Goal: Task Accomplishment & Management: Use online tool/utility

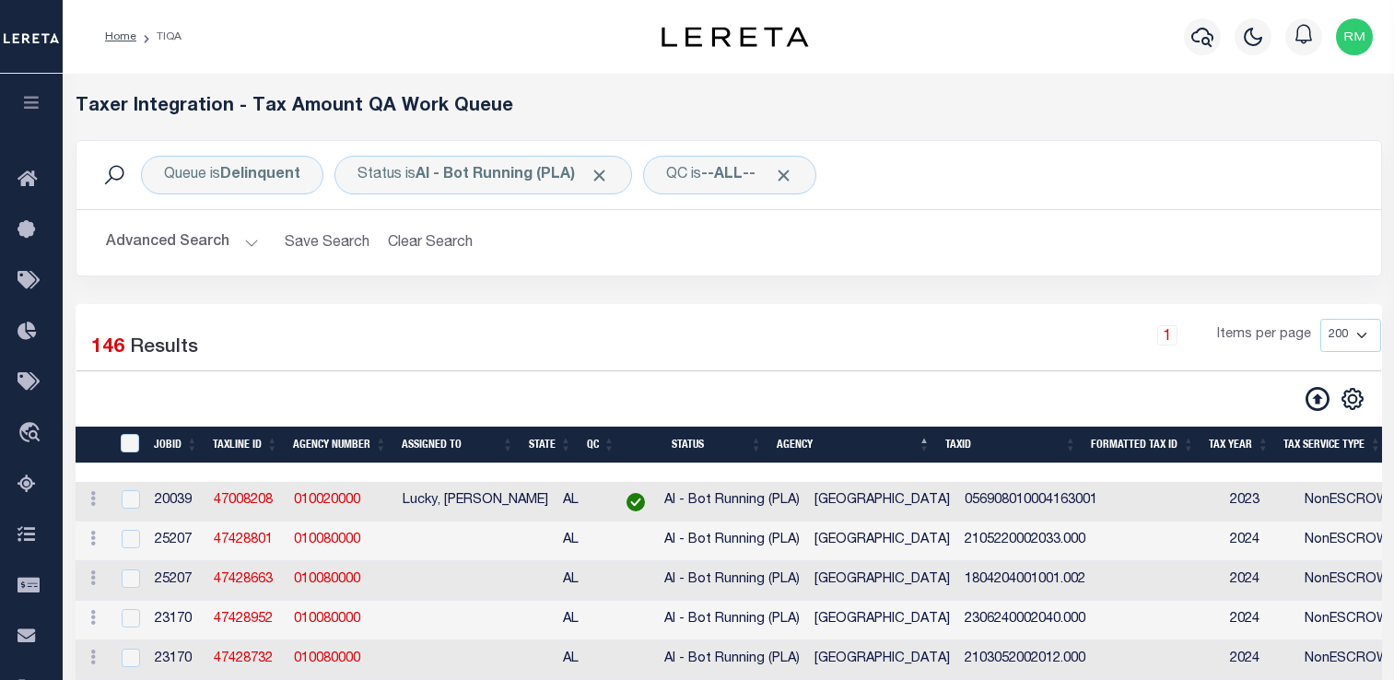
select select "200"
drag, startPoint x: 0, startPoint y: 0, endPoint x: 6, endPoint y: 570, distance: 570.4
click at [21, 109] on icon "button" at bounding box center [31, 102] width 21 height 17
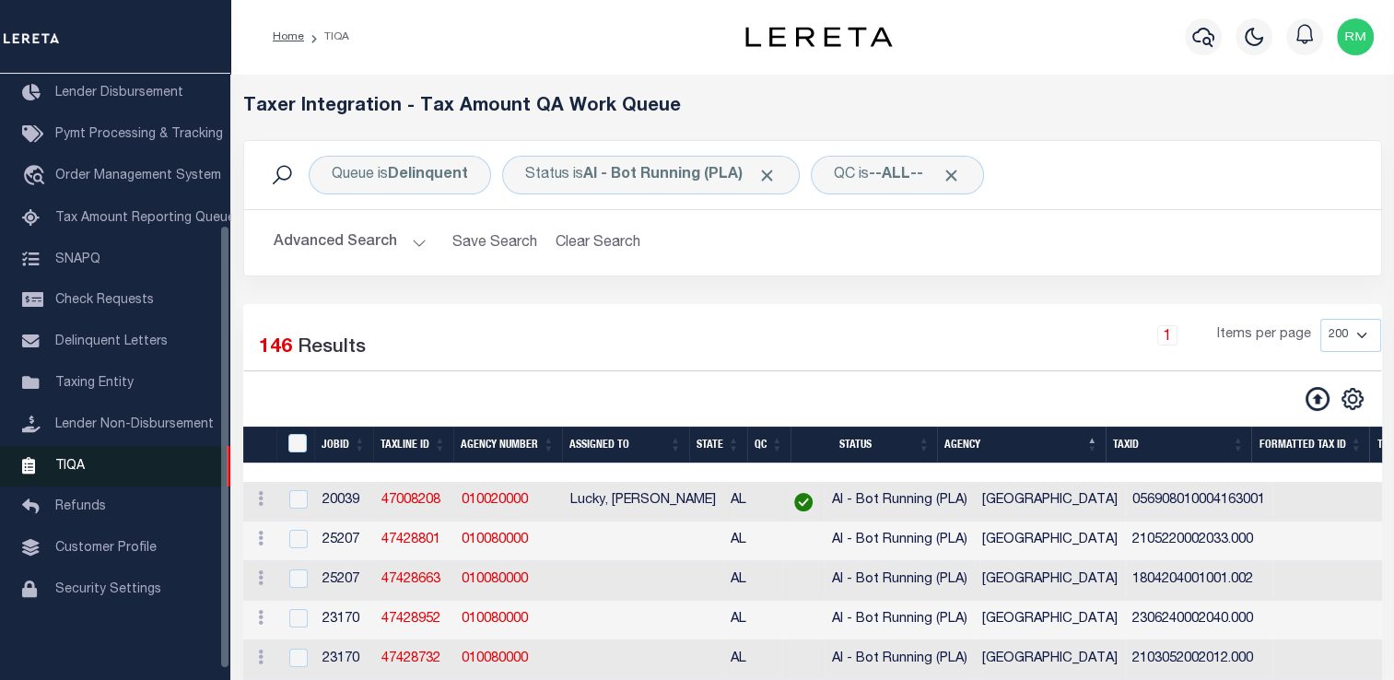
click at [86, 462] on link "TIQA" at bounding box center [115, 466] width 230 height 41
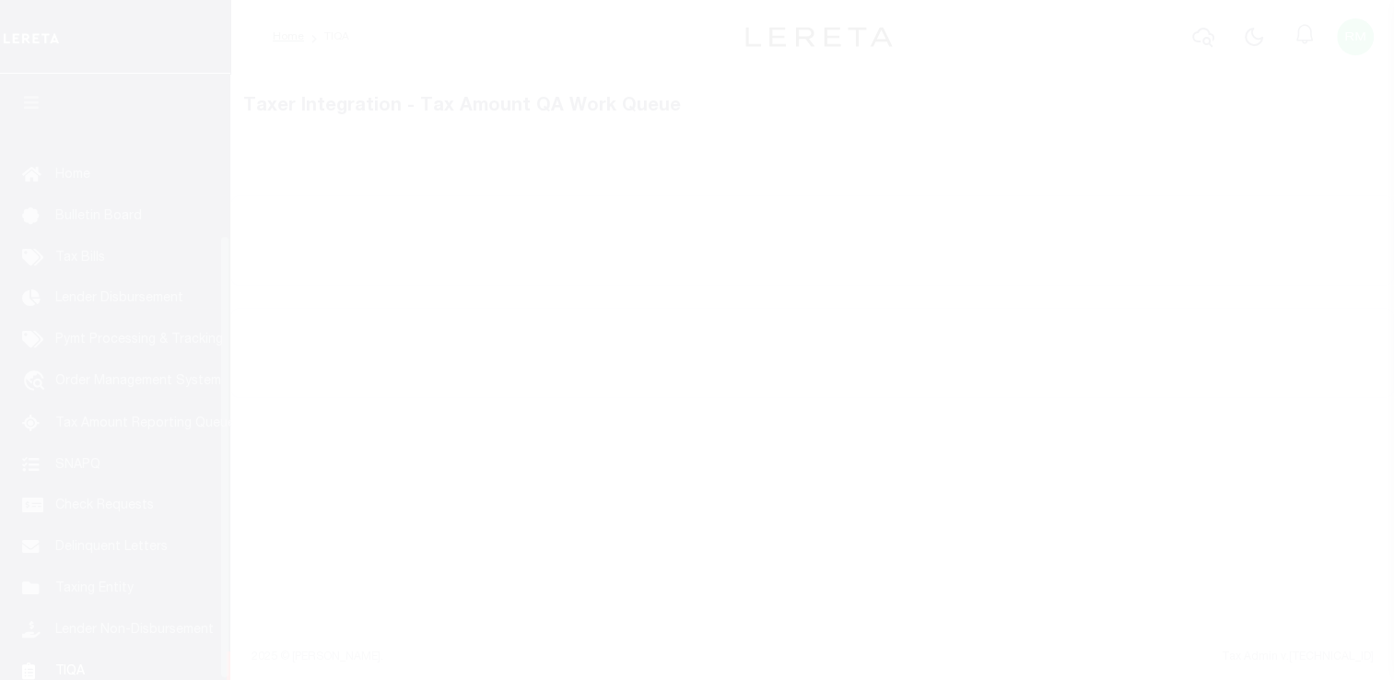
scroll to position [220, 0]
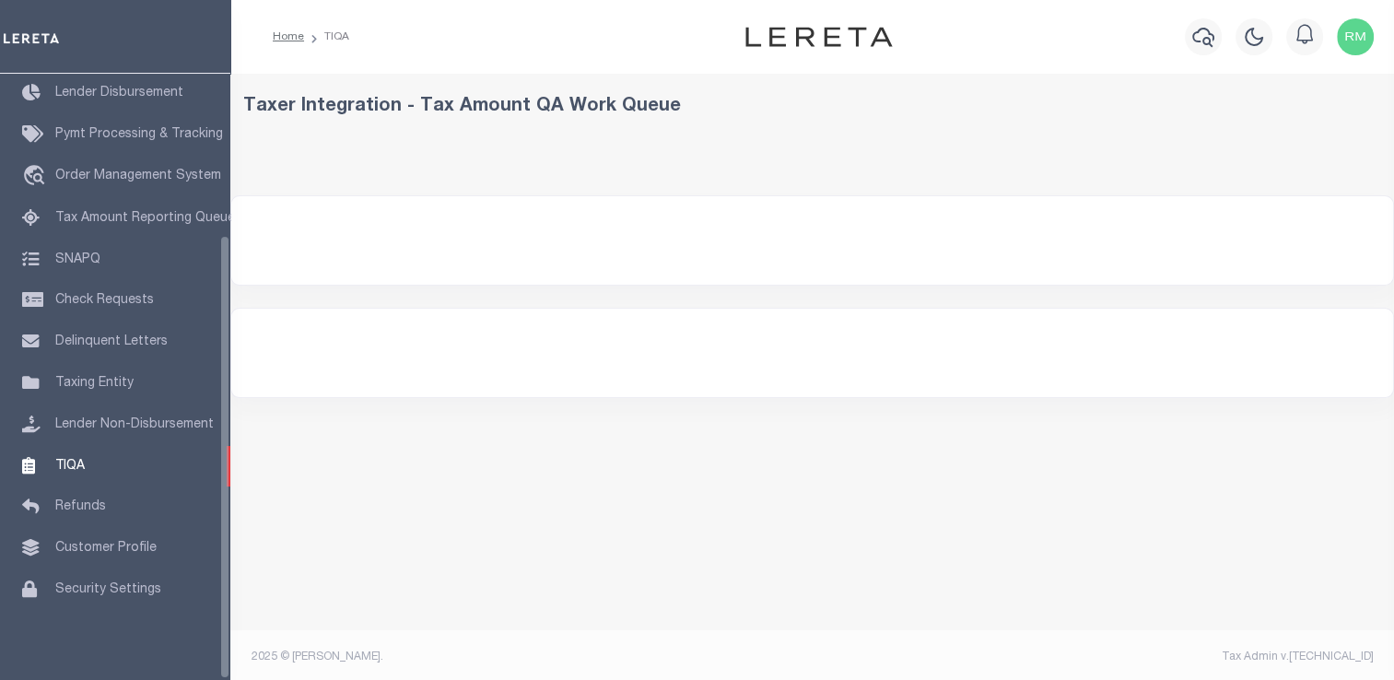
select select "200"
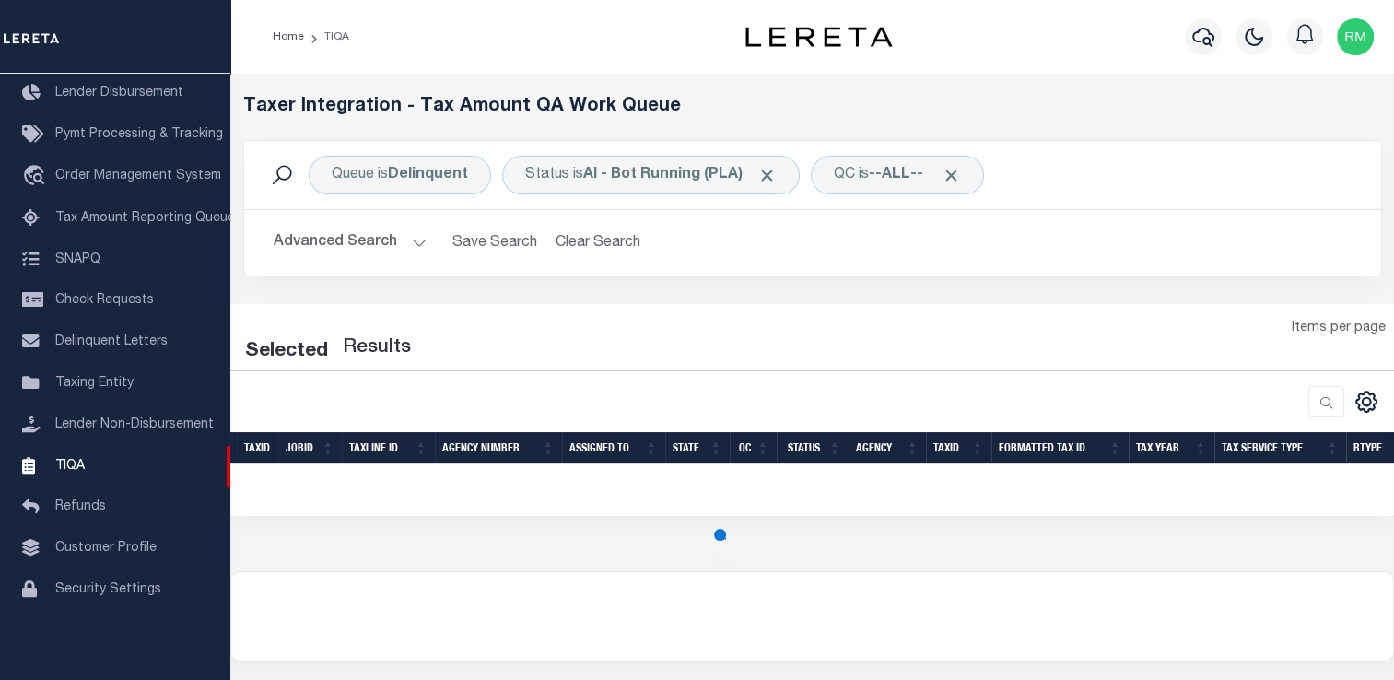
select select "200"
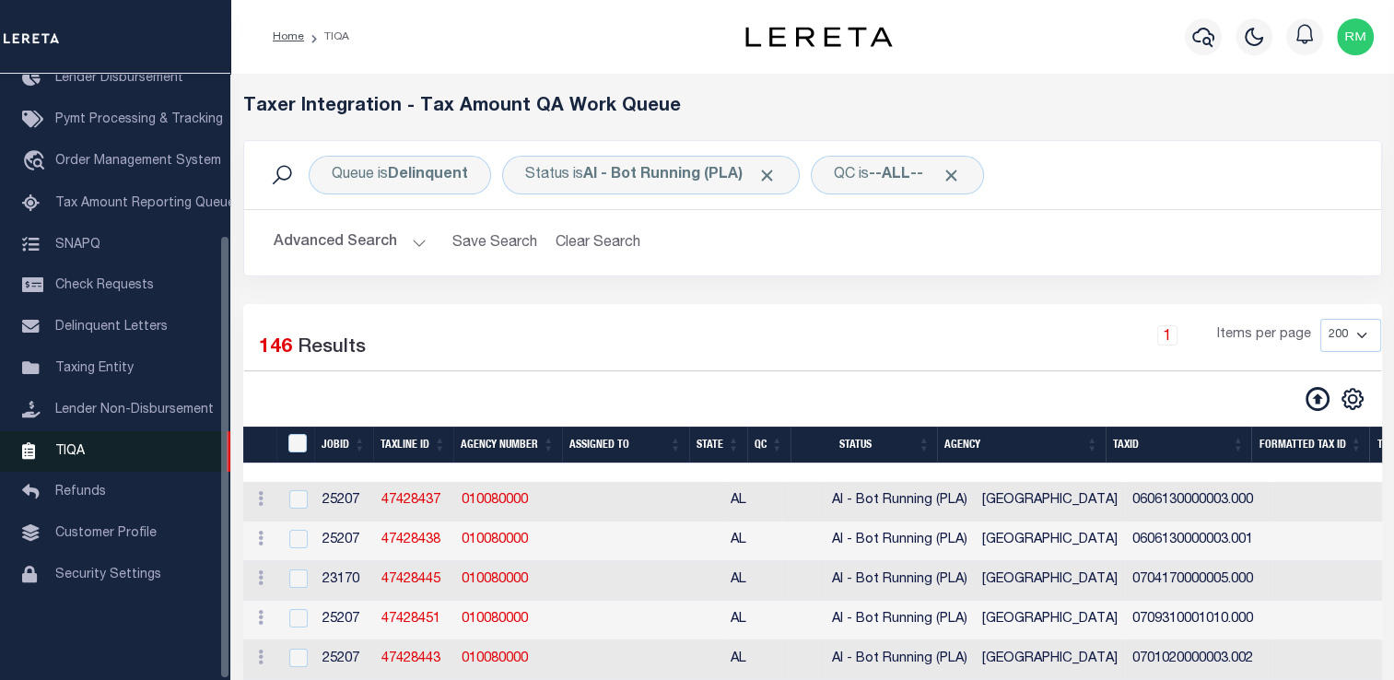
click at [74, 457] on span "TIQA" at bounding box center [69, 450] width 29 height 13
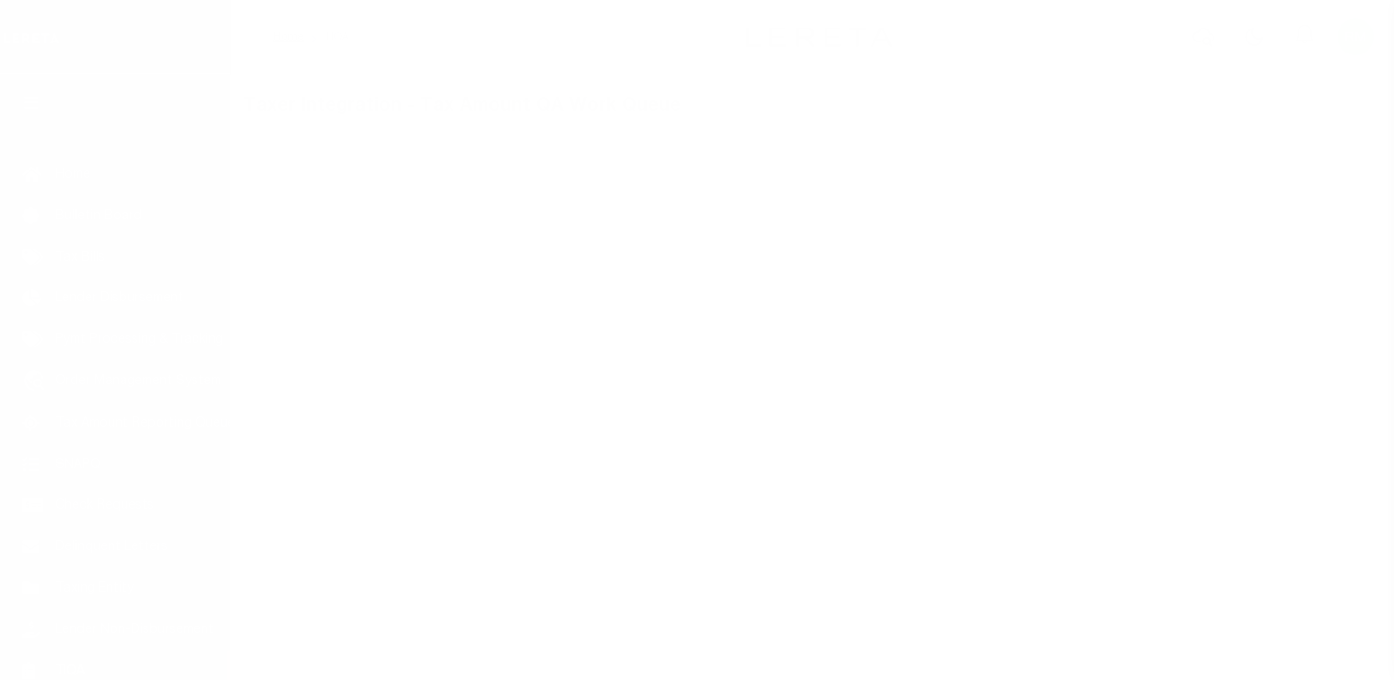
scroll to position [220, 0]
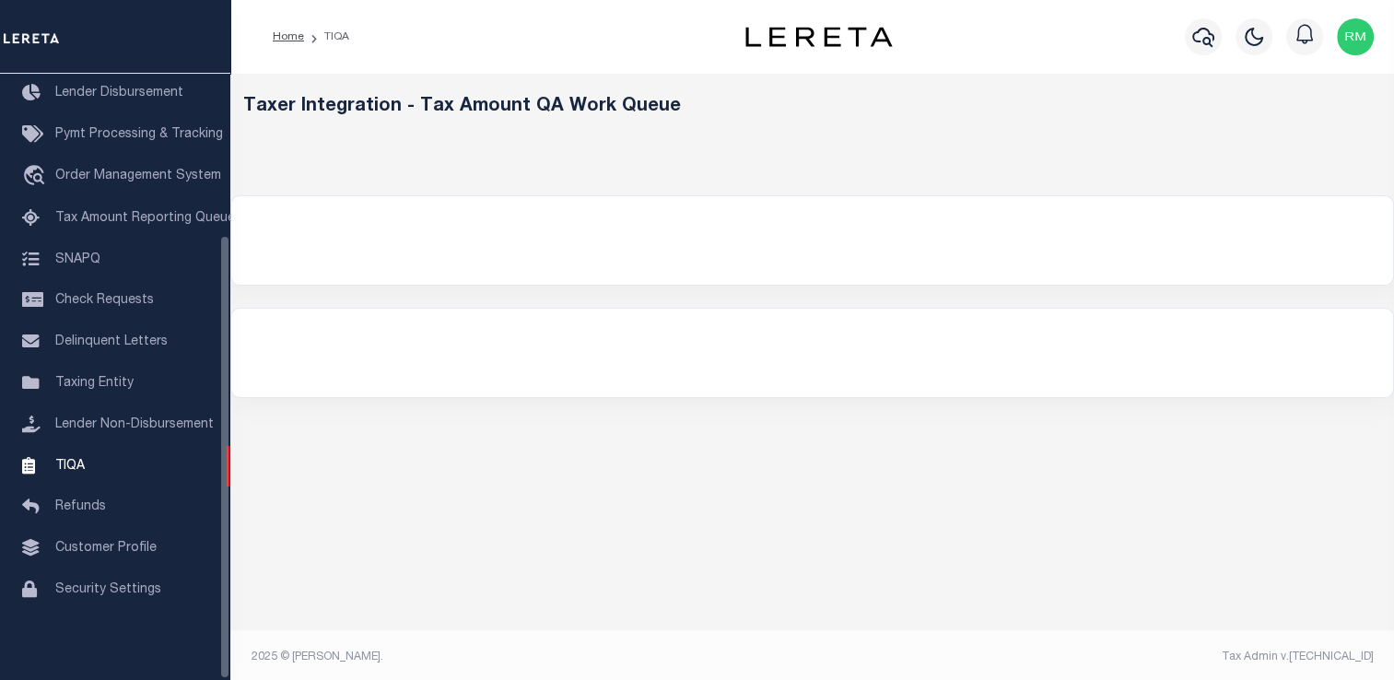
select select "200"
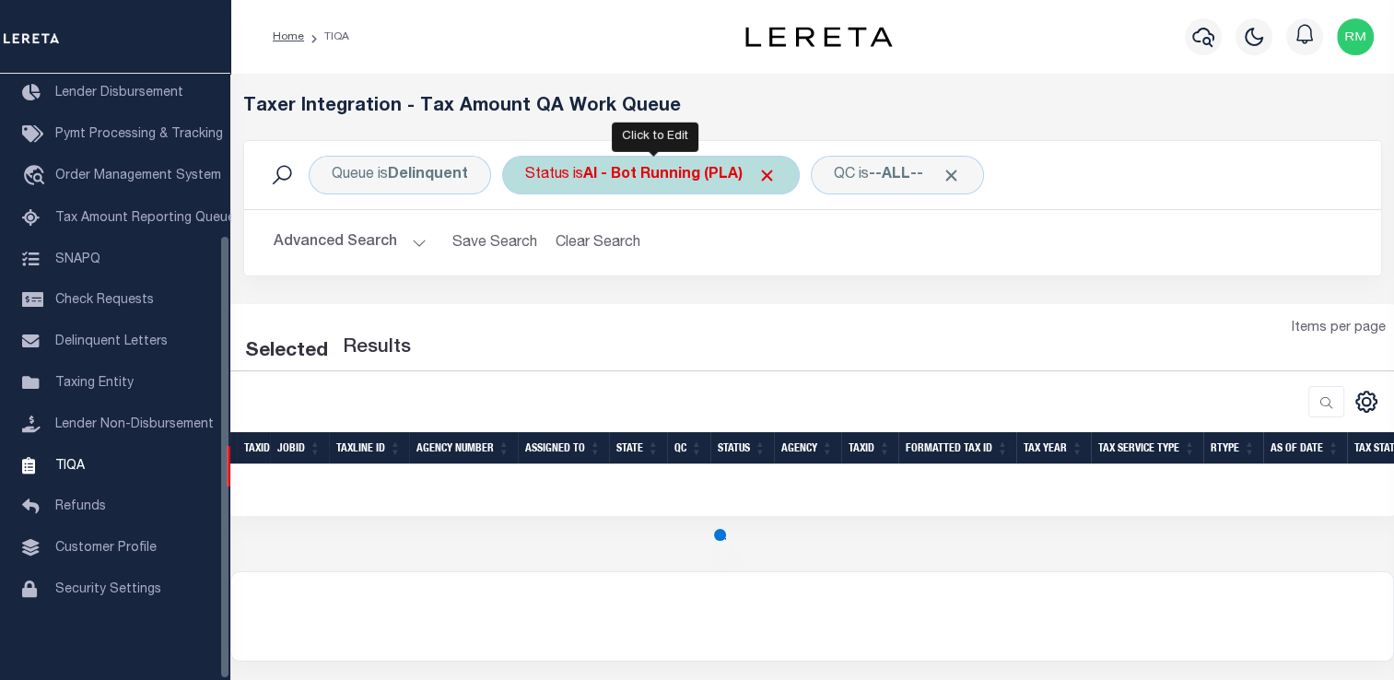
click at [617, 186] on div "Status is AI - Bot Running (PLA)" at bounding box center [651, 175] width 298 height 39
select select "PLA"
select select "200"
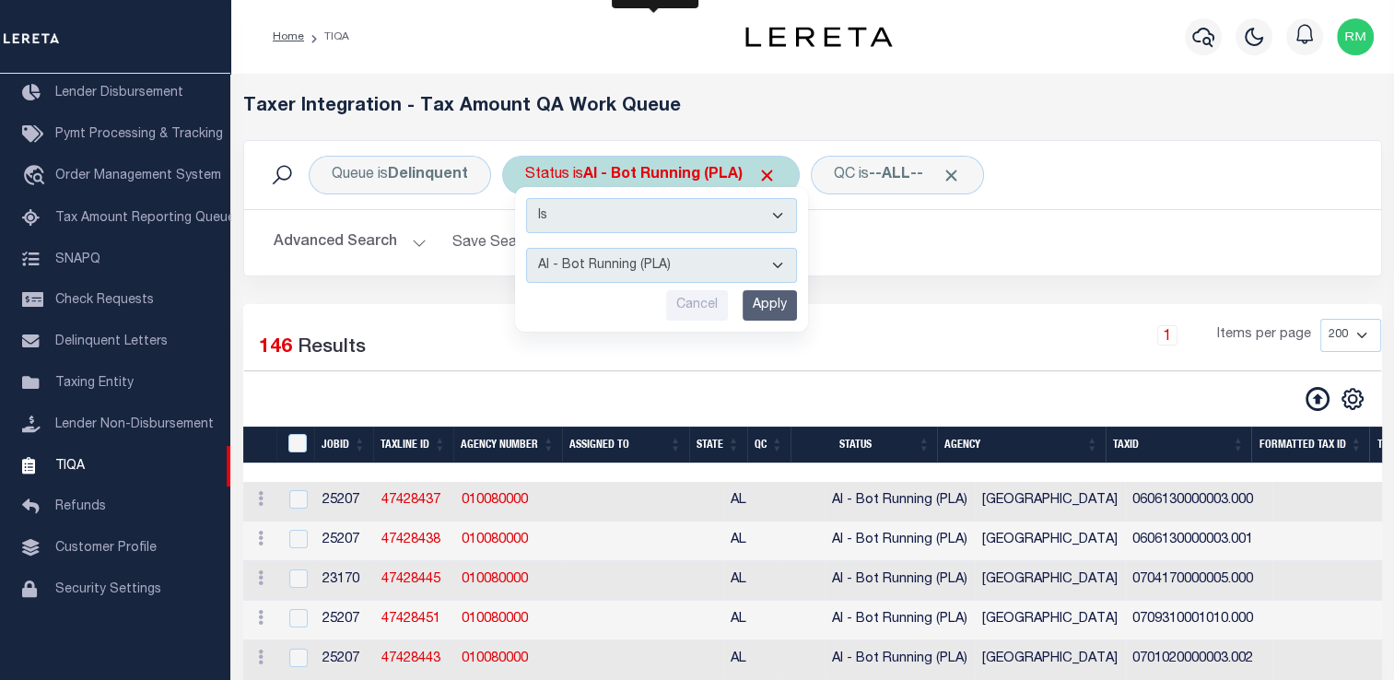
click at [615, 271] on select "AI - Bot Exception (ERR) AI - Bot Running (PLA) AI - Failed QA (FQA) AI - Prep …" at bounding box center [661, 265] width 271 height 35
select select "MZT"
click at [526, 248] on select "AI - Bot Exception (ERR) AI - Bot Running (PLA) AI - Failed QA (FQA) AI - Prep …" at bounding box center [661, 265] width 271 height 35
click at [766, 305] on input "Apply" at bounding box center [770, 305] width 54 height 30
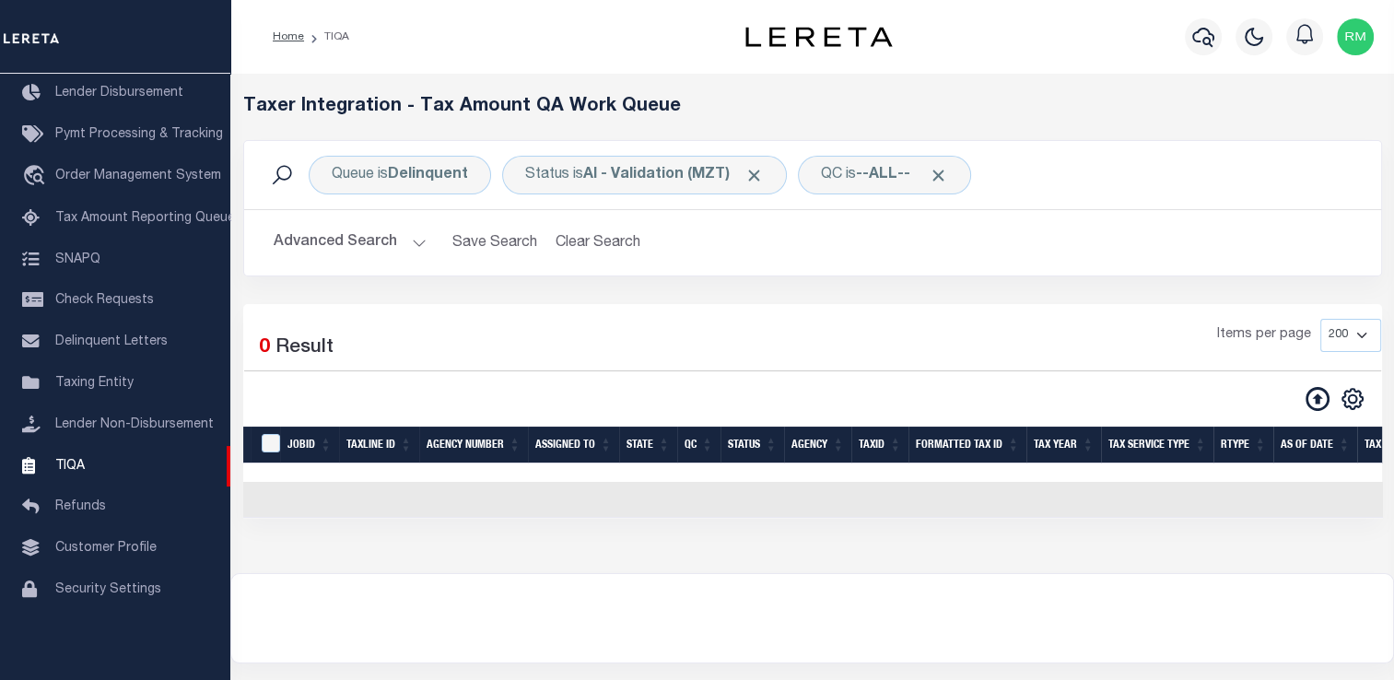
click at [402, 246] on button "Advanced Search" at bounding box center [350, 243] width 153 height 36
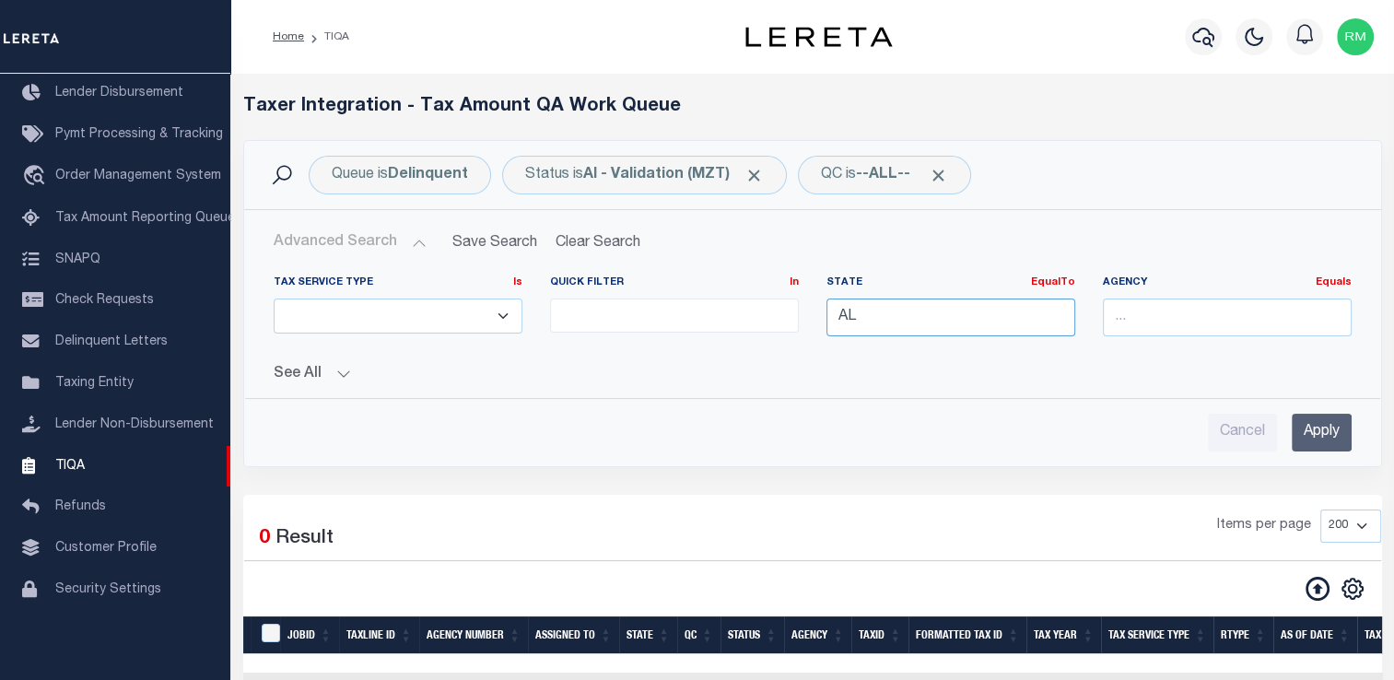
drag, startPoint x: 885, startPoint y: 330, endPoint x: 834, endPoint y: 321, distance: 51.5
click at [834, 321] on input "AL" at bounding box center [950, 318] width 249 height 38
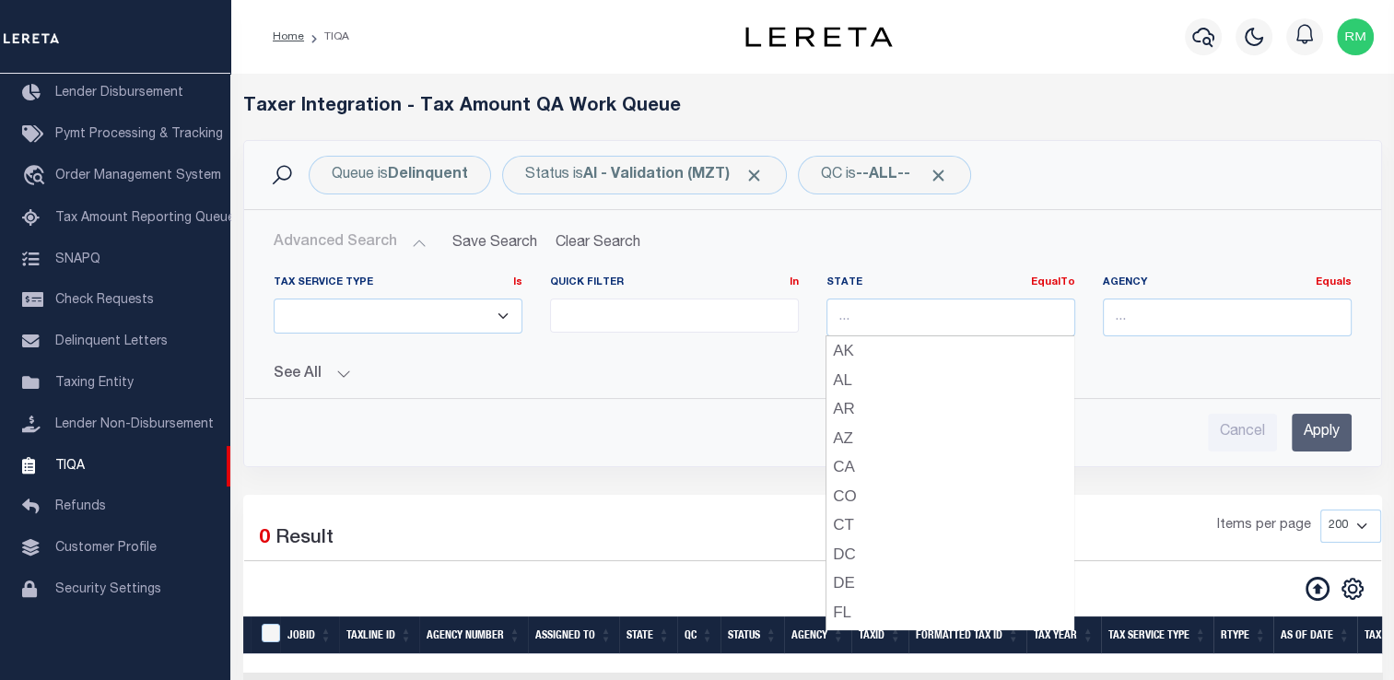
click at [1323, 432] on input "Apply" at bounding box center [1322, 433] width 60 height 38
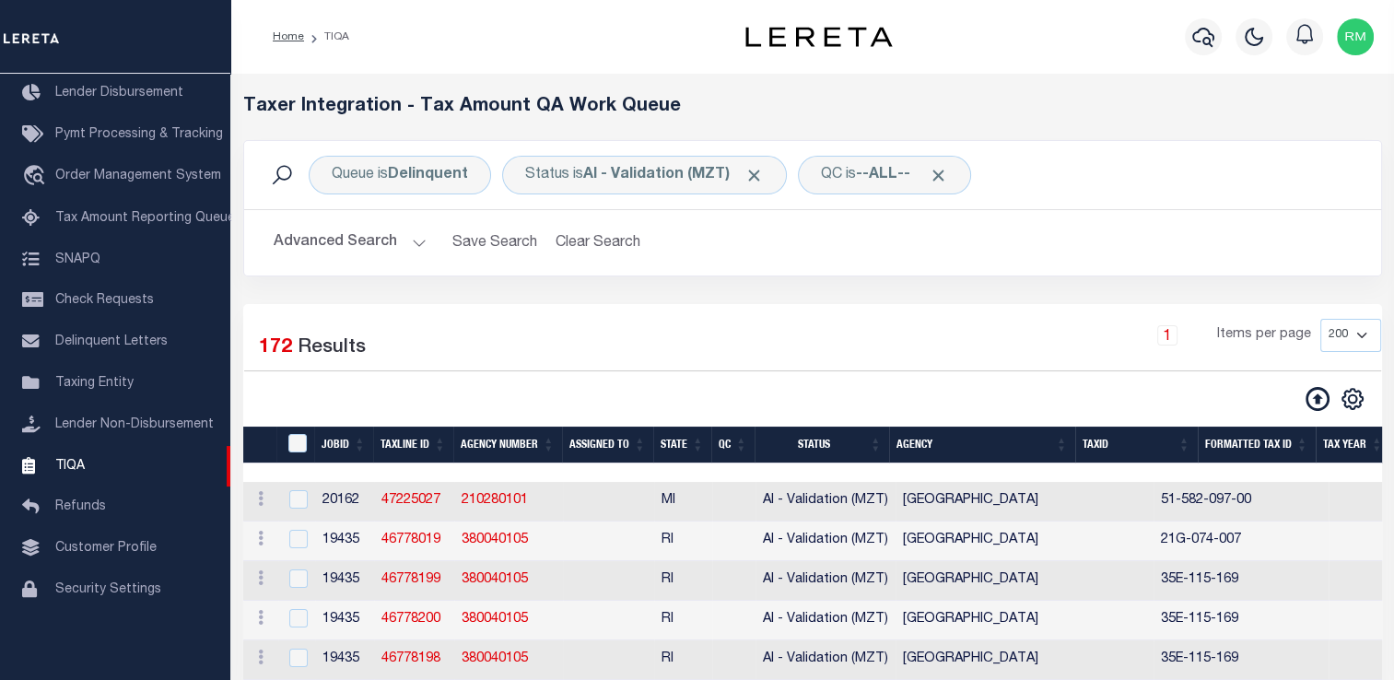
scroll to position [198, 0]
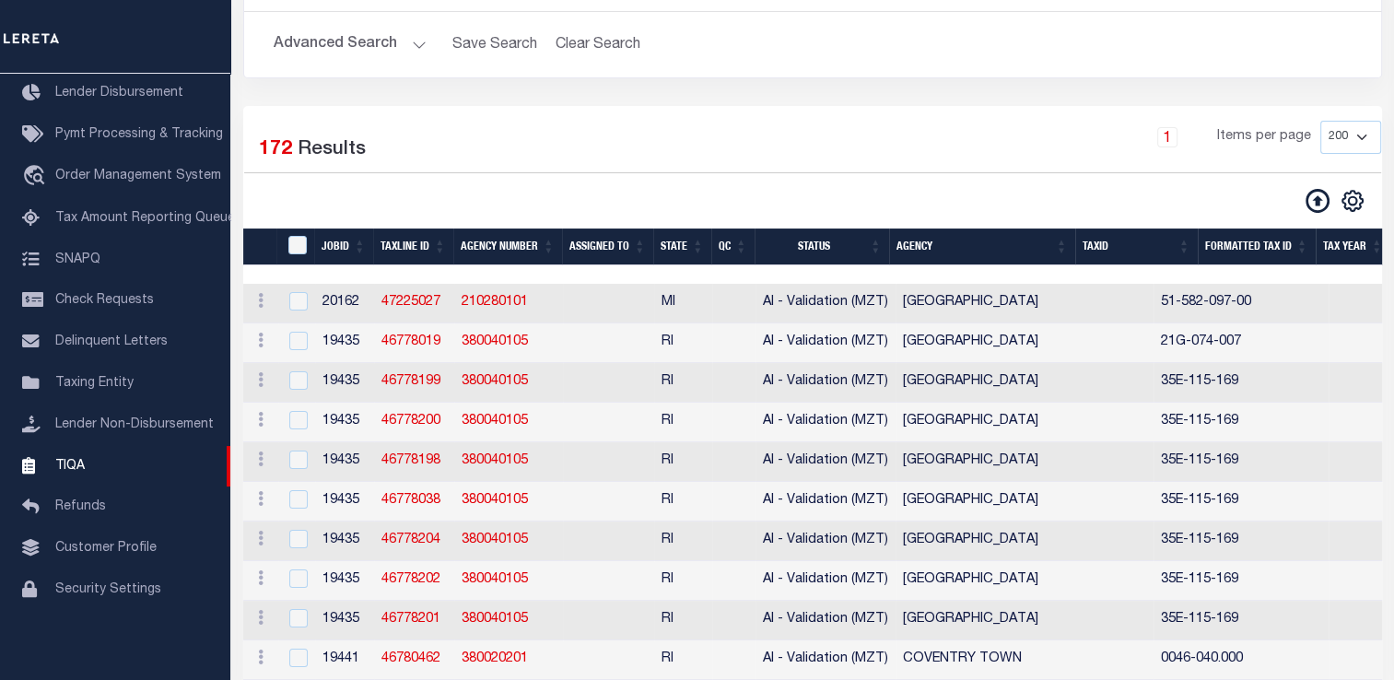
click at [687, 240] on th "State" at bounding box center [682, 248] width 58 height 38
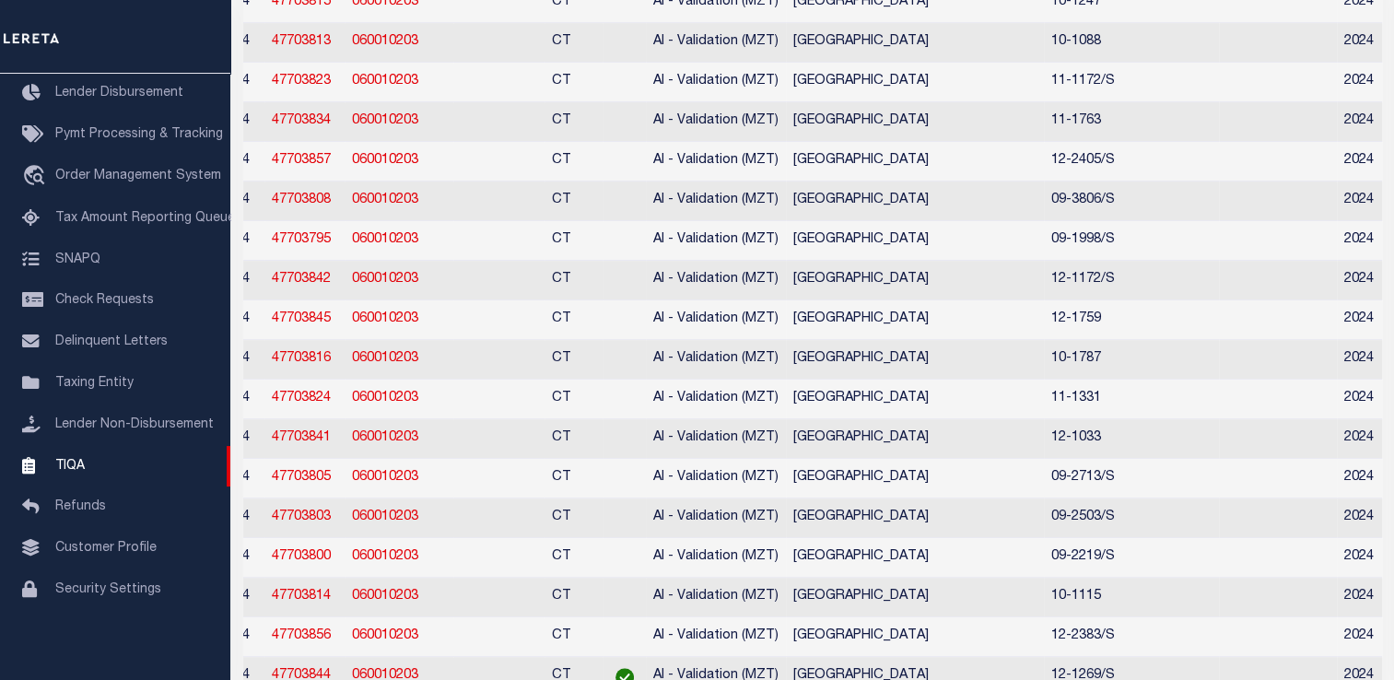
scroll to position [0, 0]
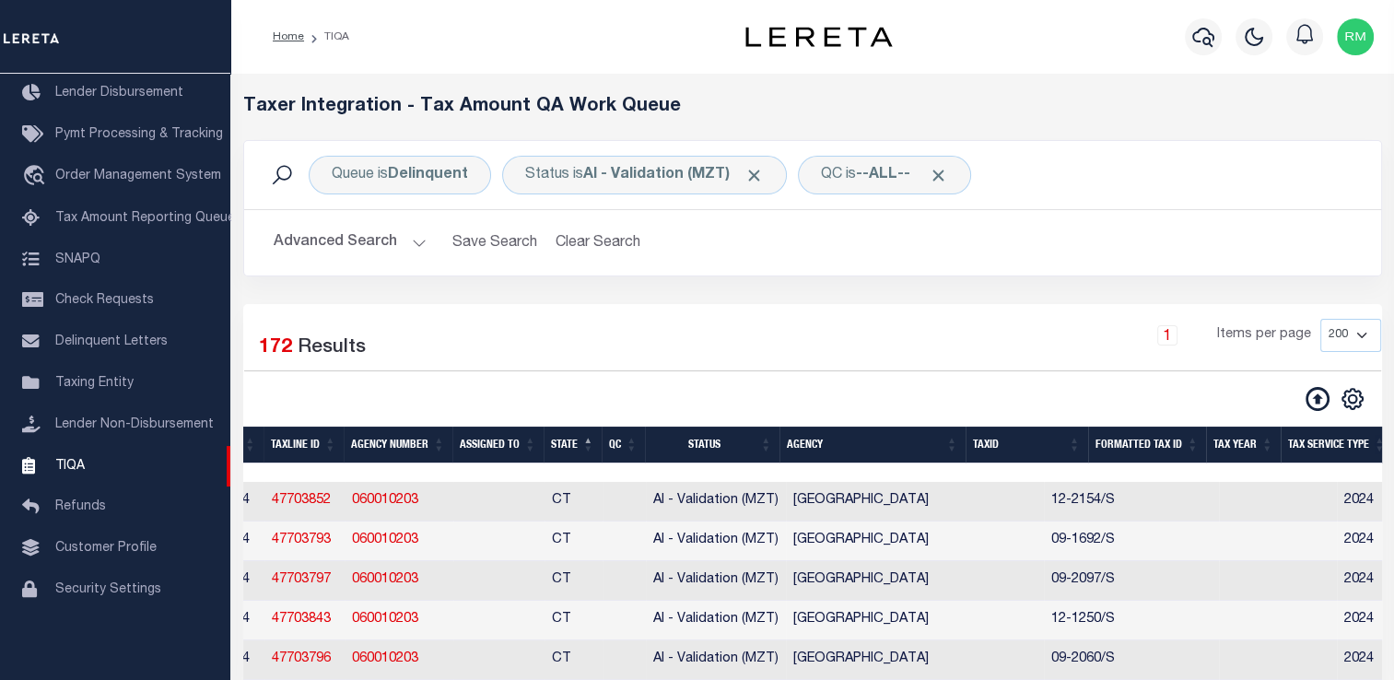
click at [386, 235] on button "Advanced Search" at bounding box center [350, 243] width 153 height 36
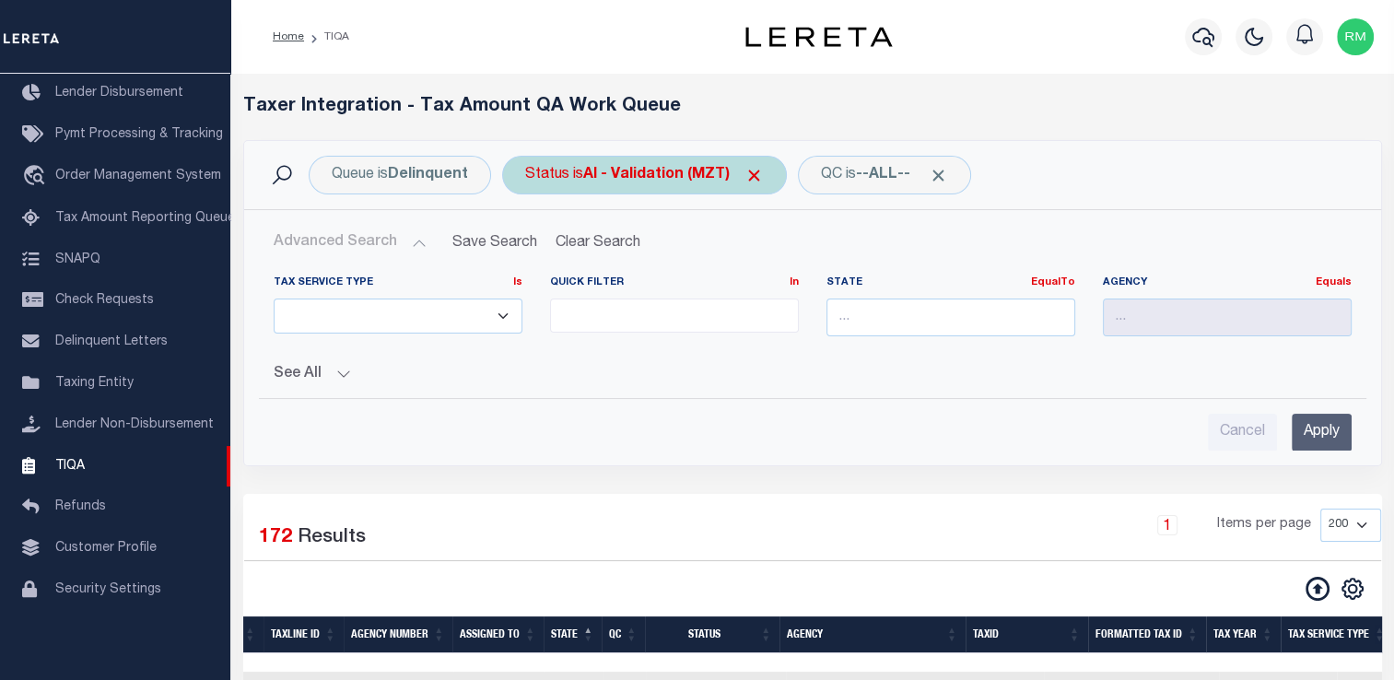
click at [617, 180] on b "AI - Validation (MZT)" at bounding box center [673, 175] width 181 height 15
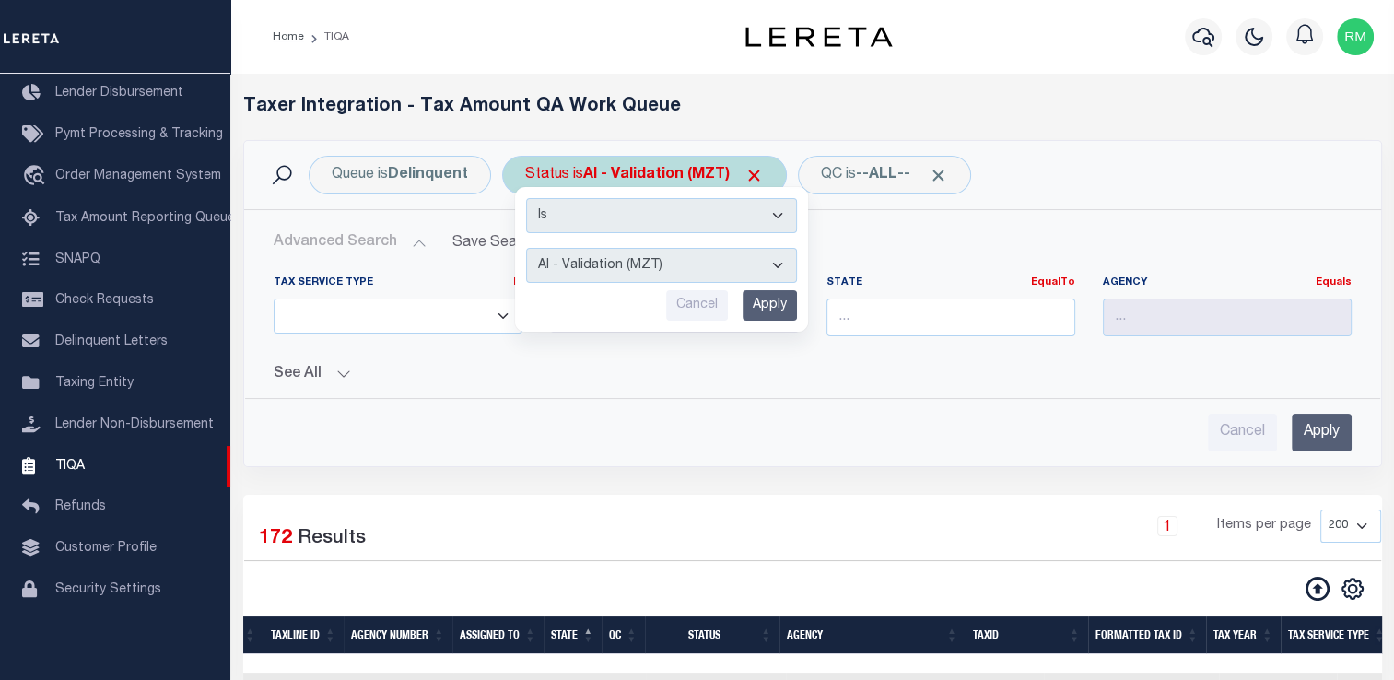
click at [623, 261] on select "AI - Bot Exception (ERR) AI - Bot Running (PLA) AI - Failed QA (FQA) AI - Prep …" at bounding box center [661, 265] width 271 height 35
select select "DNU"
click at [526, 248] on select "AI - Bot Exception (ERR) AI - Bot Running (PLA) AI - Failed QA (FQA) AI - Prep …" at bounding box center [661, 265] width 271 height 35
click at [778, 294] on input "Apply" at bounding box center [770, 305] width 54 height 30
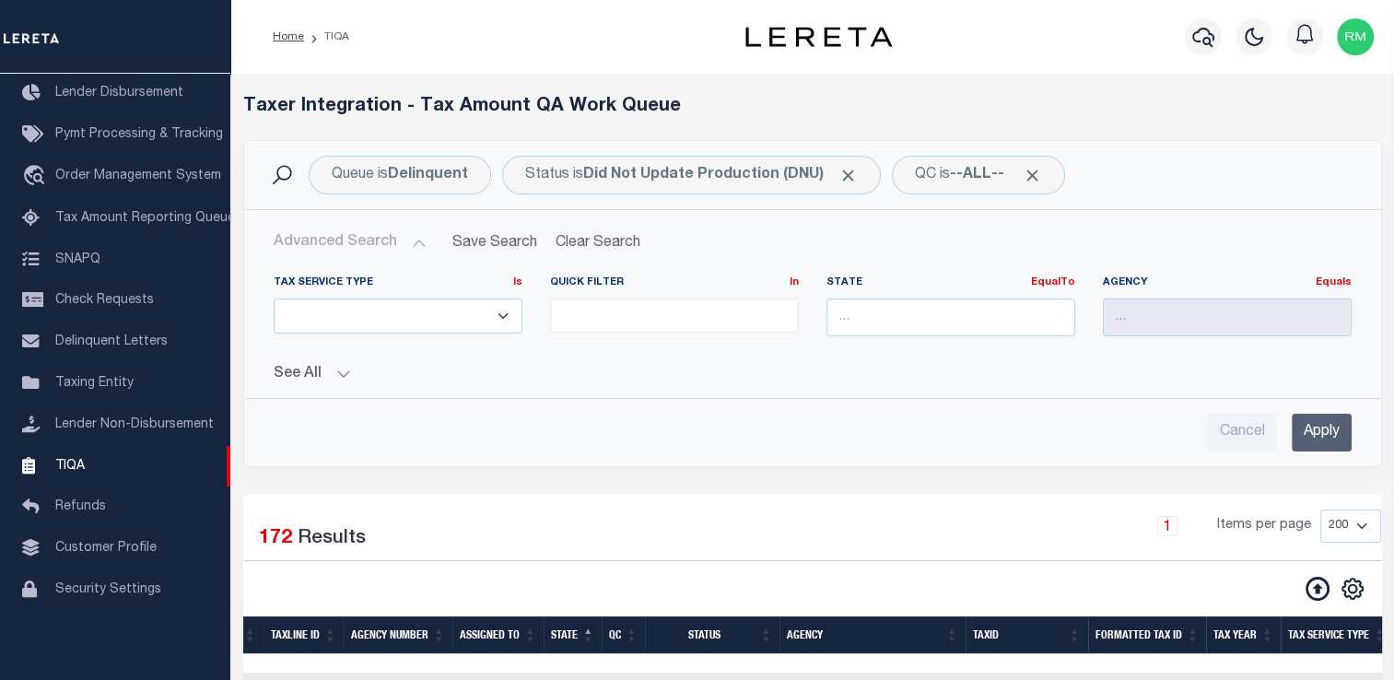
click at [1324, 435] on input "Apply" at bounding box center [1322, 433] width 60 height 38
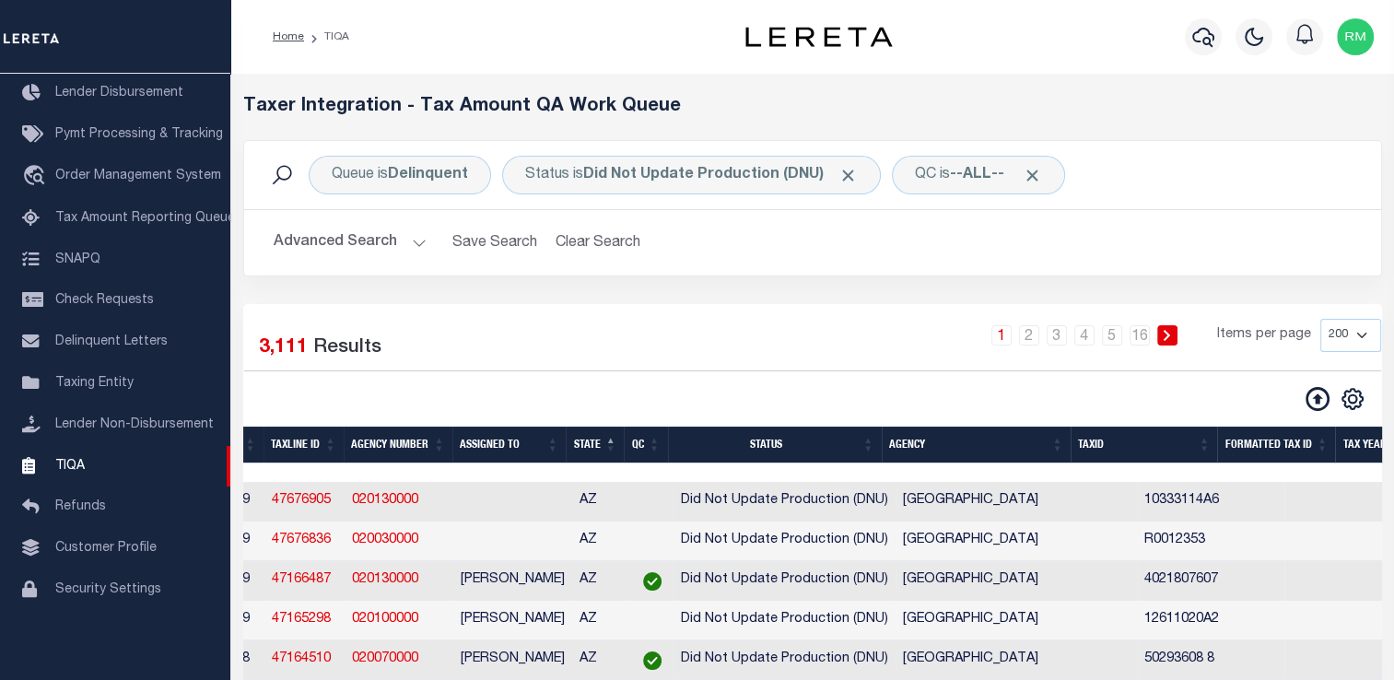
click at [1027, 451] on th "Agency" at bounding box center [976, 446] width 189 height 38
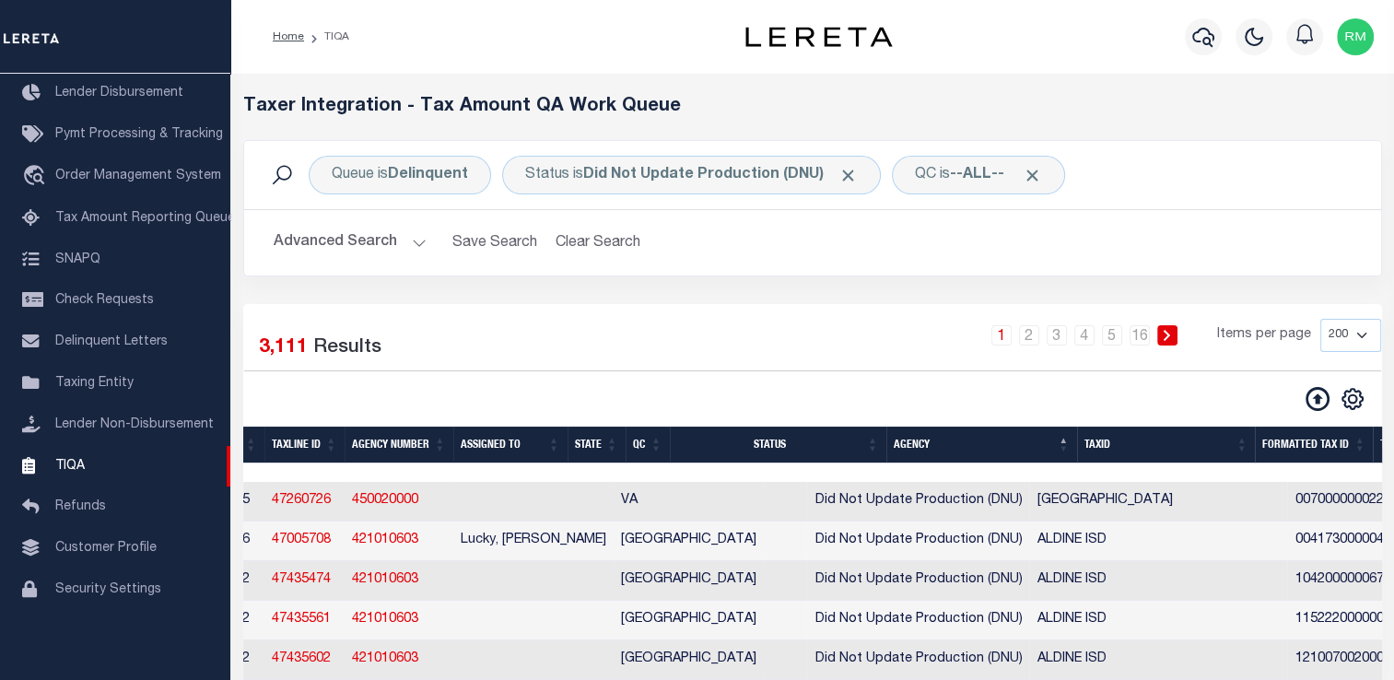
click at [611, 444] on th "State" at bounding box center [597, 446] width 58 height 38
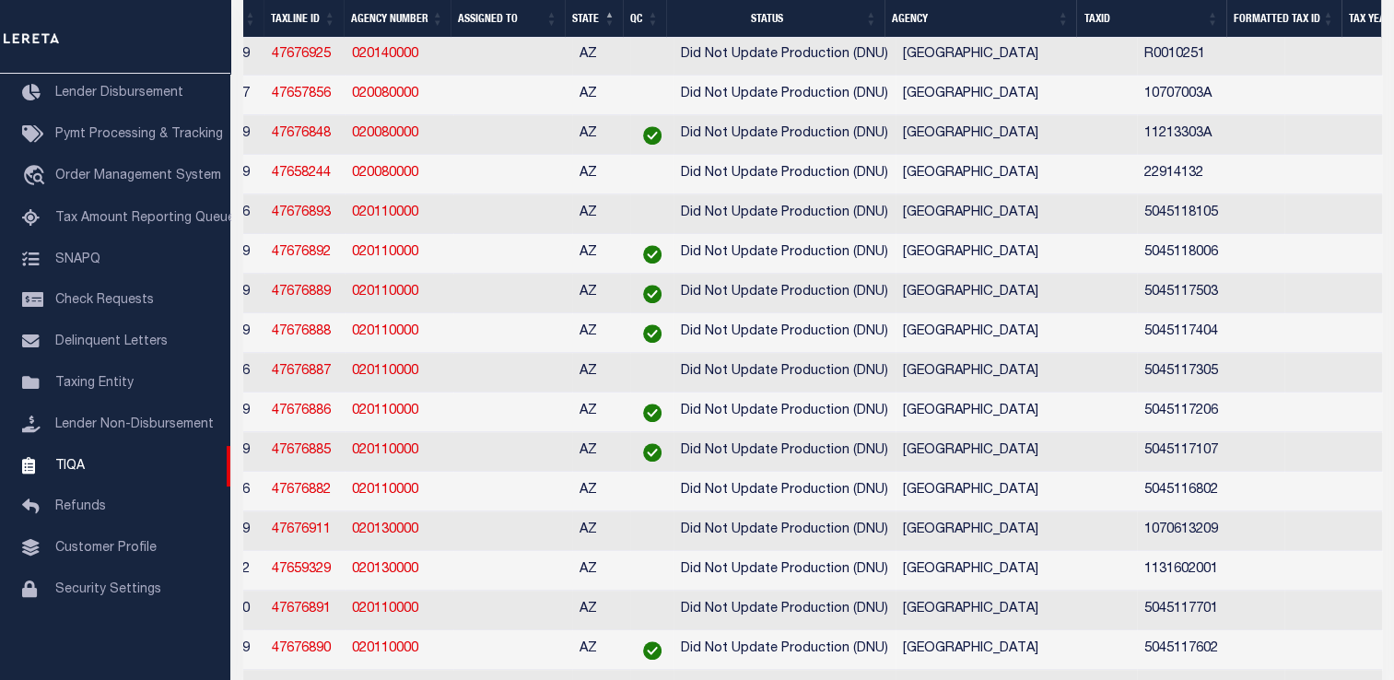
scroll to position [627, 0]
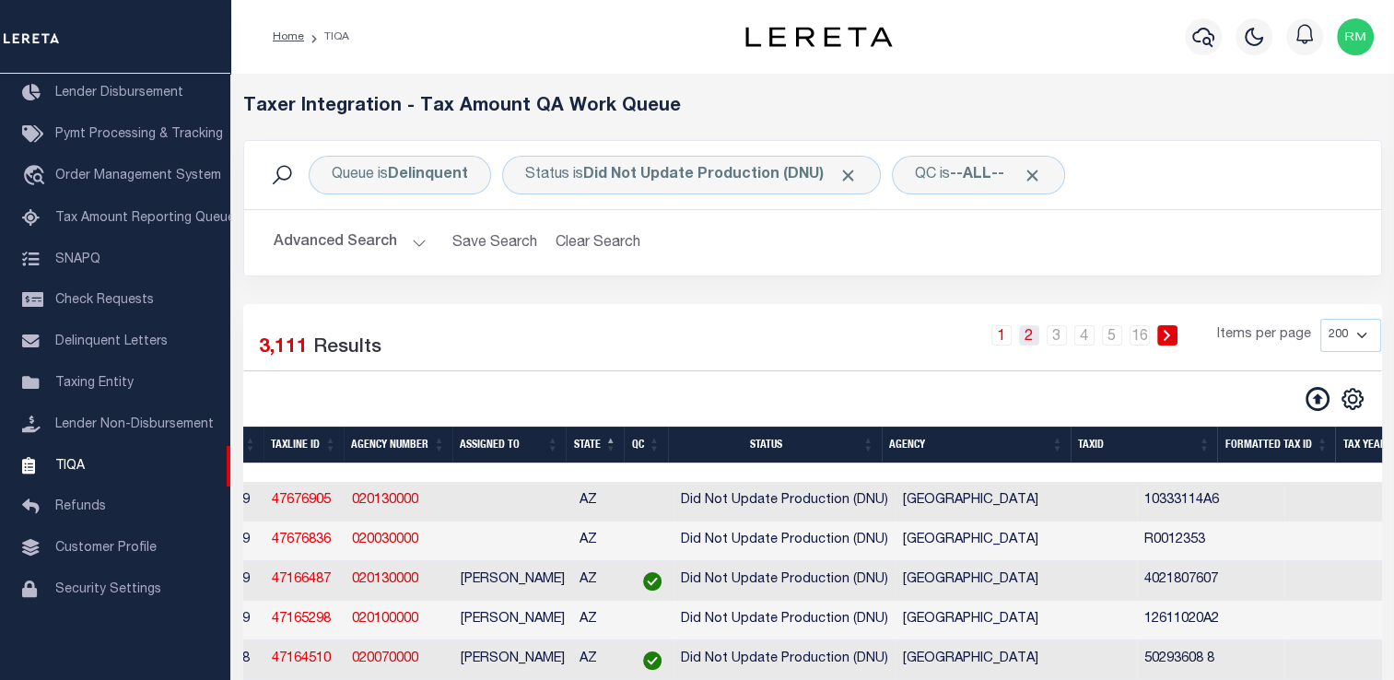
click at [1036, 341] on link "2" at bounding box center [1029, 335] width 20 height 20
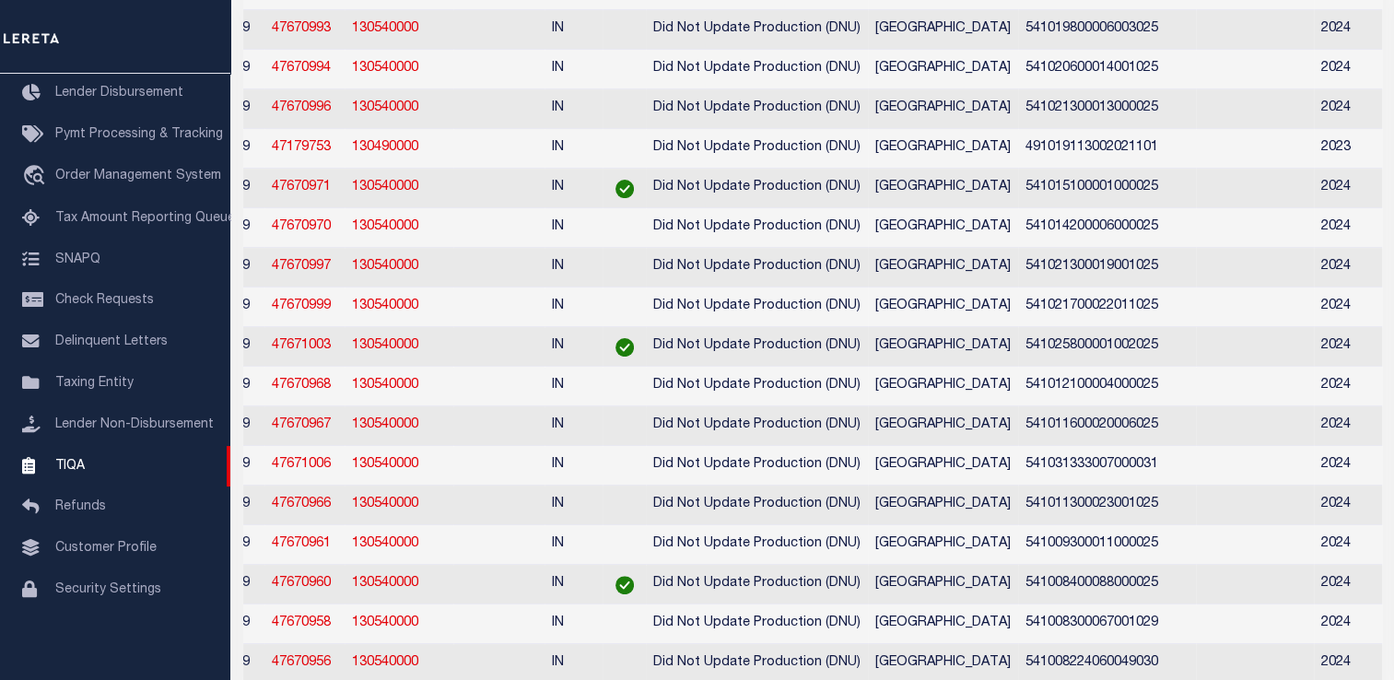
scroll to position [0, 110]
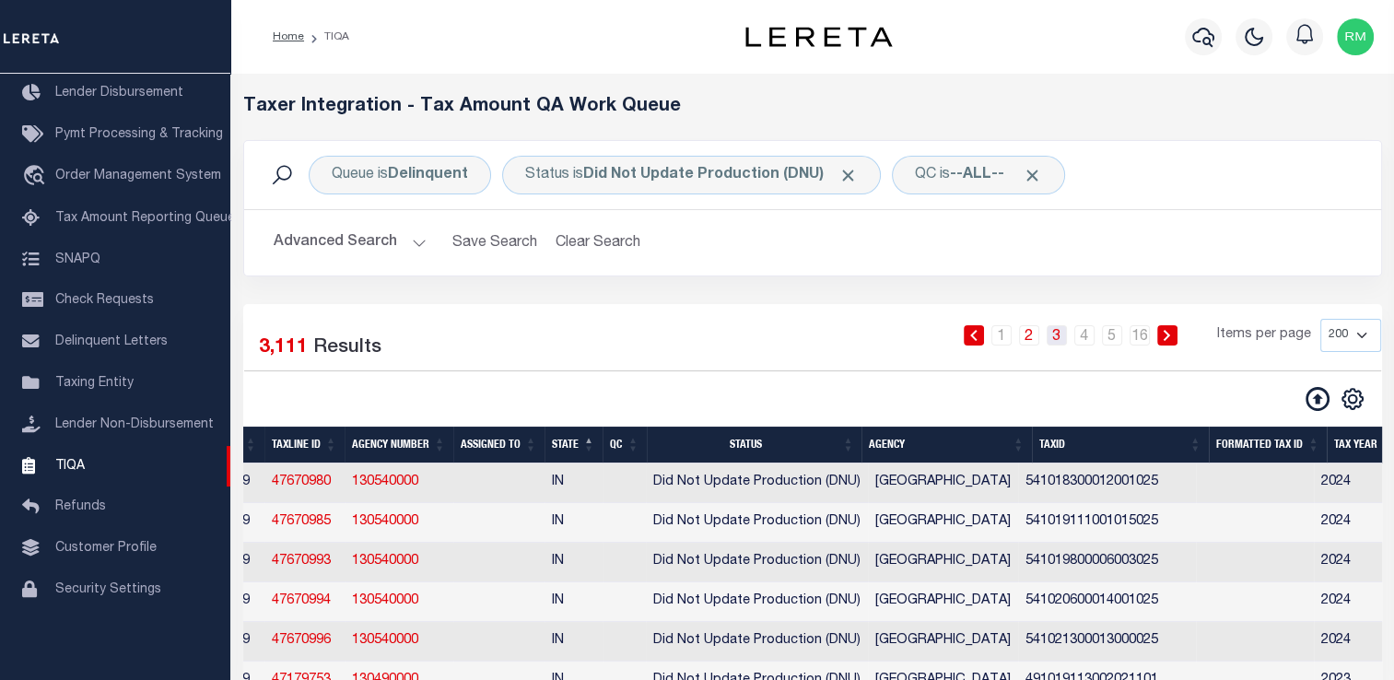
click at [1054, 337] on link "3" at bounding box center [1057, 335] width 20 height 20
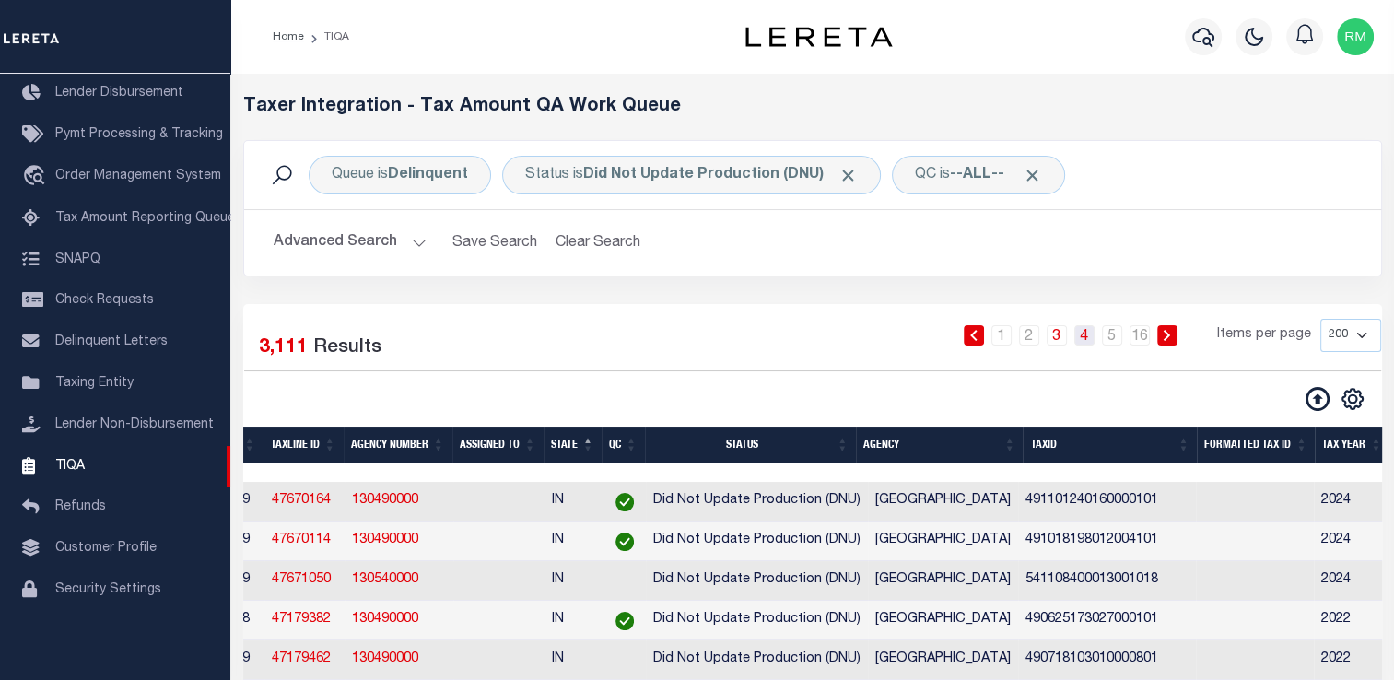
click at [1092, 337] on link "4" at bounding box center [1084, 335] width 20 height 20
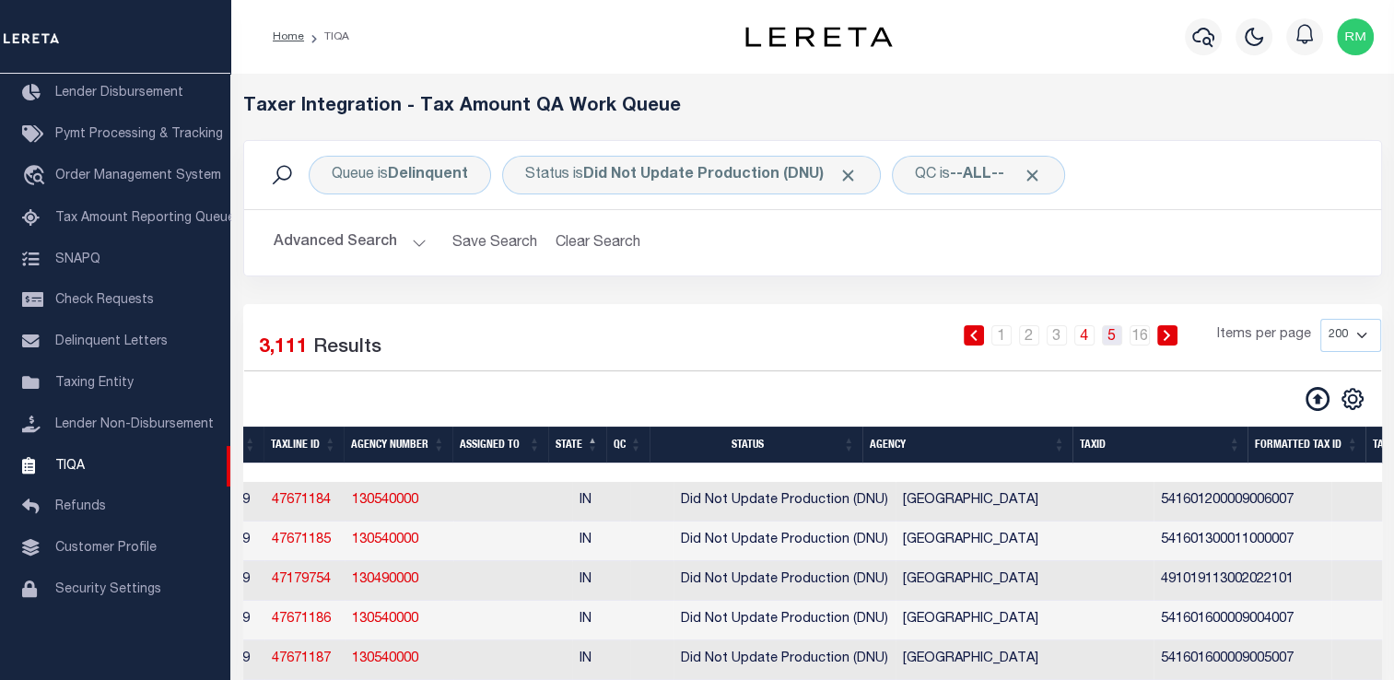
click at [1109, 342] on link "5" at bounding box center [1112, 335] width 20 height 20
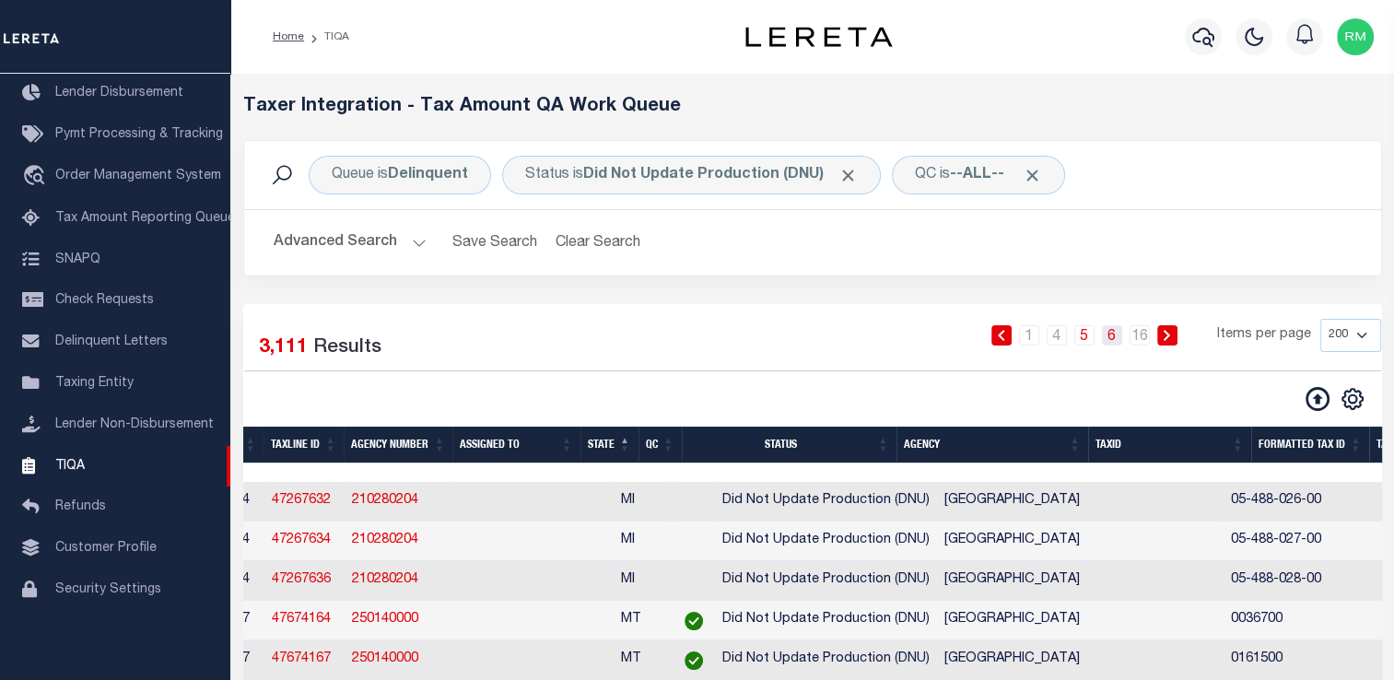
click at [1112, 334] on link "6" at bounding box center [1112, 335] width 20 height 20
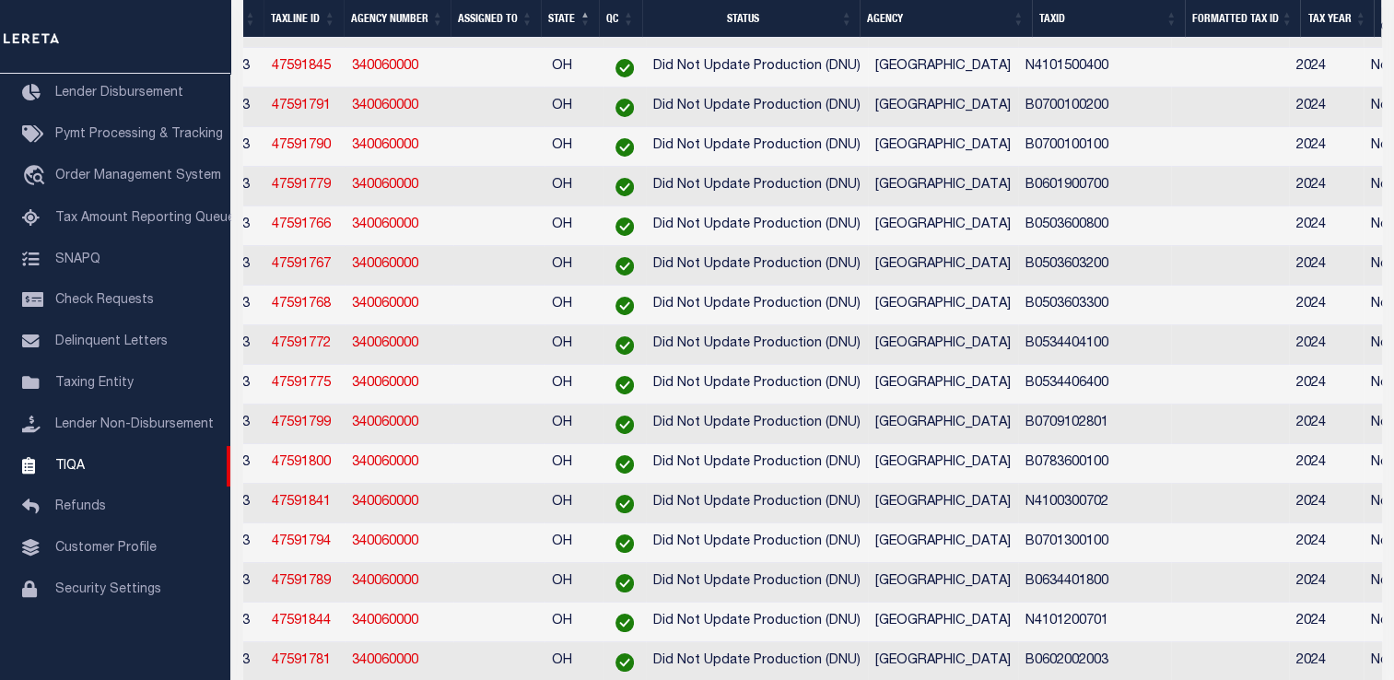
scroll to position [7288, 0]
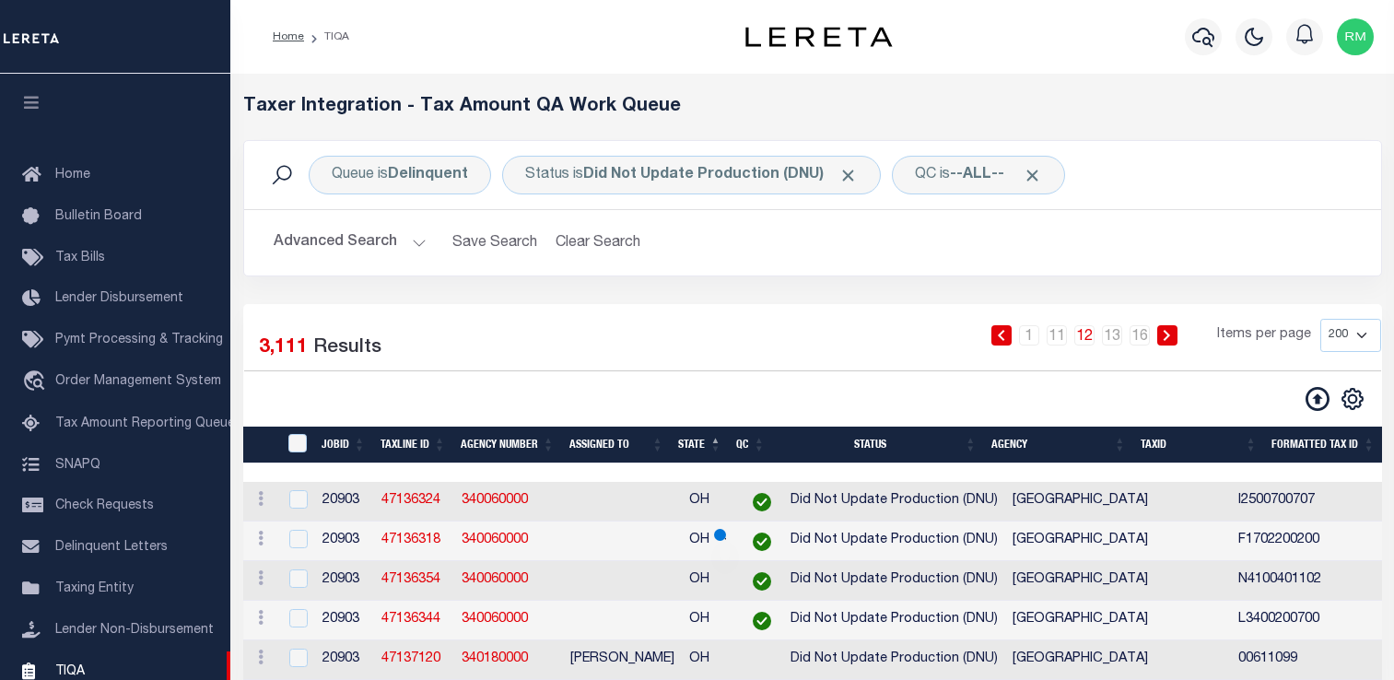
select select "200"
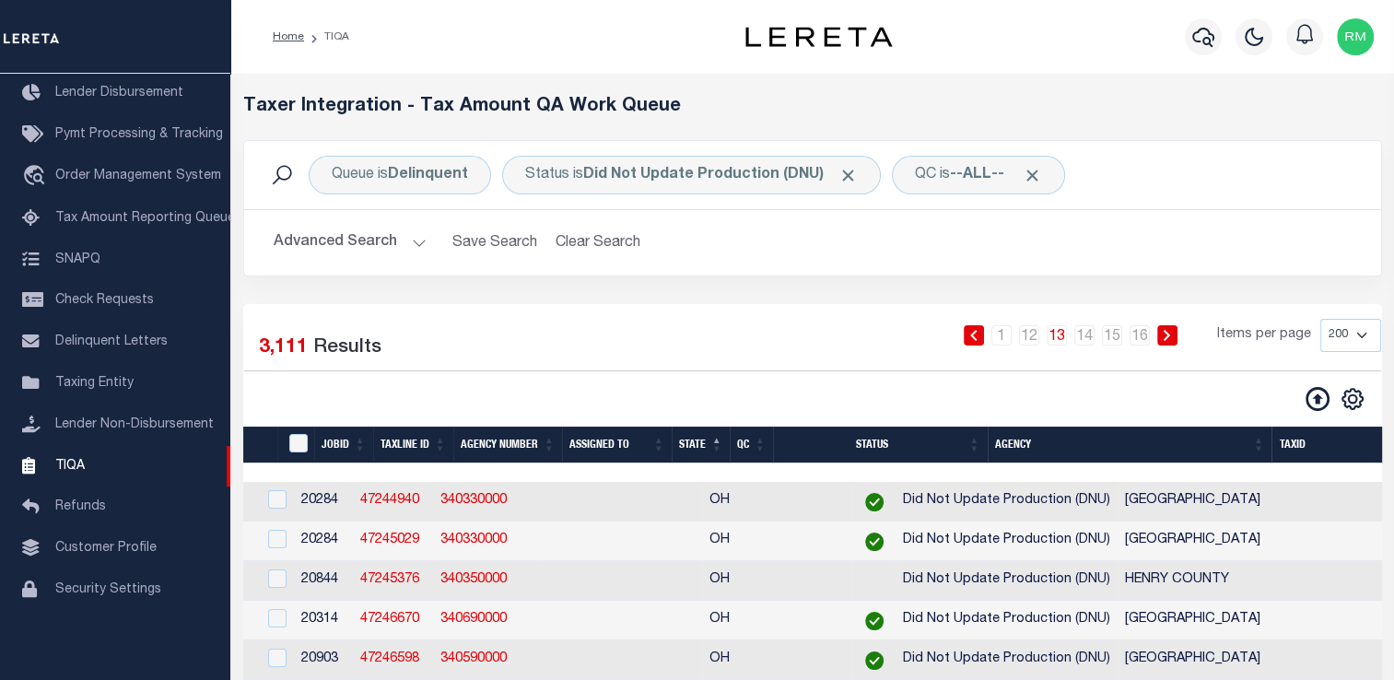
scroll to position [0, 21]
click at [397, 240] on button "Advanced Search" at bounding box center [350, 243] width 153 height 36
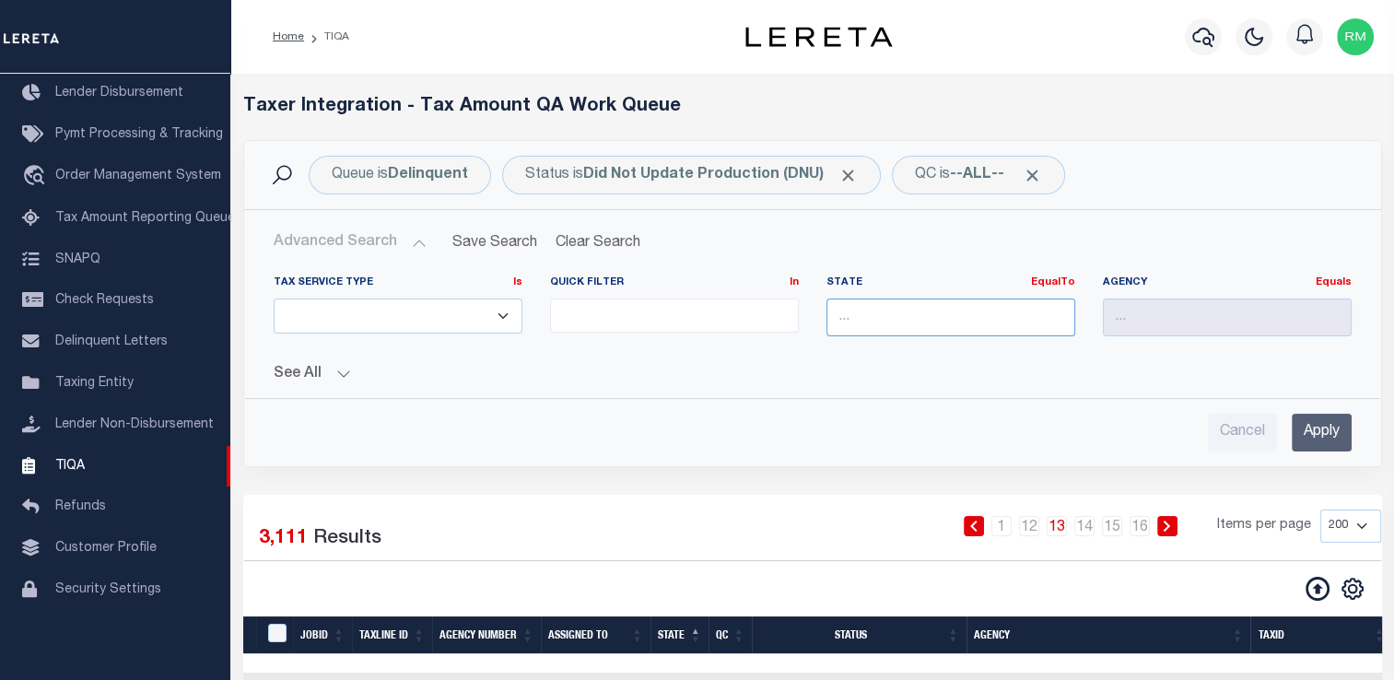
click at [869, 304] on input "text" at bounding box center [950, 318] width 249 height 38
click at [874, 352] on div "[GEOGRAPHIC_DATA]" at bounding box center [949, 350] width 247 height 29
type input "[GEOGRAPHIC_DATA]"
click at [1316, 439] on input "Apply" at bounding box center [1322, 433] width 60 height 38
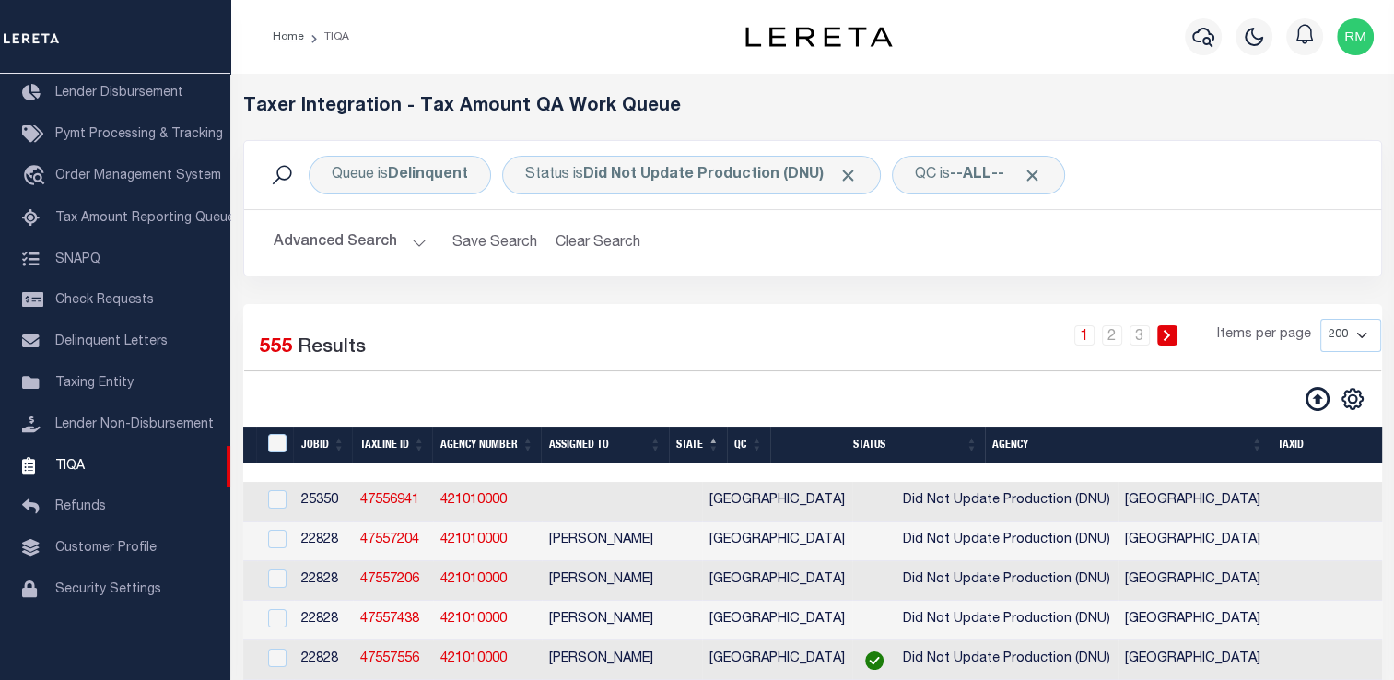
click at [1107, 451] on th "Agency" at bounding box center [1128, 446] width 286 height 38
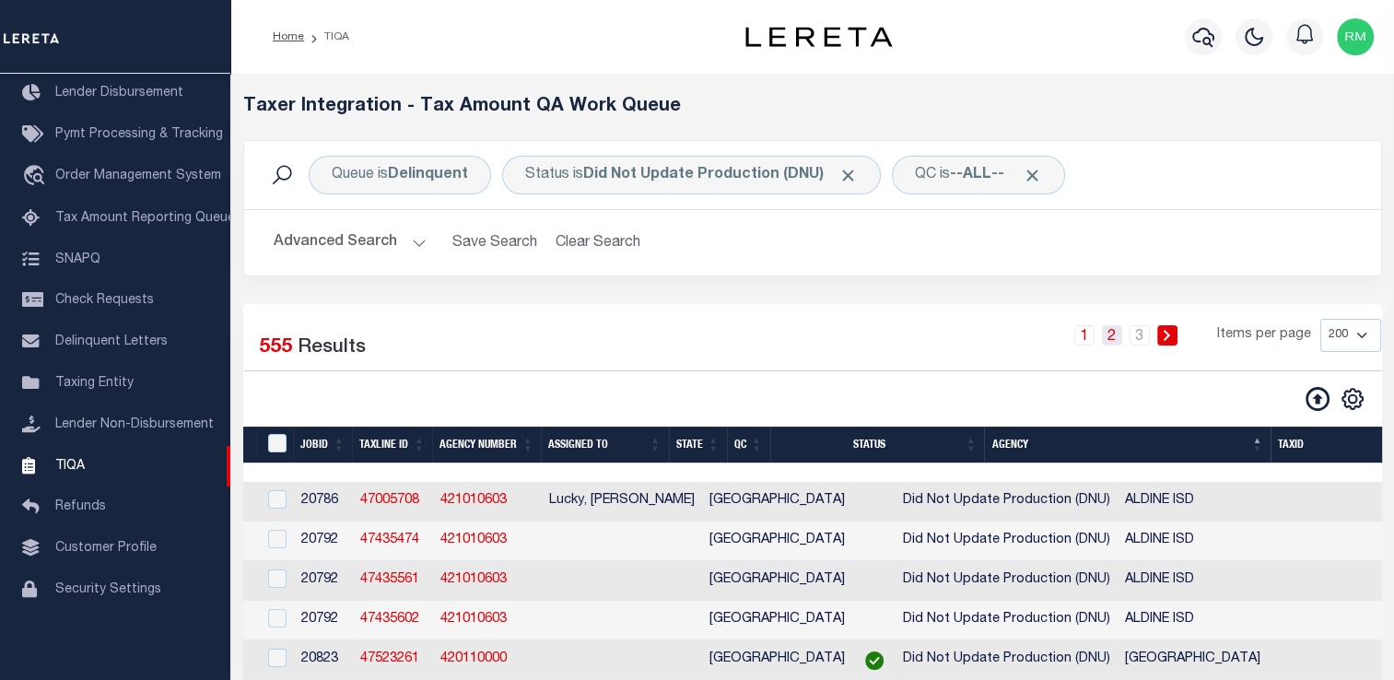
click at [1113, 329] on link "2" at bounding box center [1112, 335] width 20 height 20
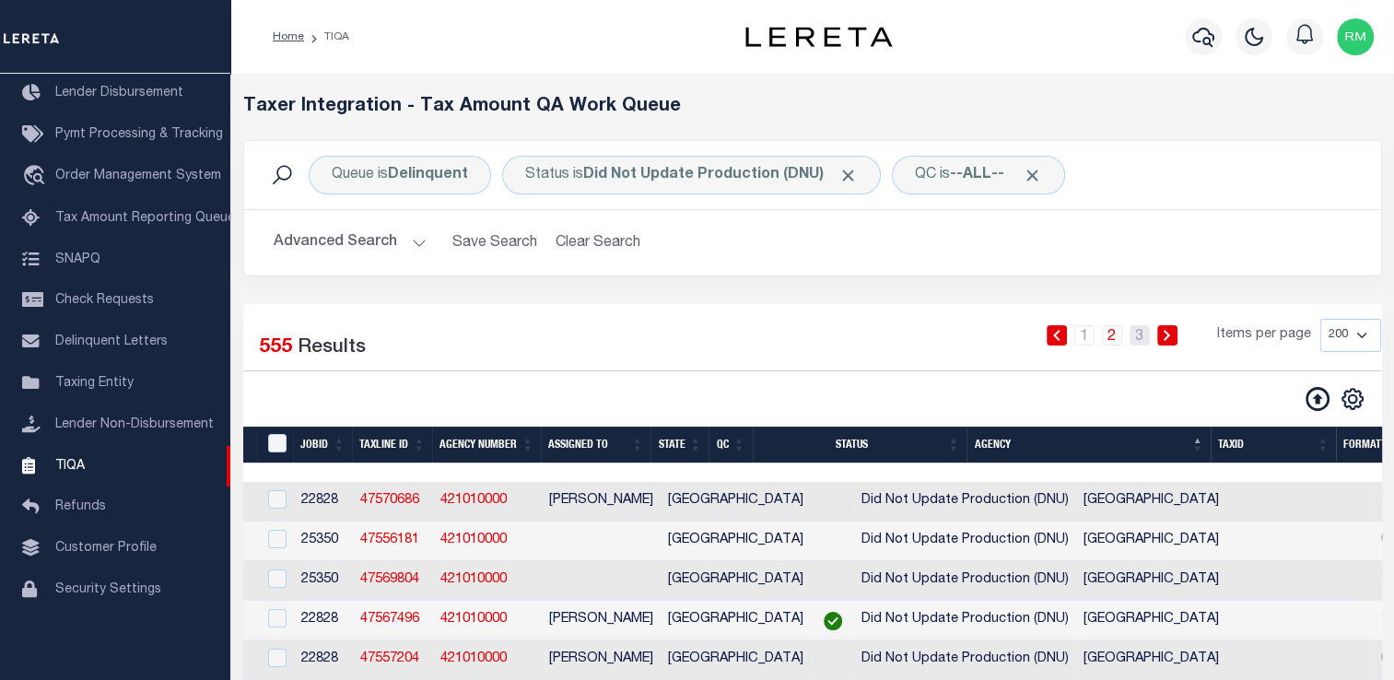
click at [1141, 330] on link "3" at bounding box center [1140, 335] width 20 height 20
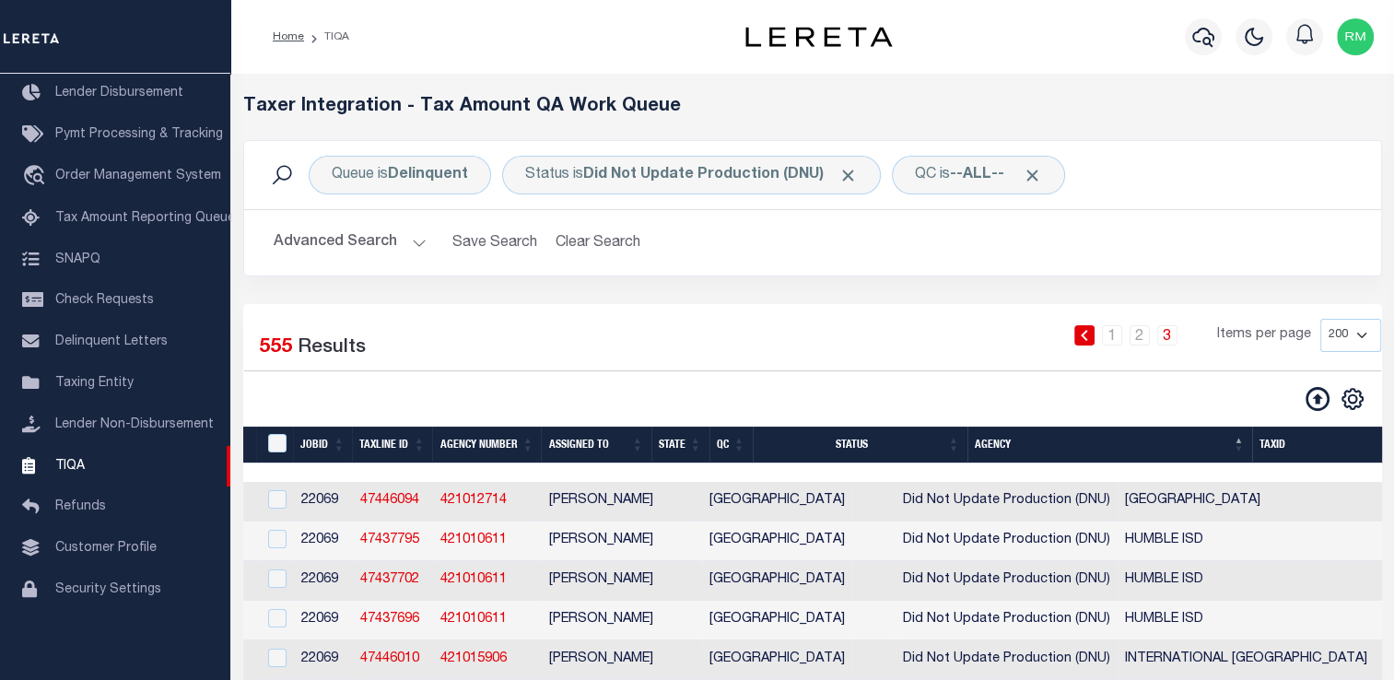
click at [392, 240] on button "Advanced Search" at bounding box center [350, 243] width 153 height 36
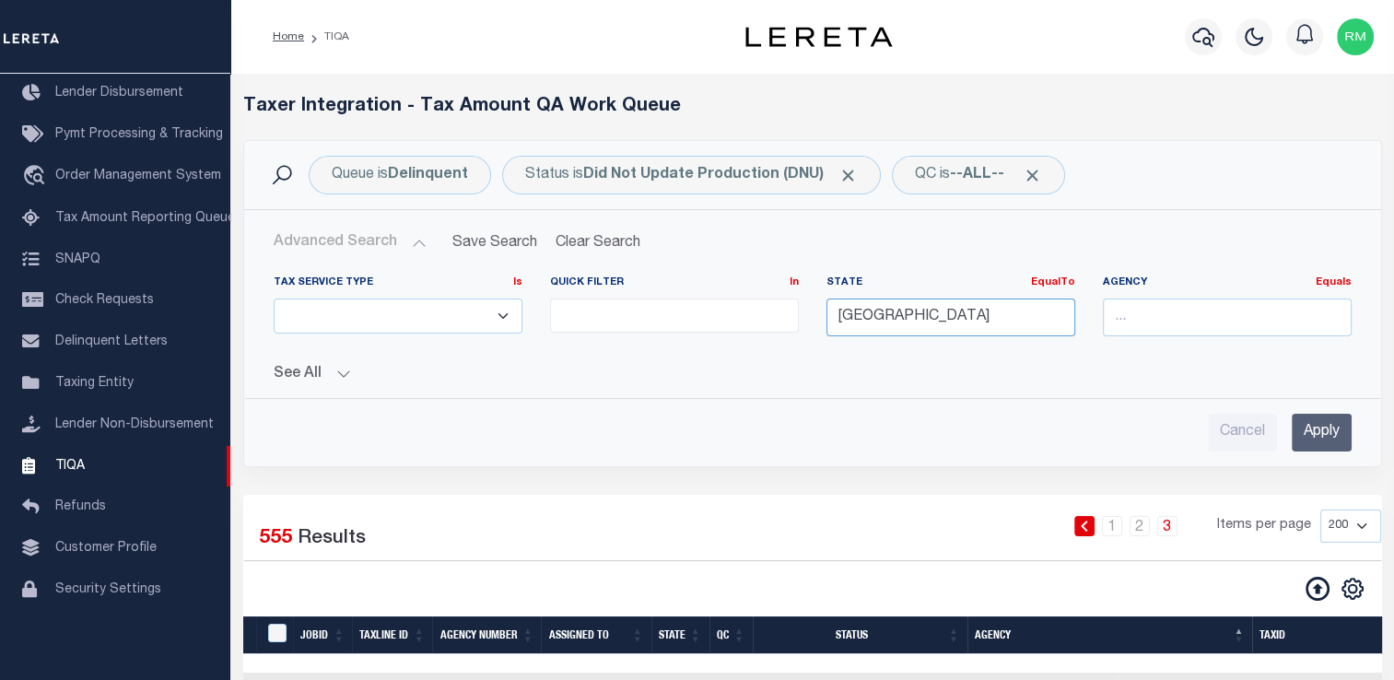
drag, startPoint x: 869, startPoint y: 320, endPoint x: 811, endPoint y: 319, distance: 58.1
click at [811, 319] on div "Tax Service Type Is Is Contains ESCROW NonESCROW Quick Filter In In View Only L…" at bounding box center [813, 313] width 1106 height 76
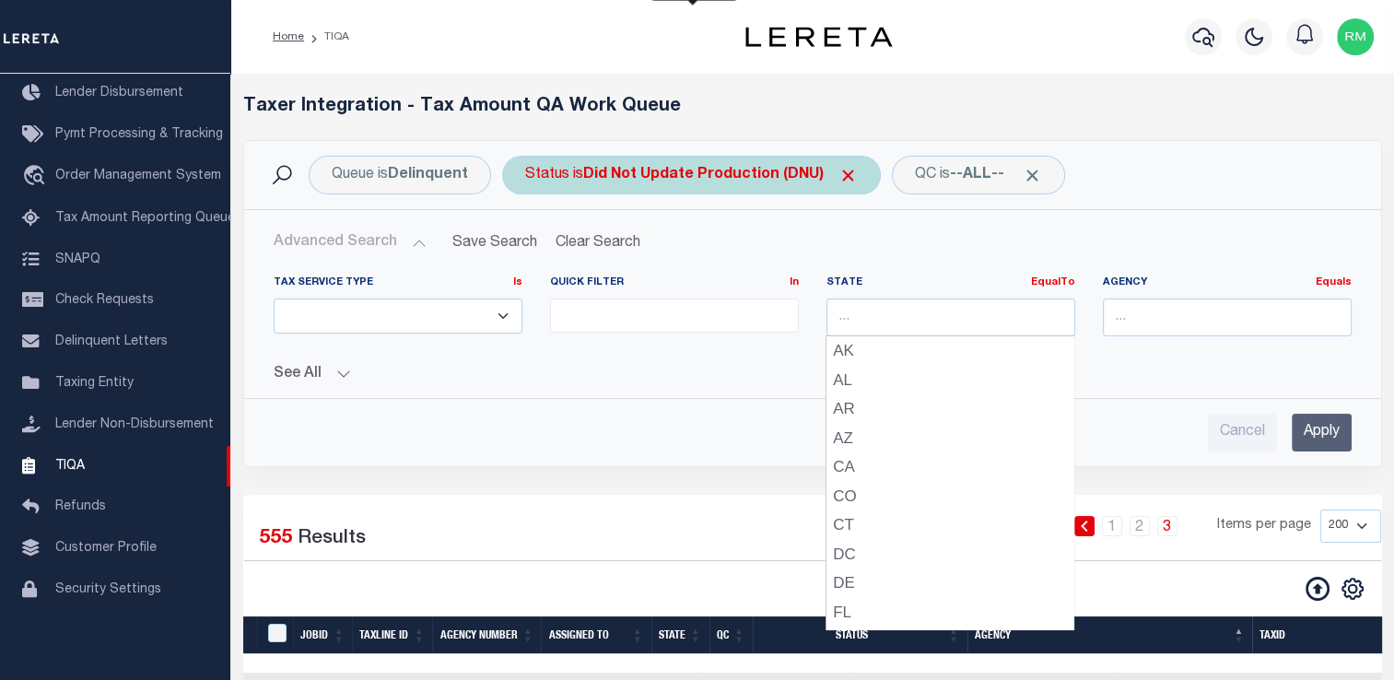
click at [672, 175] on b "Did Not Update Production (DNU)" at bounding box center [720, 175] width 275 height 15
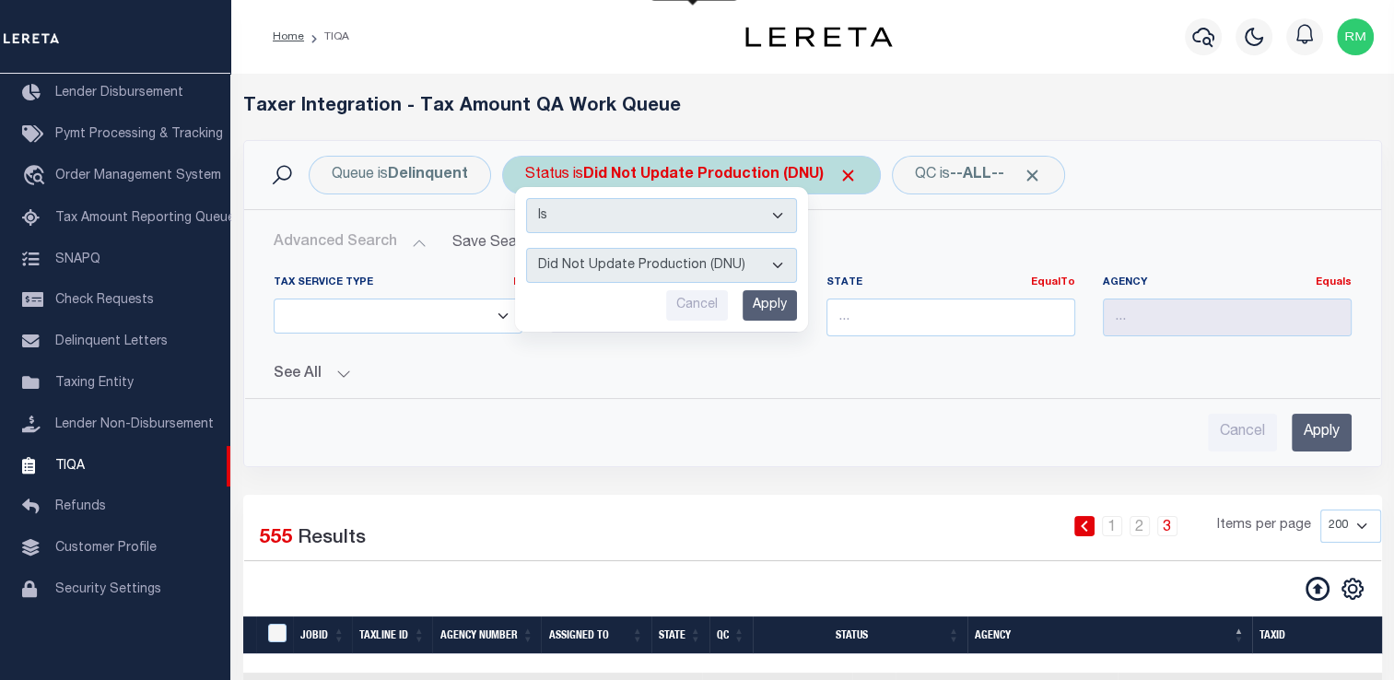
click at [657, 267] on select "AI - Bot Exception (ERR) AI - Bot Running (PLA) AI - Failed QA (FQA) AI - Prep …" at bounding box center [661, 265] width 271 height 35
select select "ERR"
click at [526, 248] on select "AI - Bot Exception (ERR) AI - Bot Running (PLA) AI - Failed QA (FQA) AI - Prep …" at bounding box center [661, 265] width 271 height 35
click at [776, 319] on input "Apply" at bounding box center [770, 305] width 54 height 30
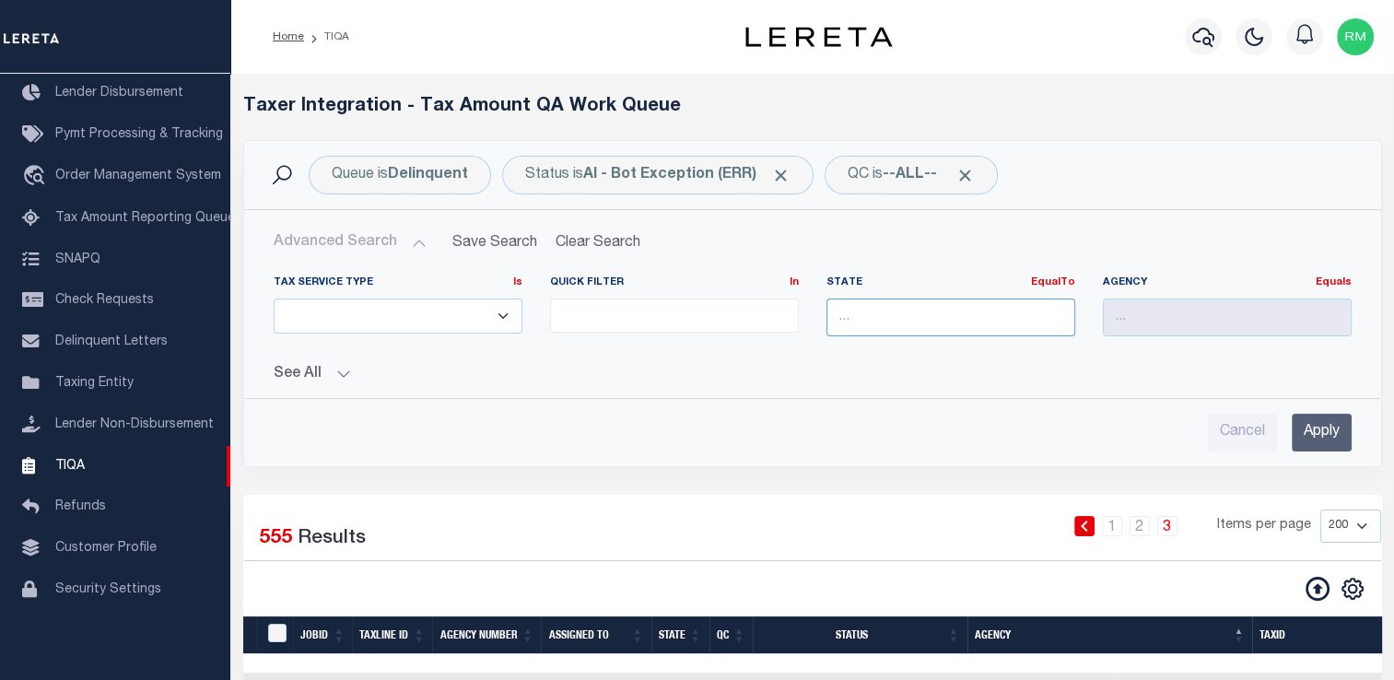
click at [861, 326] on input "text" at bounding box center [950, 318] width 249 height 38
click at [847, 342] on div "LA" at bounding box center [949, 350] width 247 height 29
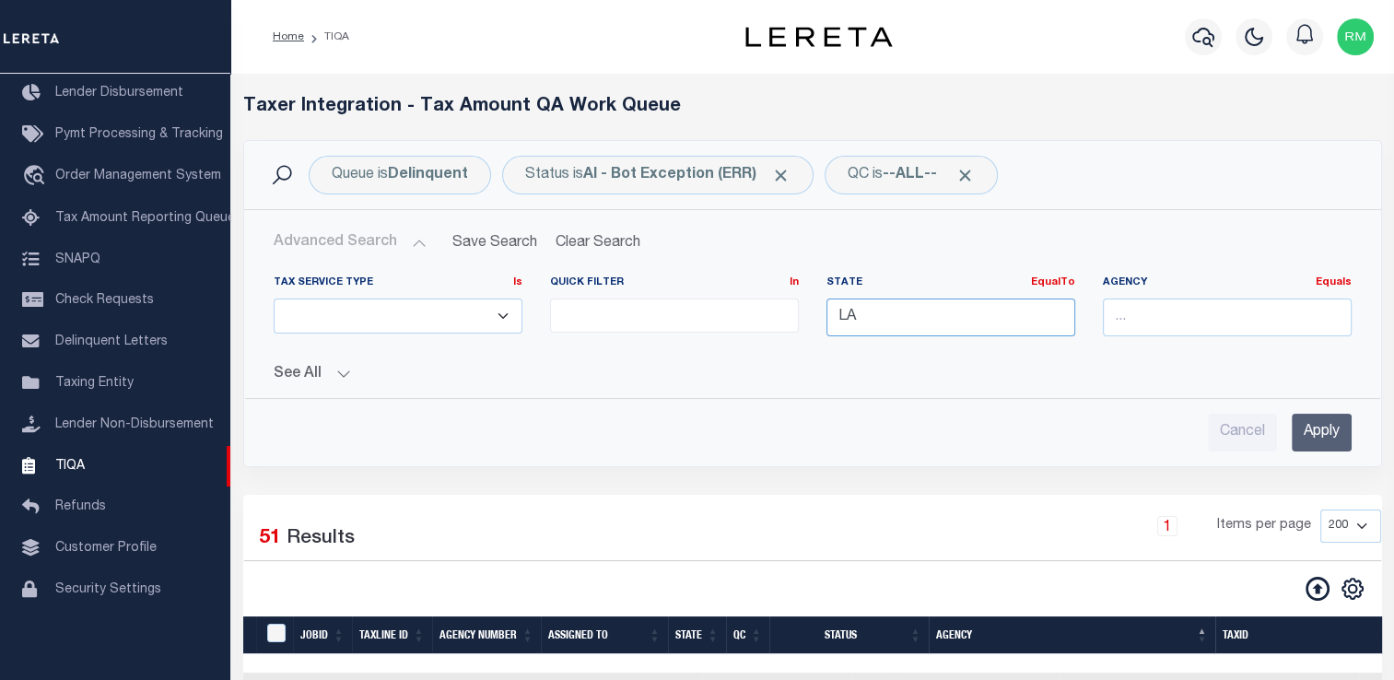
type input "LA"
click at [1317, 429] on input "Apply" at bounding box center [1322, 433] width 60 height 38
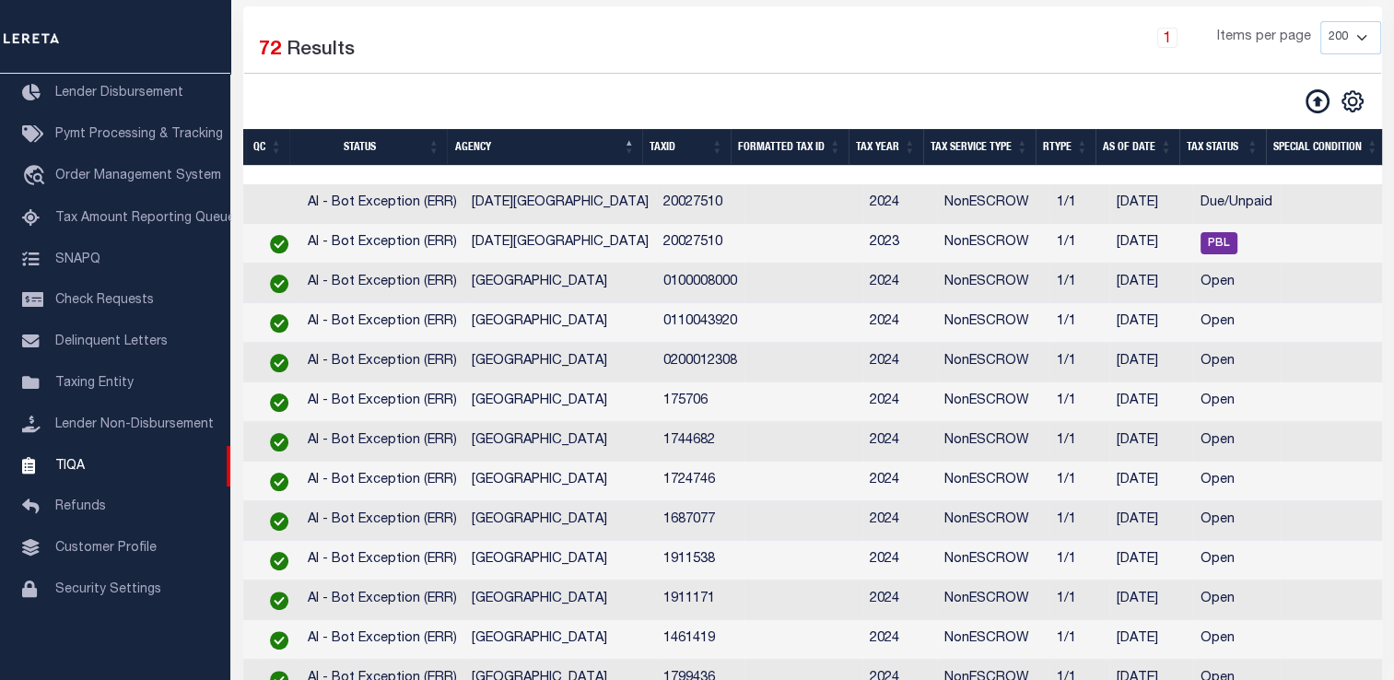
scroll to position [0, 0]
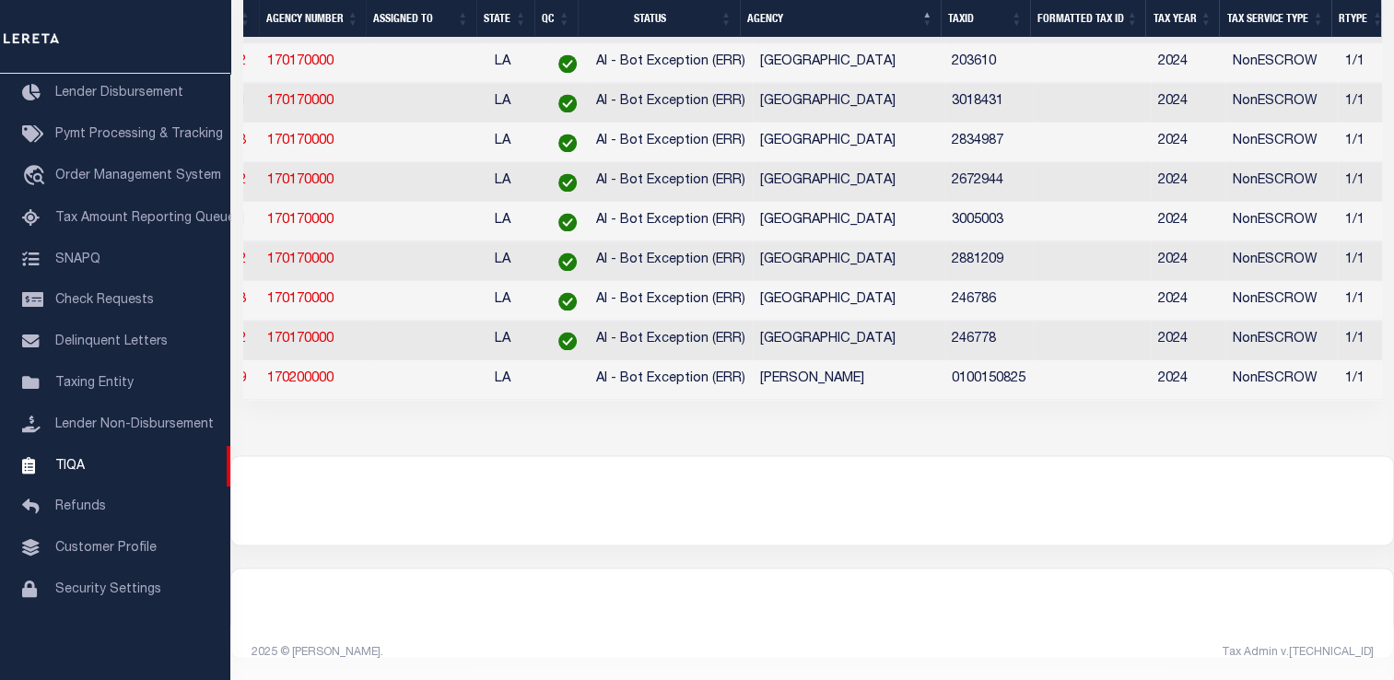
drag, startPoint x: 361, startPoint y: 404, endPoint x: 245, endPoint y: 395, distance: 116.4
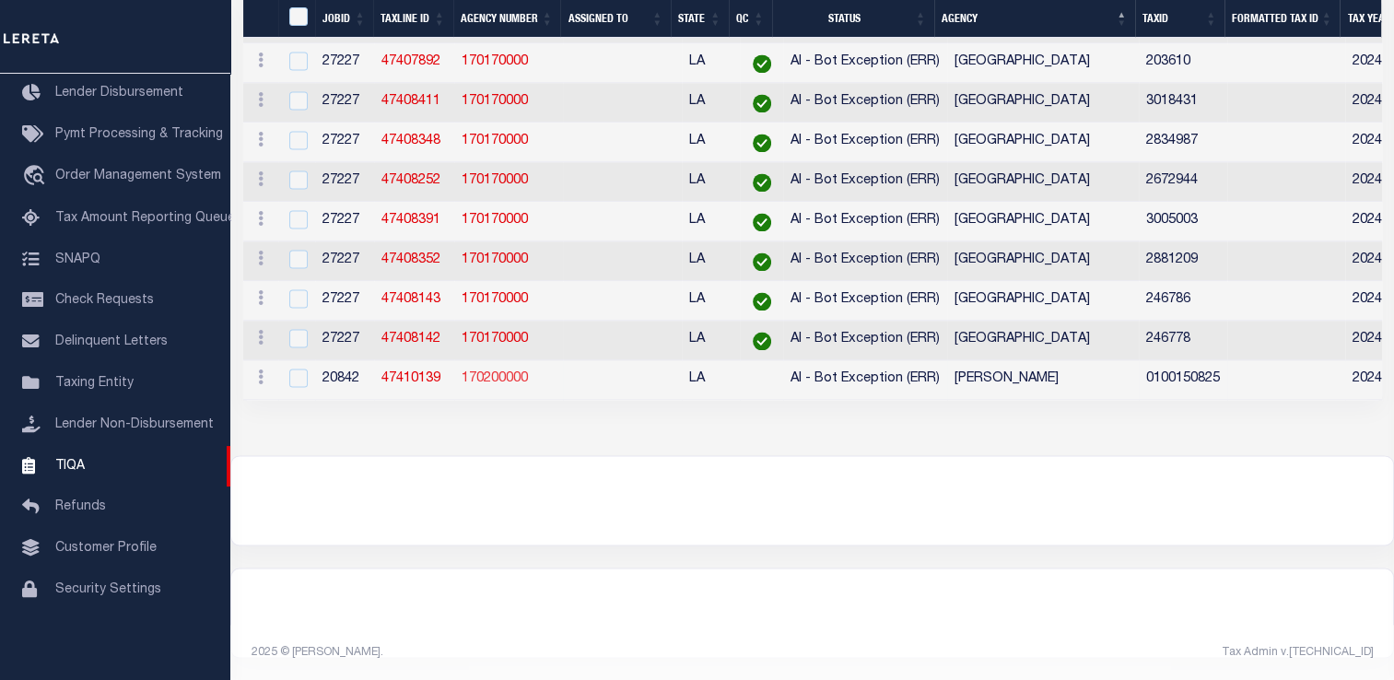
click at [494, 372] on link "170200000" at bounding box center [495, 378] width 66 height 13
checkbox input "true"
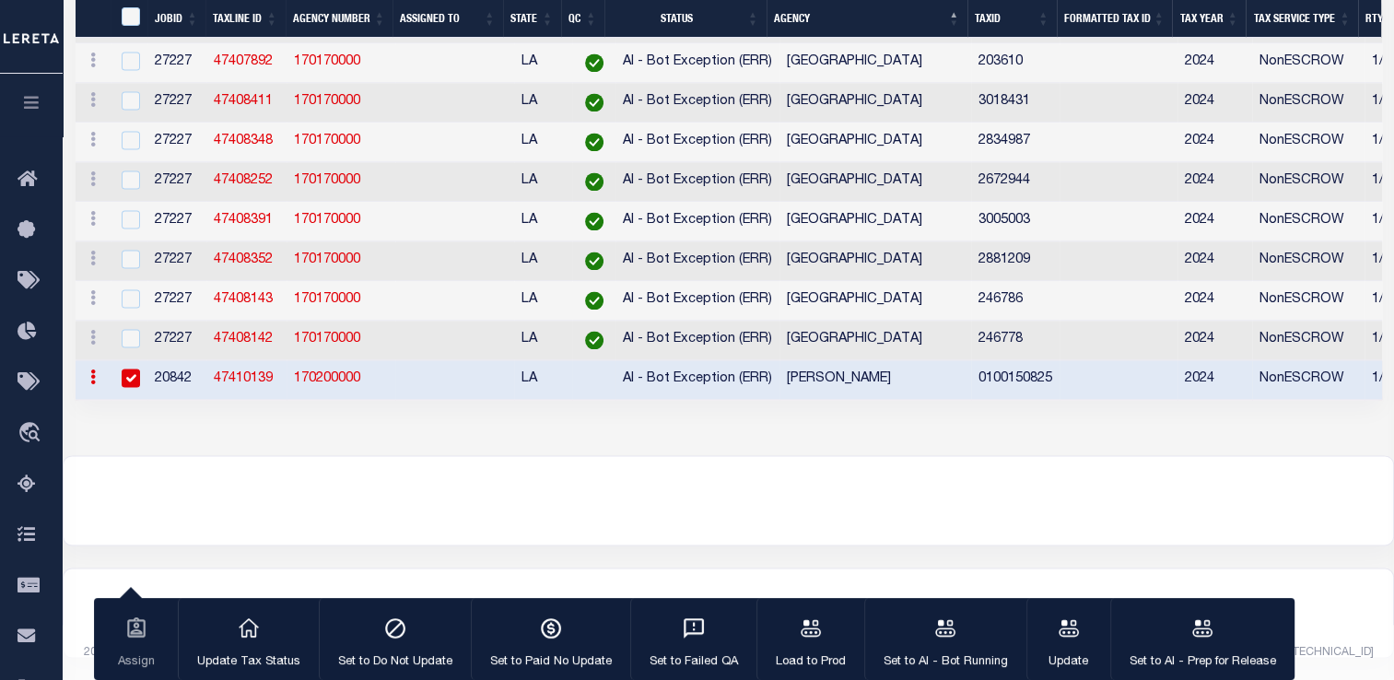
scroll to position [2948, 0]
click at [240, 385] on link "47410139" at bounding box center [243, 378] width 59 height 13
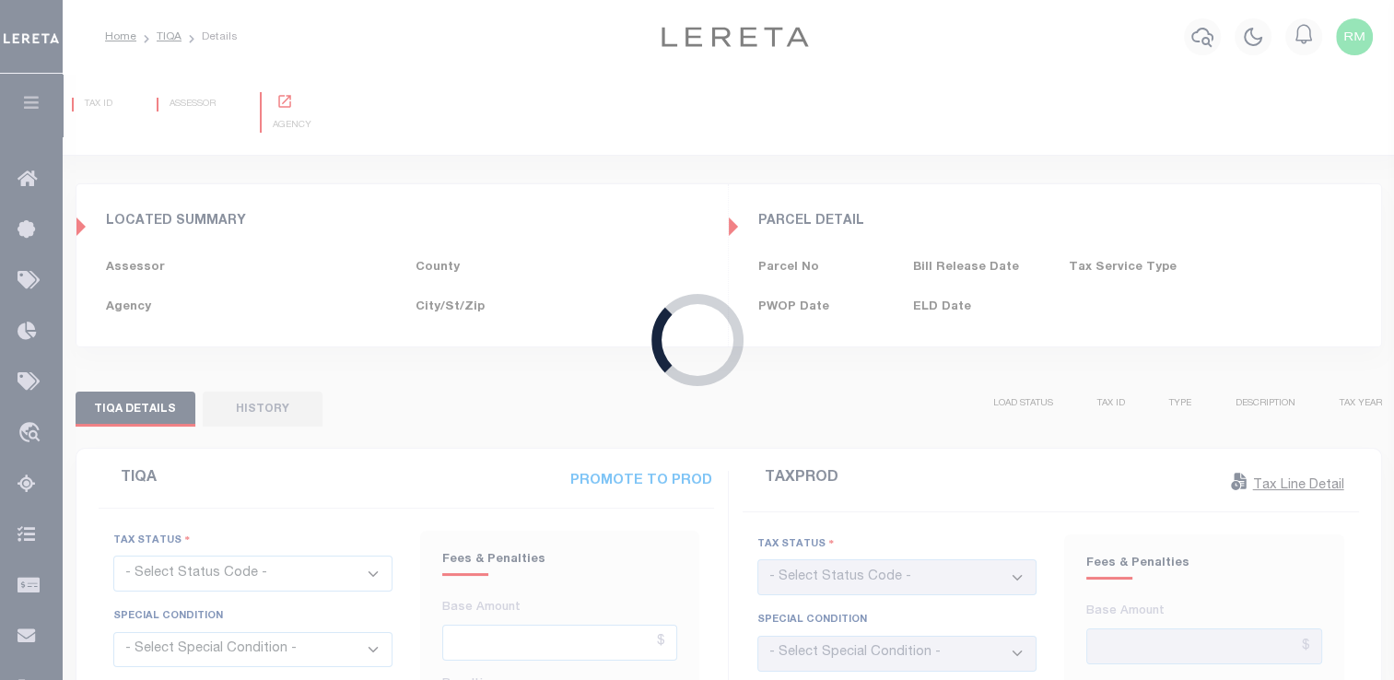
type input "04/02/2025"
checkbox input "false"
type input "01/01/2025"
checkbox input "false"
select select "NEW"
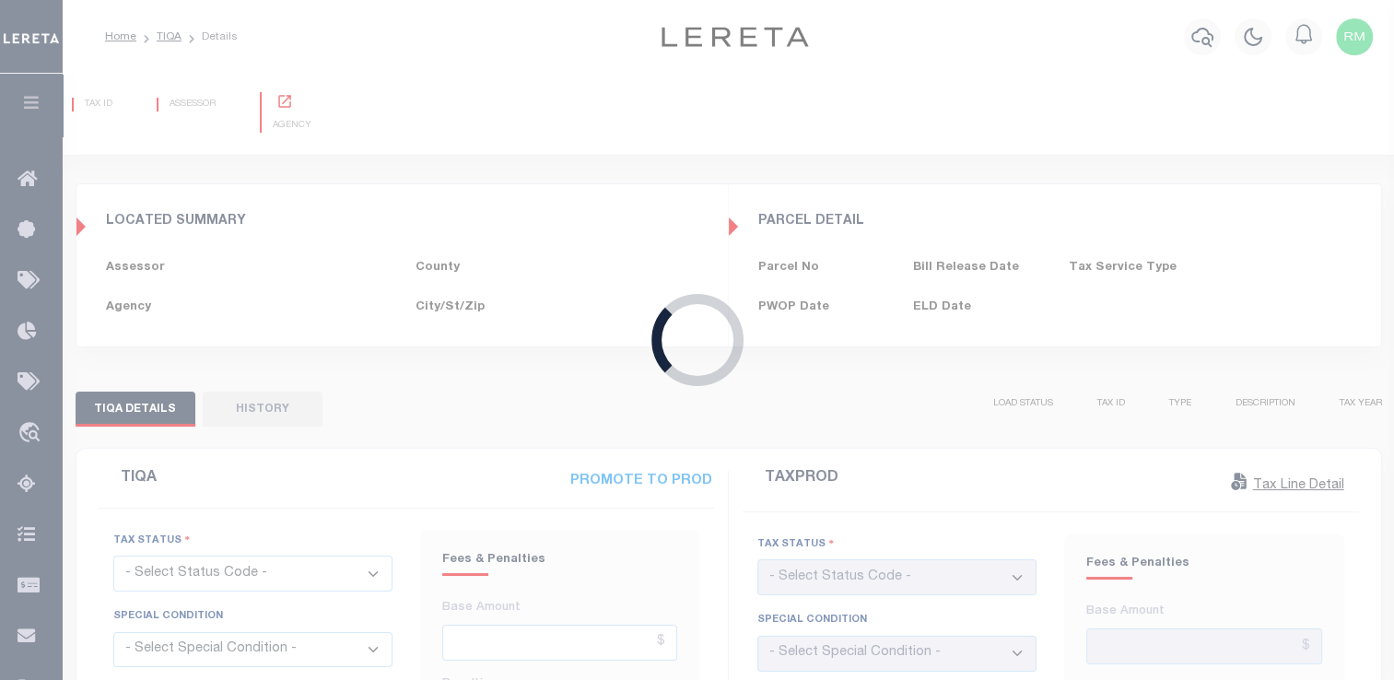
select select "OP2"
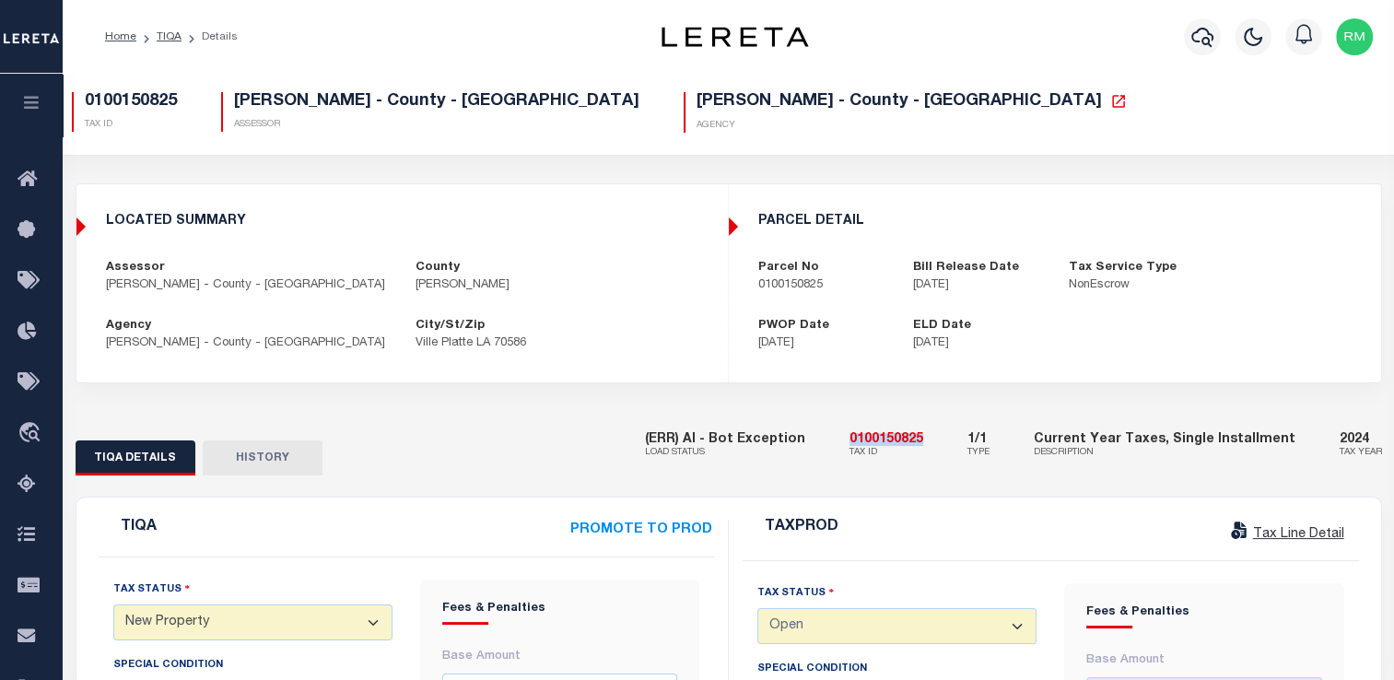
drag, startPoint x: 872, startPoint y: 437, endPoint x: 954, endPoint y: 436, distance: 82.0
click at [954, 436] on div "(ERR) AI - Bot Exception LOAD STATUS 0100150825 TAX ID 1/1 TYPE Current Year Ta…" at bounding box center [1013, 446] width 737 height 56
copy h5 "0100150825"
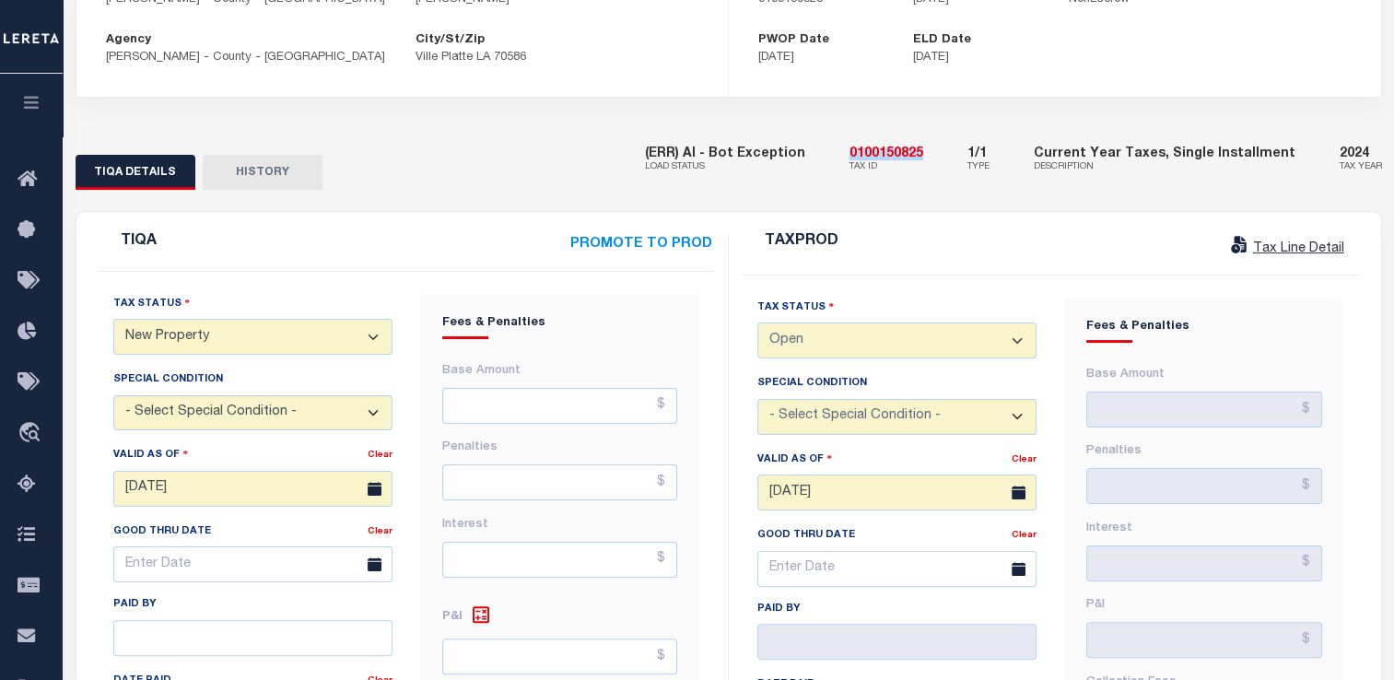
scroll to position [284, 0]
click at [264, 340] on select "- Select Status Code - Open Due/Unpaid Paid Incomplete No Tax Due Internal Refu…" at bounding box center [252, 339] width 279 height 36
select select "OP2"
click at [113, 325] on select "- Select Status Code - Open Due/Unpaid Paid Incomplete No Tax Due Internal Refu…" at bounding box center [252, 339] width 279 height 36
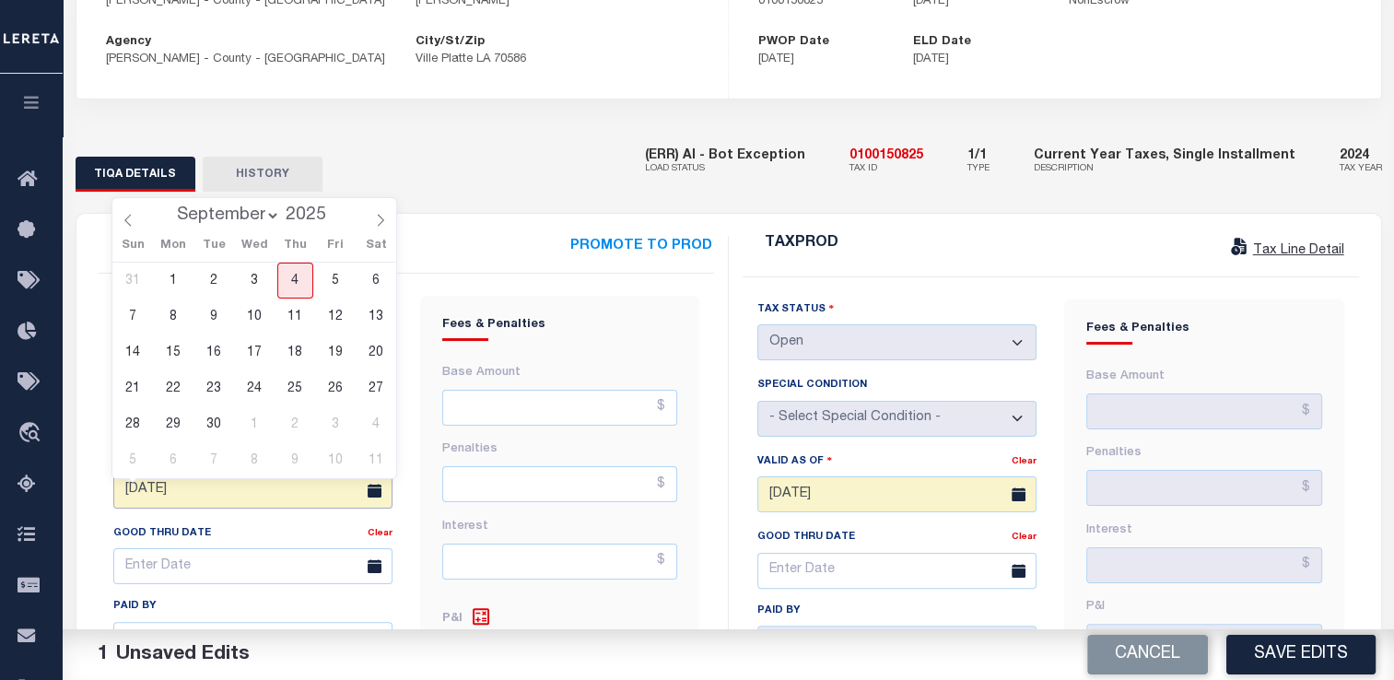
click at [162, 496] on input "04/02/2025" at bounding box center [252, 491] width 279 height 36
click at [293, 277] on span "4" at bounding box center [295, 281] width 36 height 36
type input "09/04/2025"
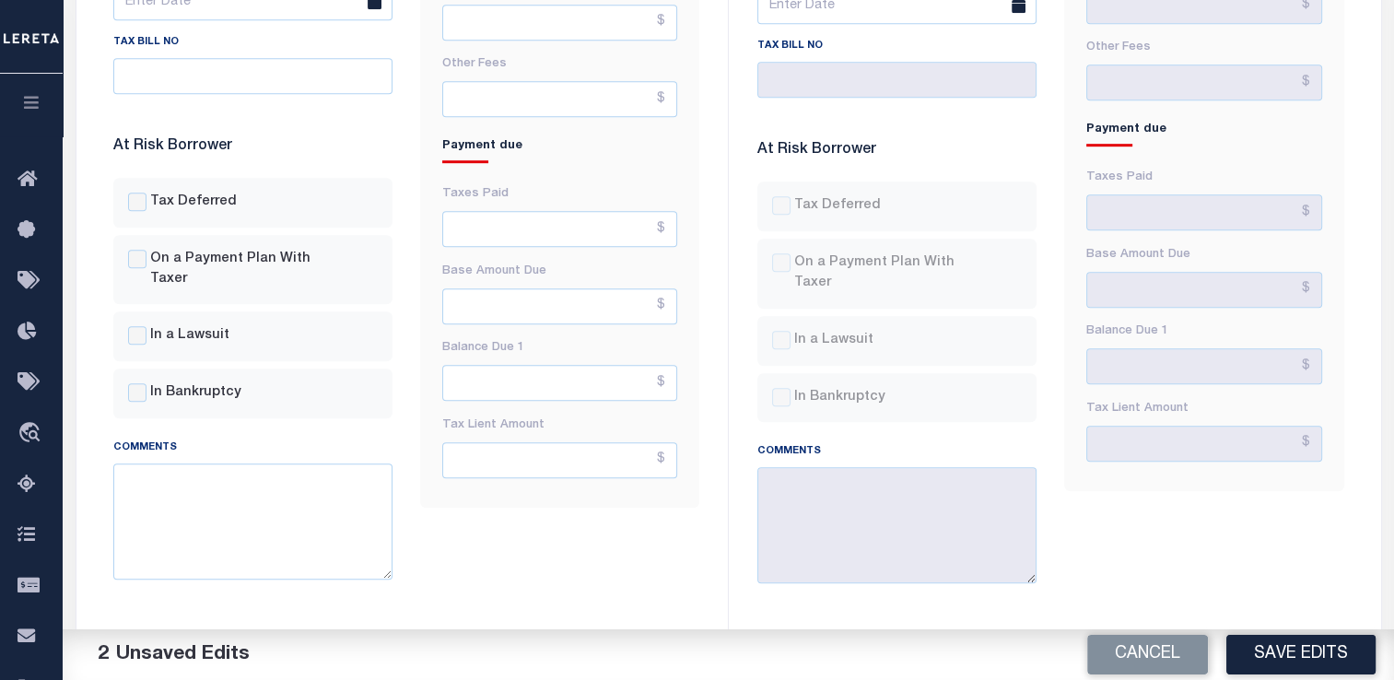
scroll to position [1031, 0]
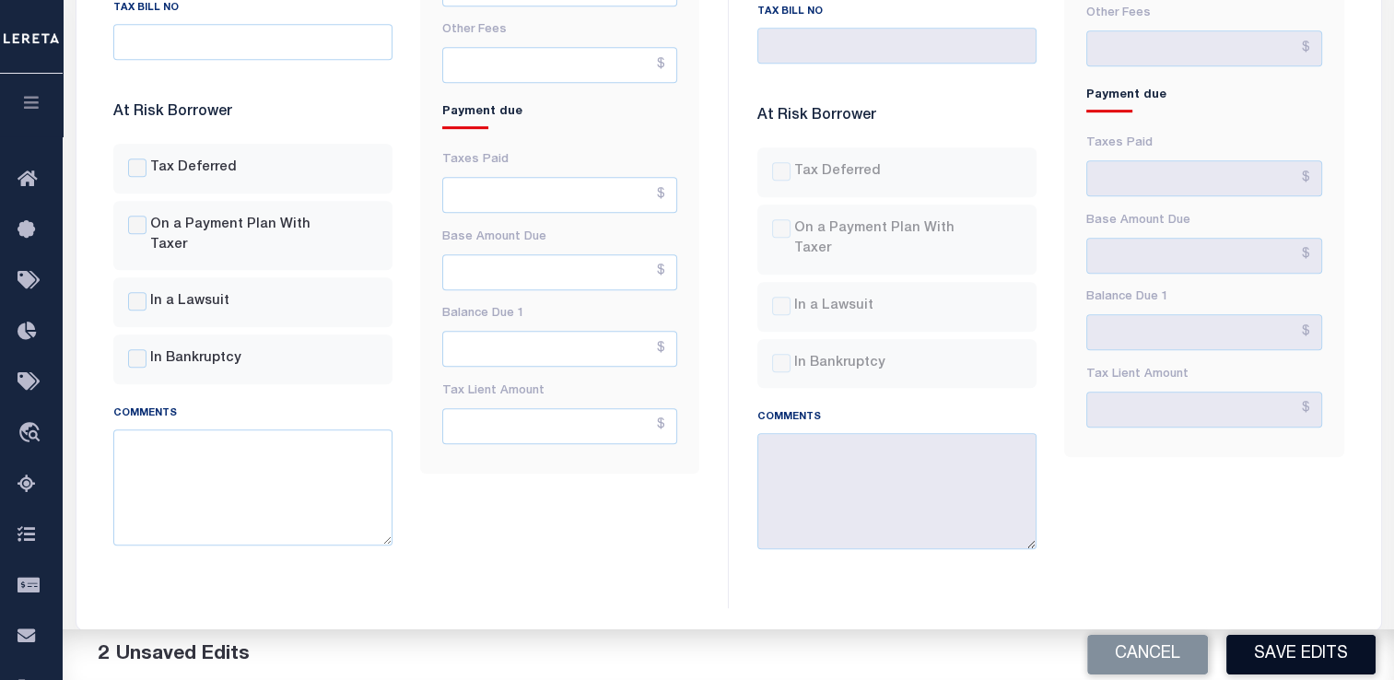
click at [1245, 639] on button "Save Edits" at bounding box center [1300, 655] width 149 height 40
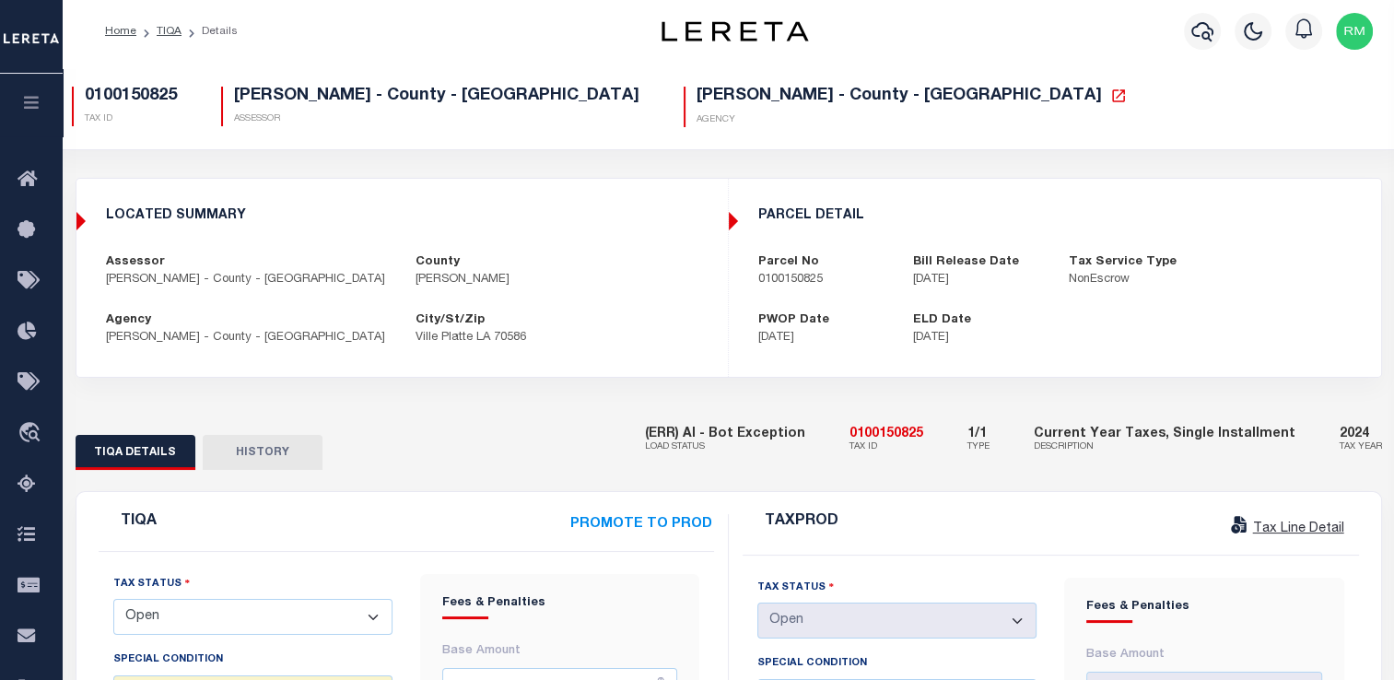
scroll to position [0, 0]
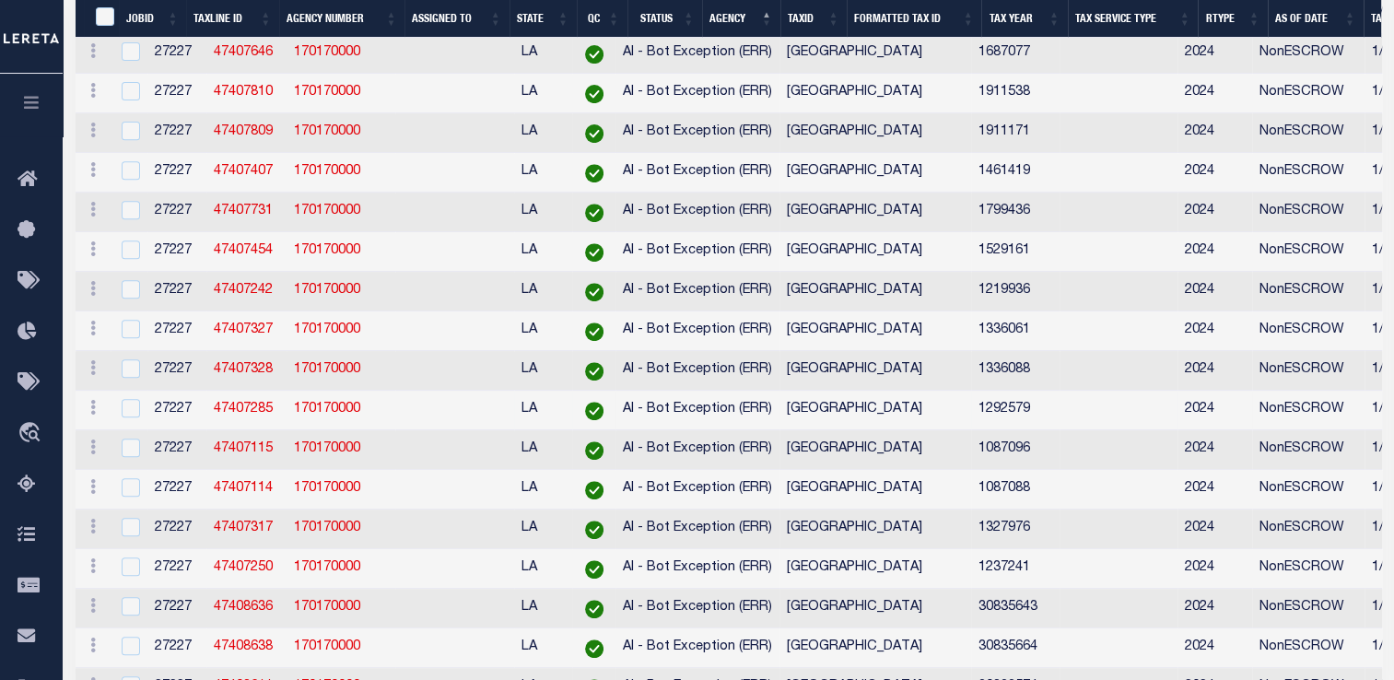
scroll to position [765, 0]
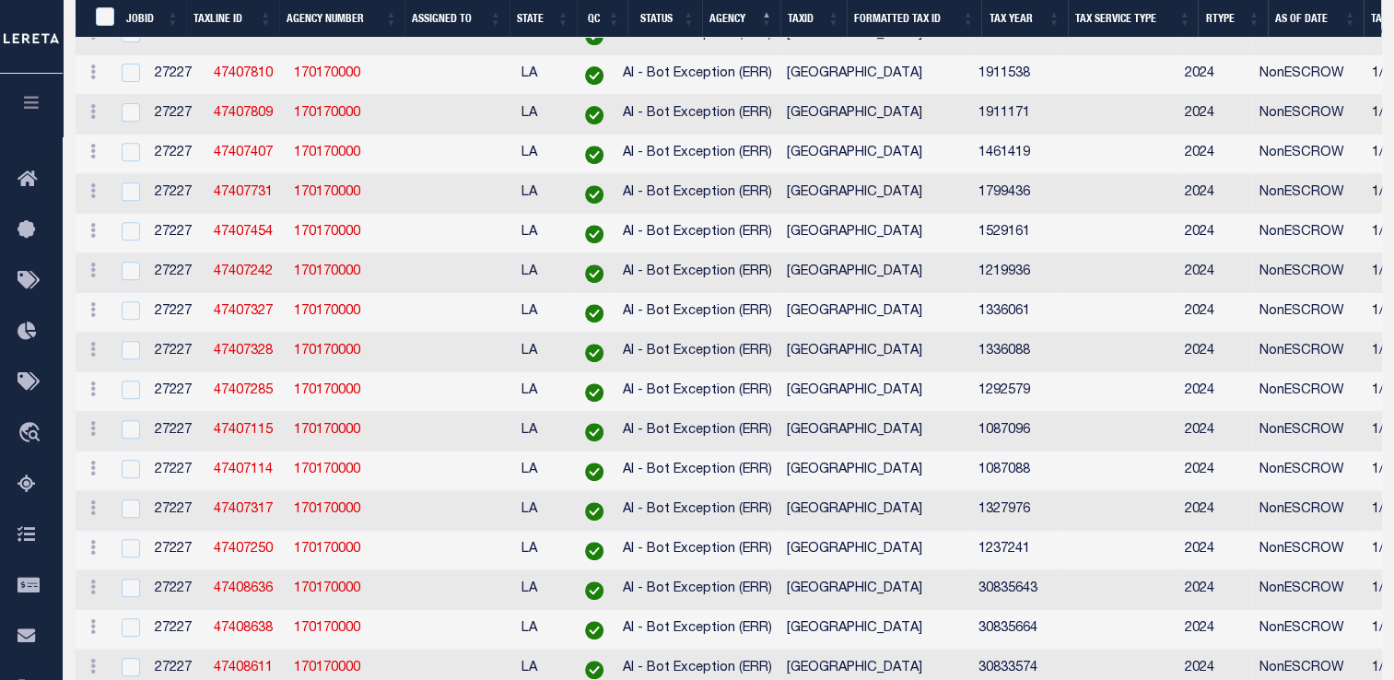
select select "200"
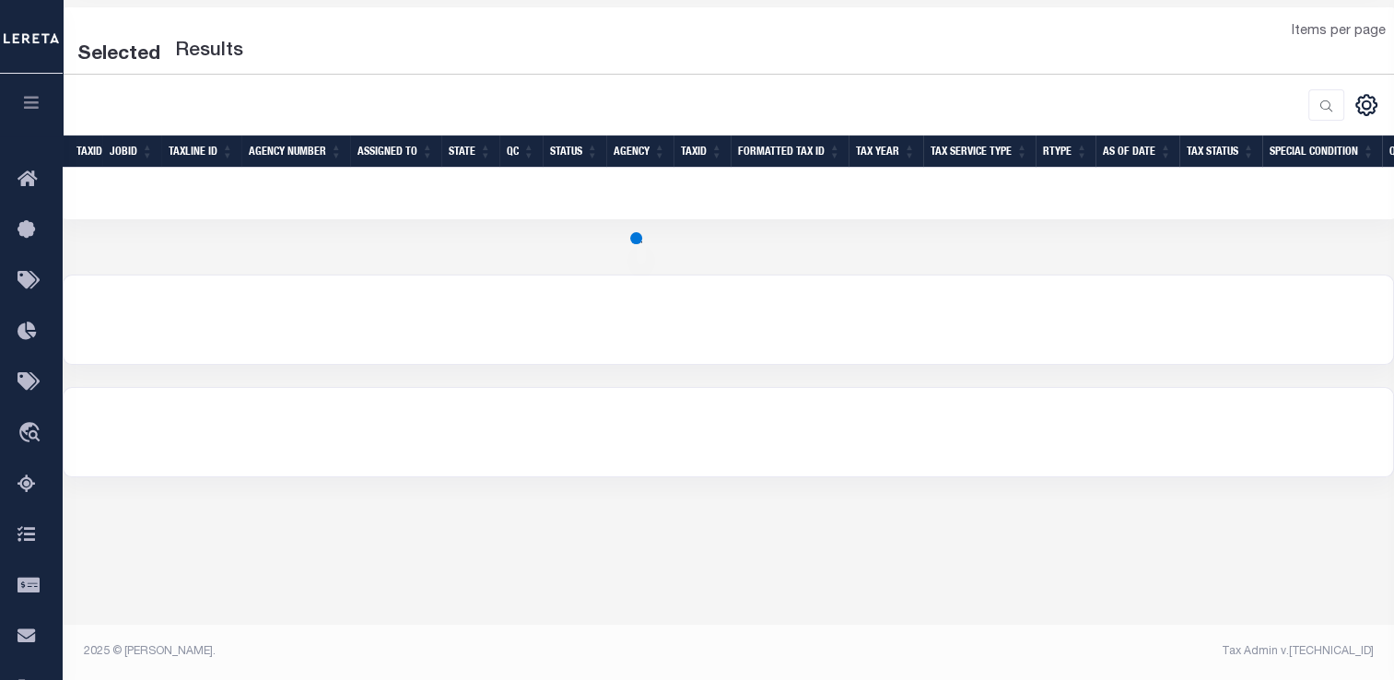
select select "200"
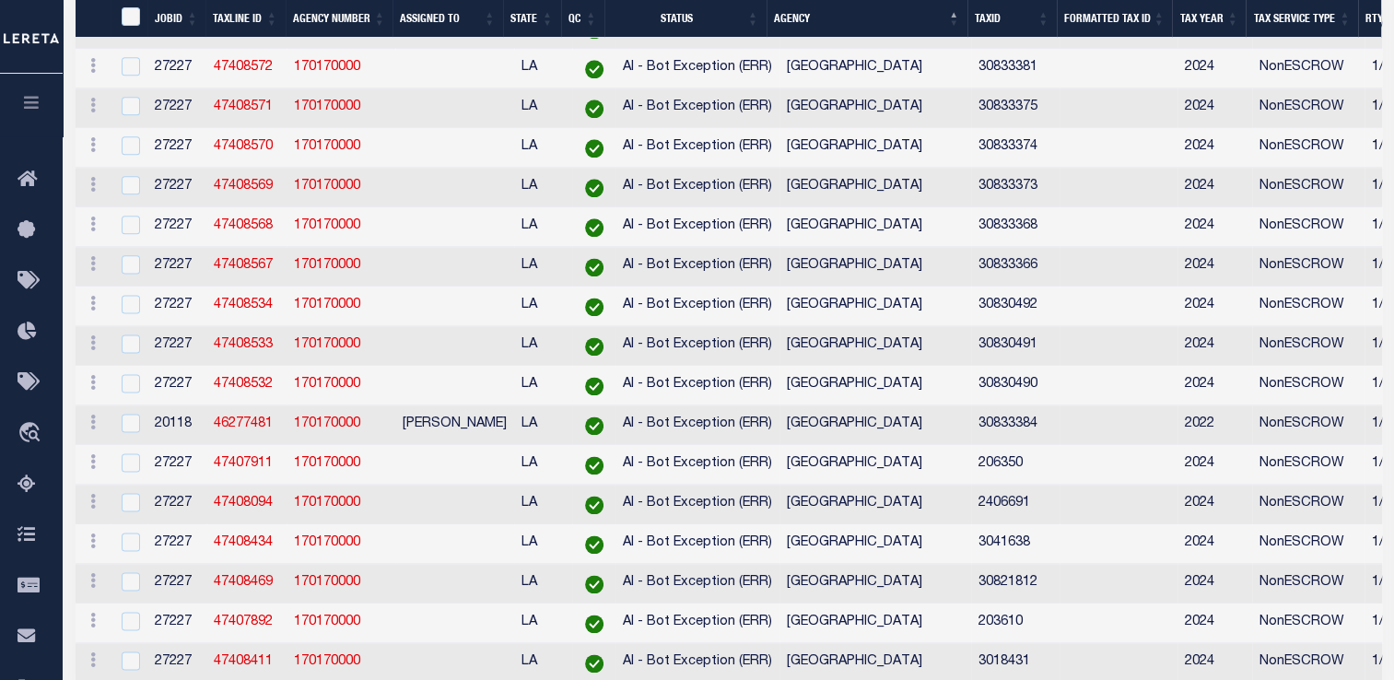
scroll to position [2993, 0]
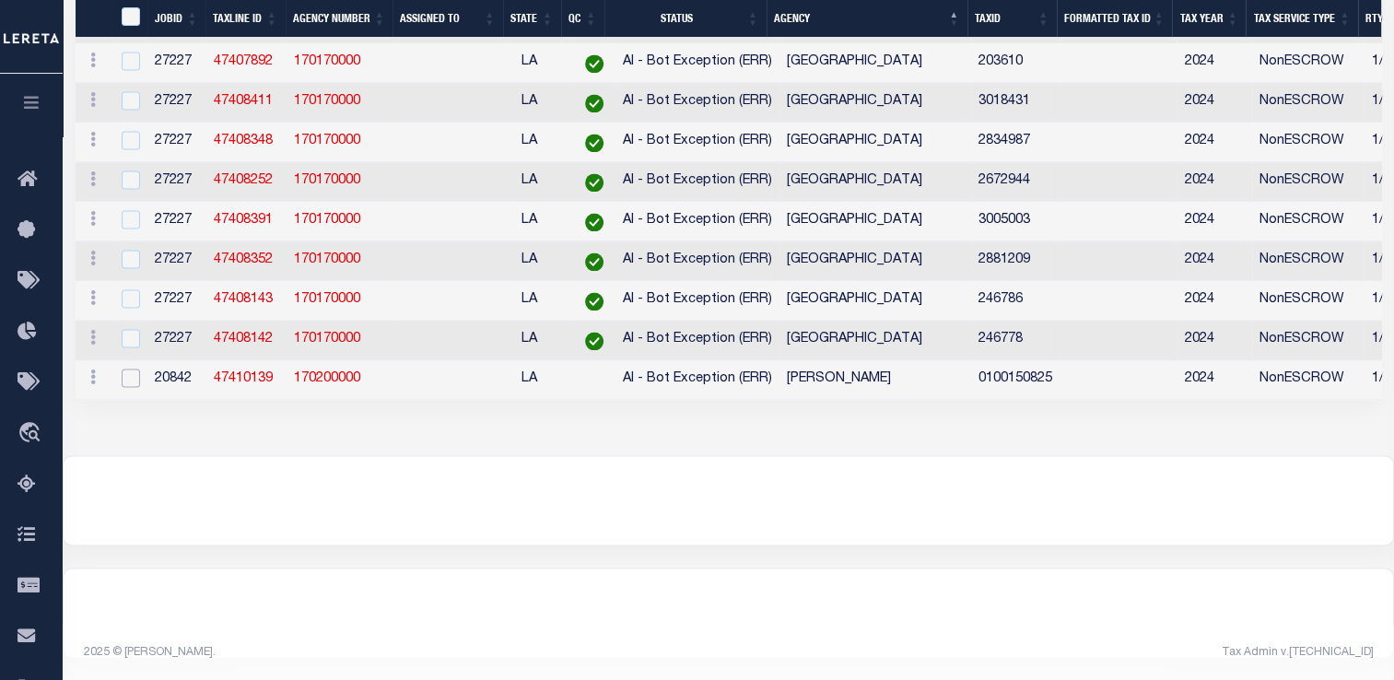
click at [125, 369] on input "checkbox" at bounding box center [131, 378] width 18 height 18
checkbox input "true"
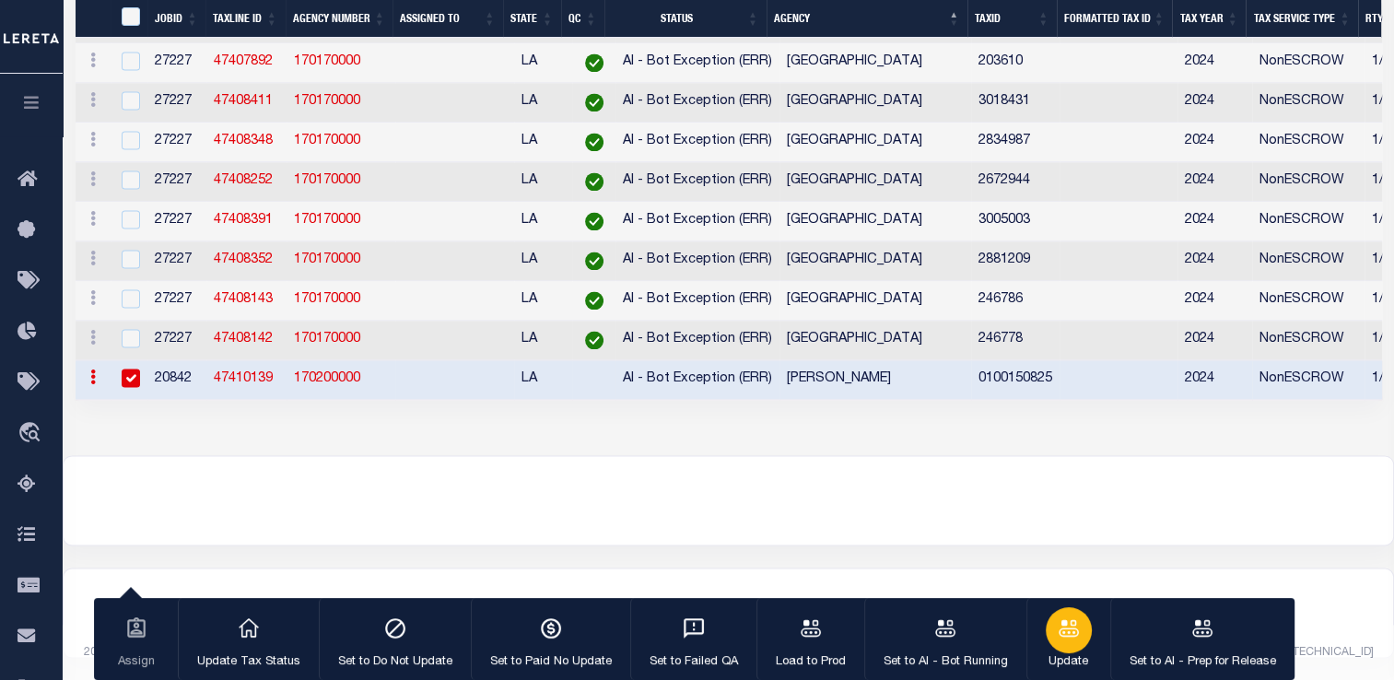
scroll to position [2952, 0]
click at [1187, 617] on div "button" at bounding box center [1202, 630] width 46 height 46
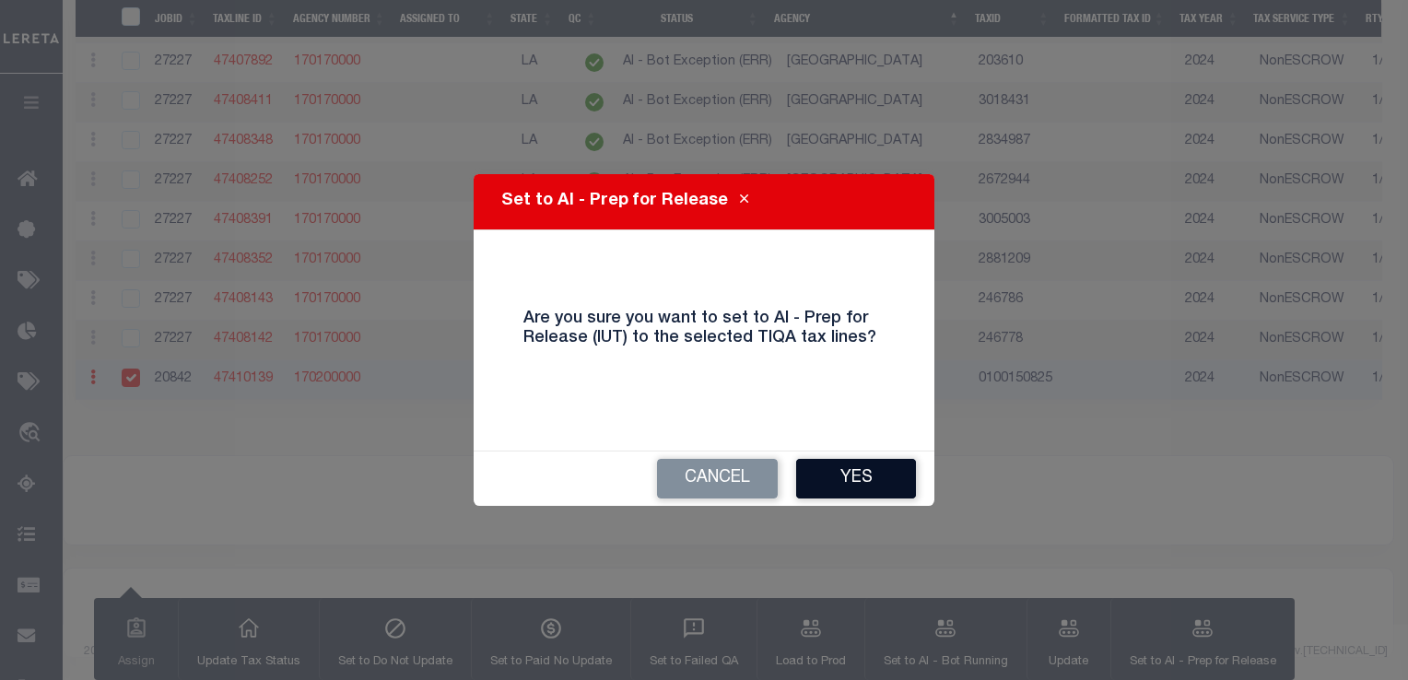
click at [866, 489] on button "Yes" at bounding box center [856, 479] width 120 height 40
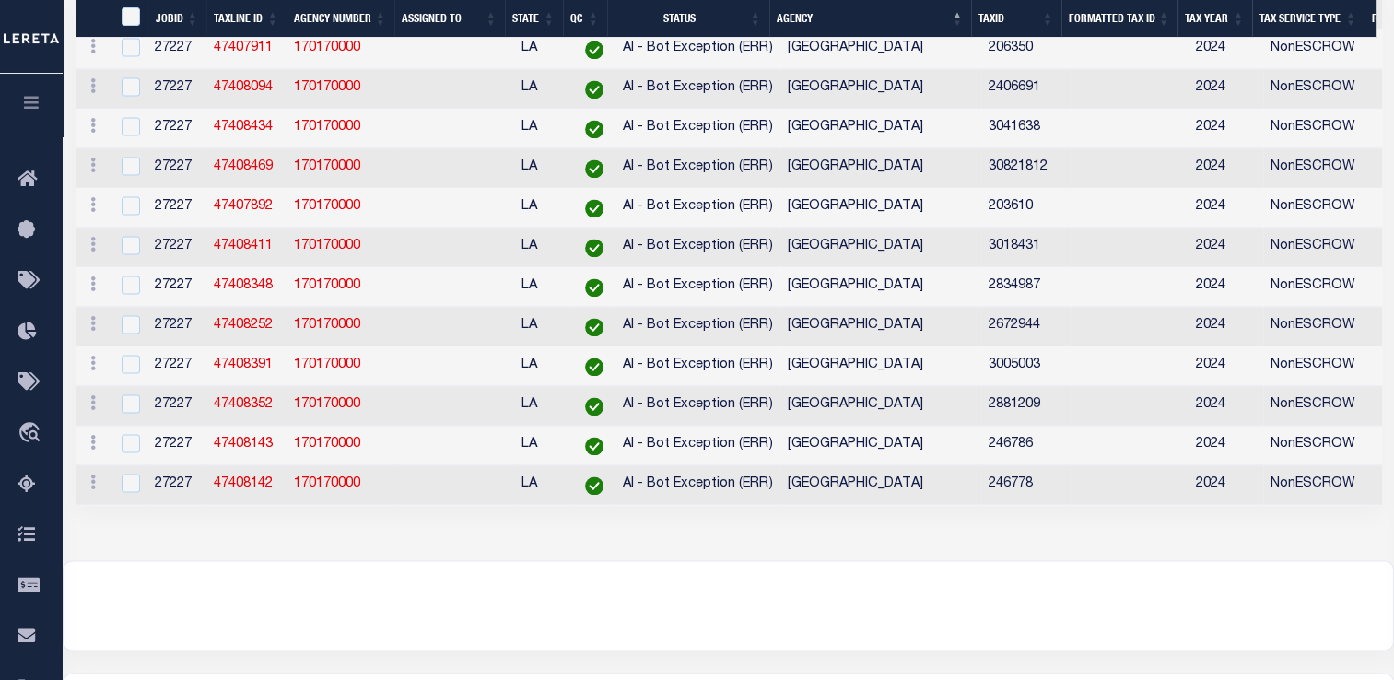
scroll to position [2753, 0]
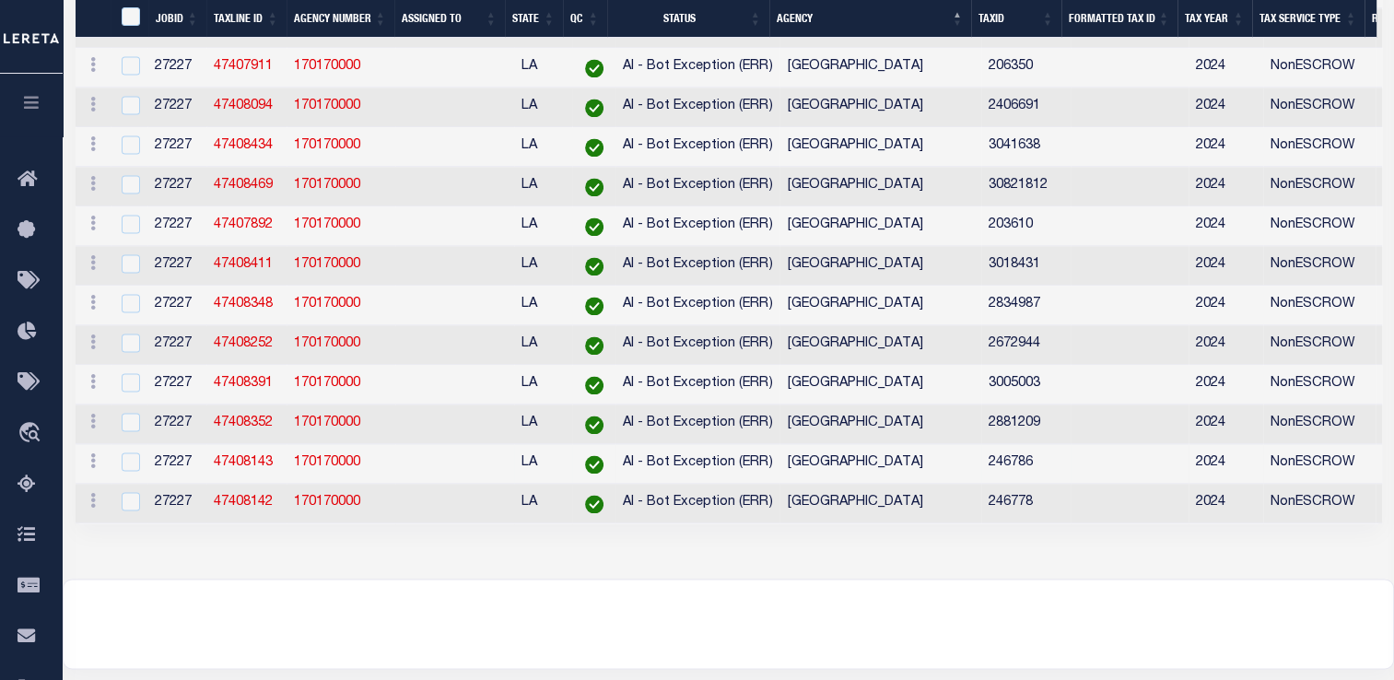
click at [780, 286] on td "EAST BATON ROUGE PARISH" at bounding box center [879, 266] width 201 height 40
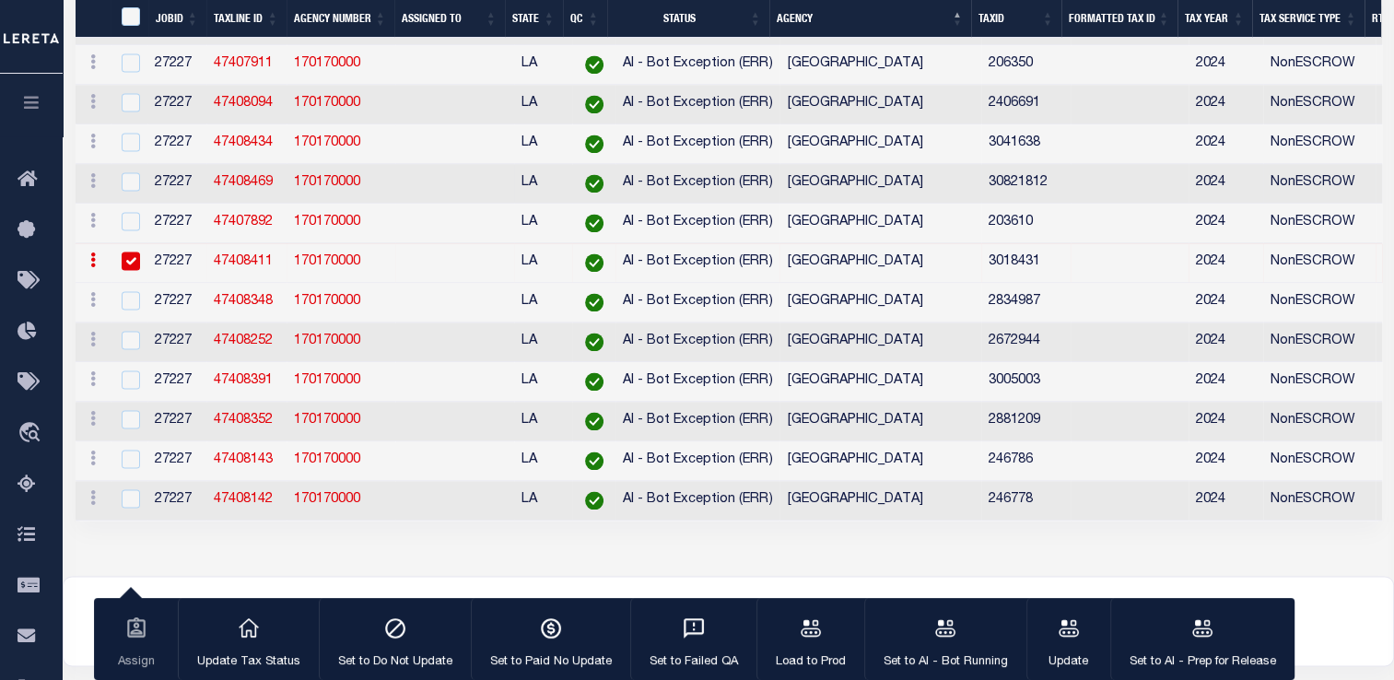
scroll to position [2672, 0]
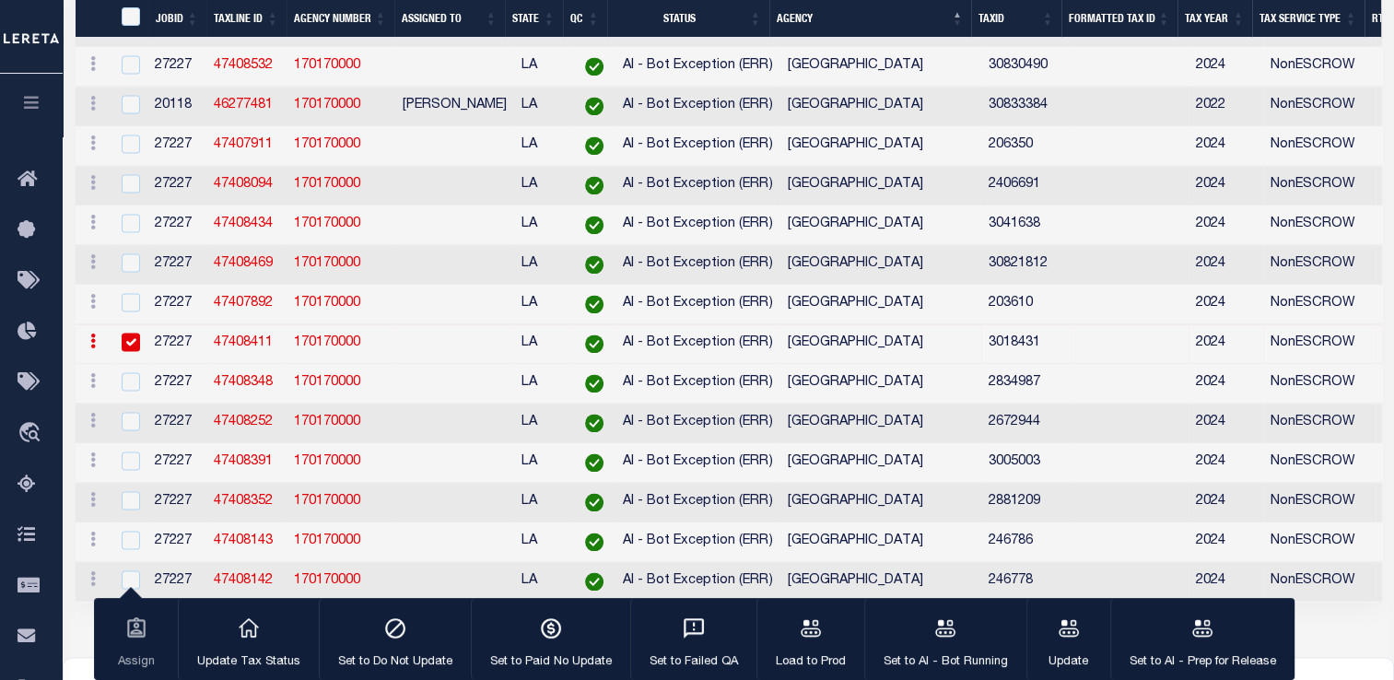
click at [135, 351] on input "checkbox" at bounding box center [131, 342] width 18 height 18
checkbox input "false"
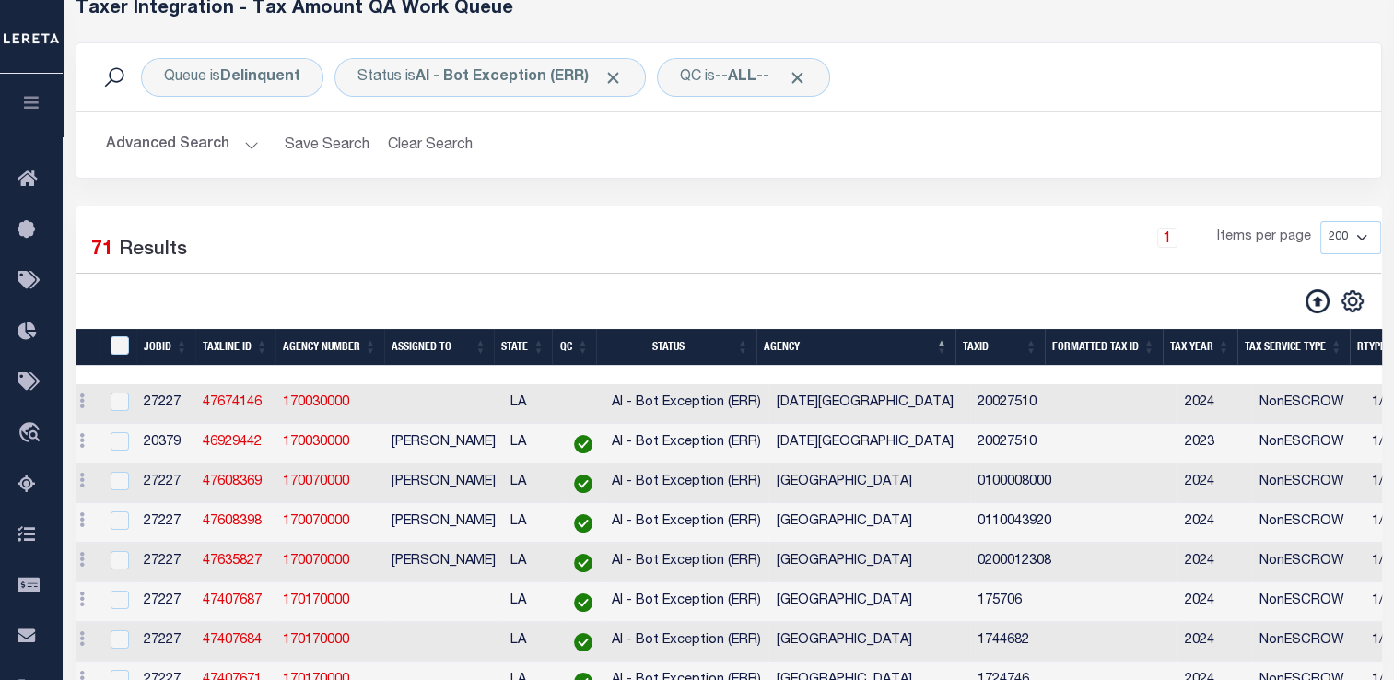
scroll to position [0, 0]
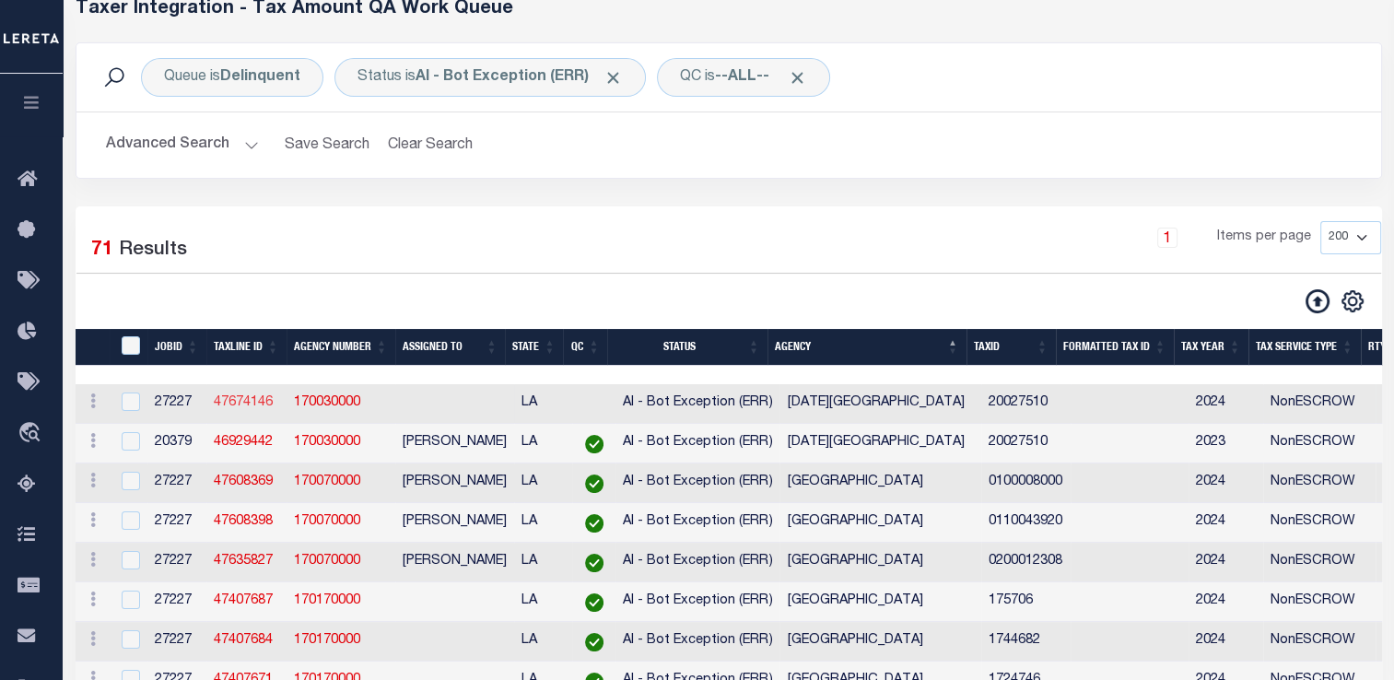
click at [240, 404] on link "47674146" at bounding box center [243, 402] width 59 height 13
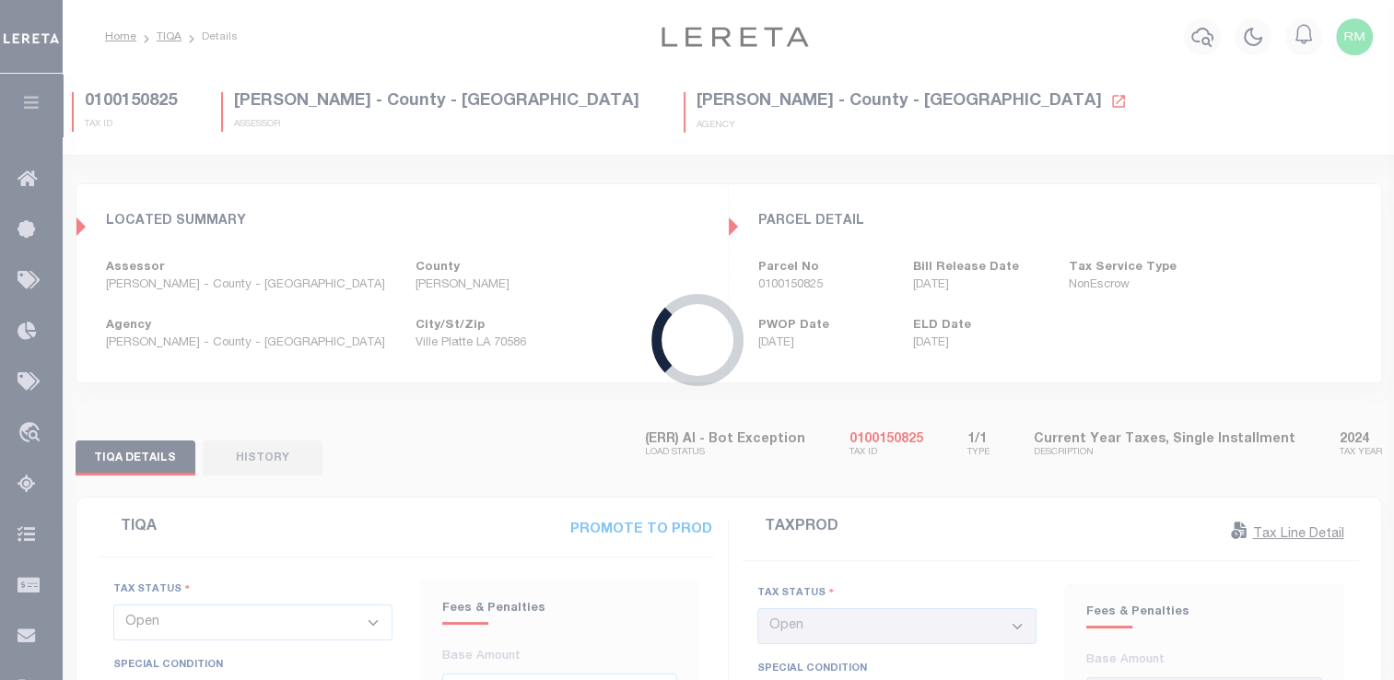
click at [240, 404] on div "Loading..." at bounding box center [697, 340] width 1394 height 680
type input "02/27/2025"
type input "$10,834.08"
type input "$14,138.59"
type input "$24,972.67"
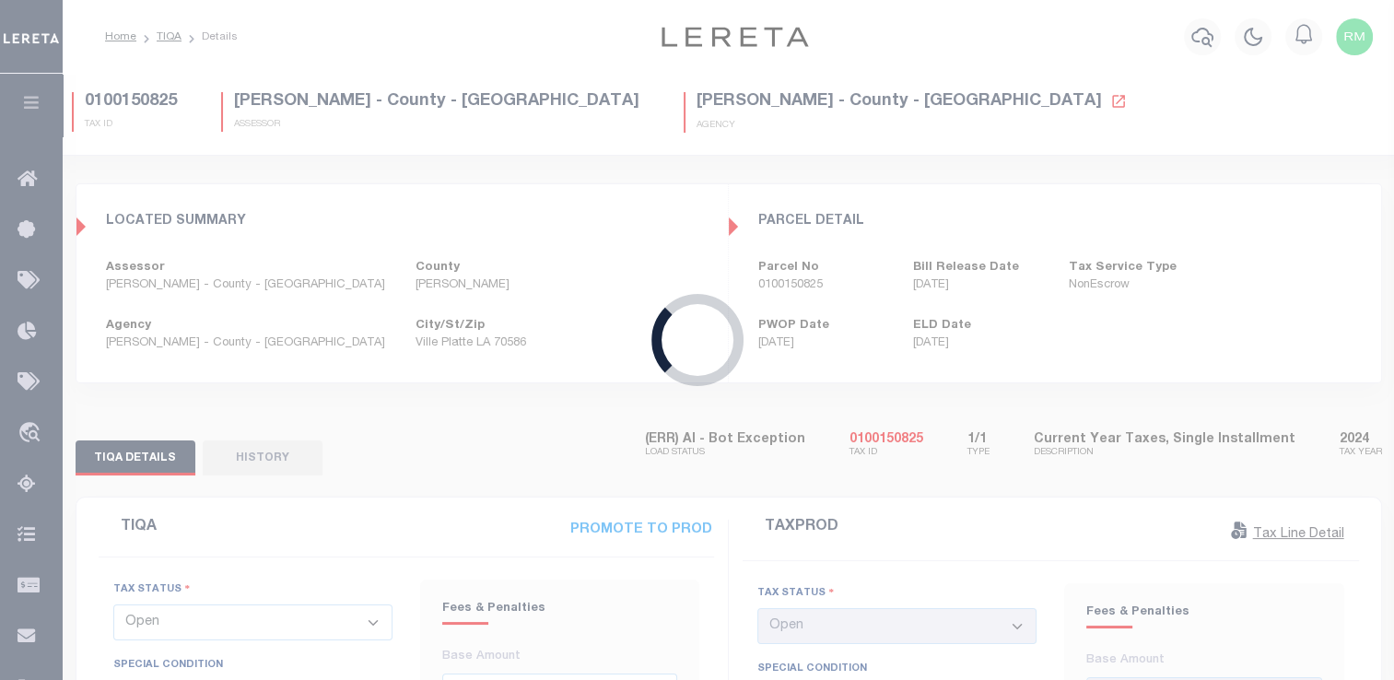
select select "20"
type input "02/27/2025"
type input "03/31/2025"
type textarea "Per Kim at the tax office this has not been redeemed -bj"
type input "$10,834.08"
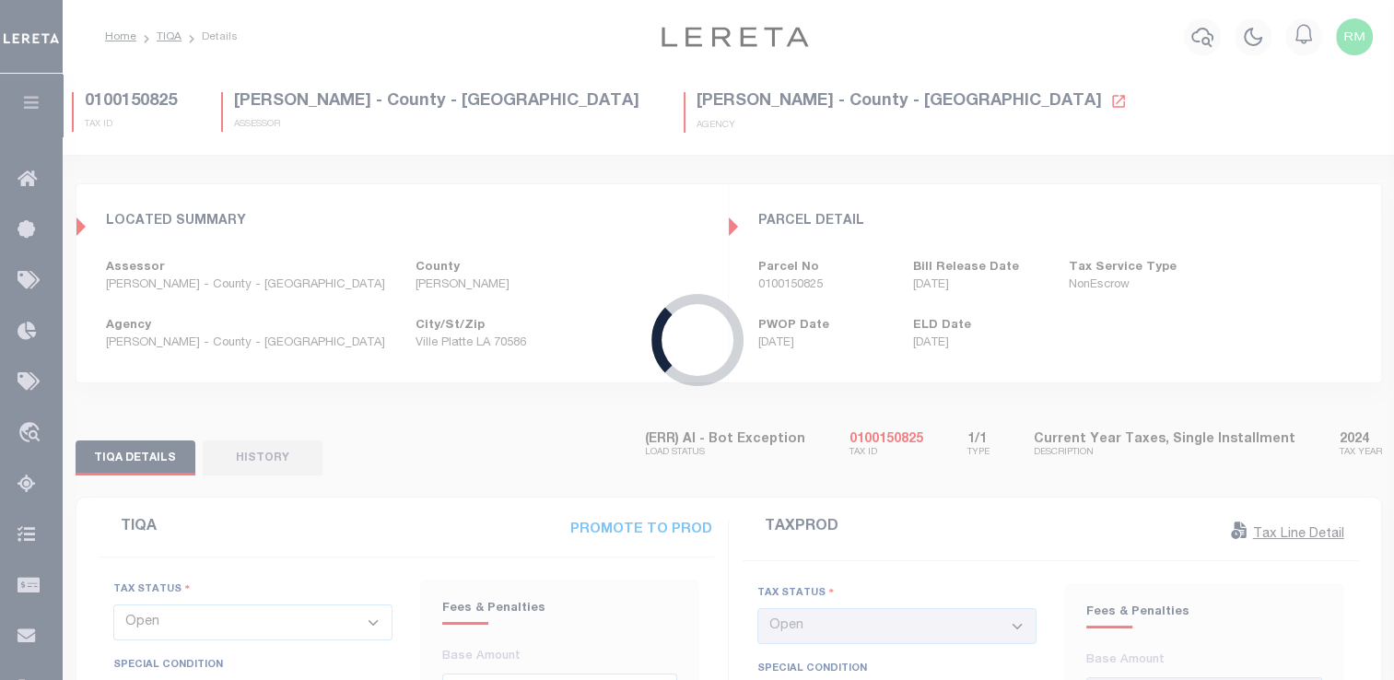
type input "$14,138.59"
type input "$24,972.67"
select select "DUE"
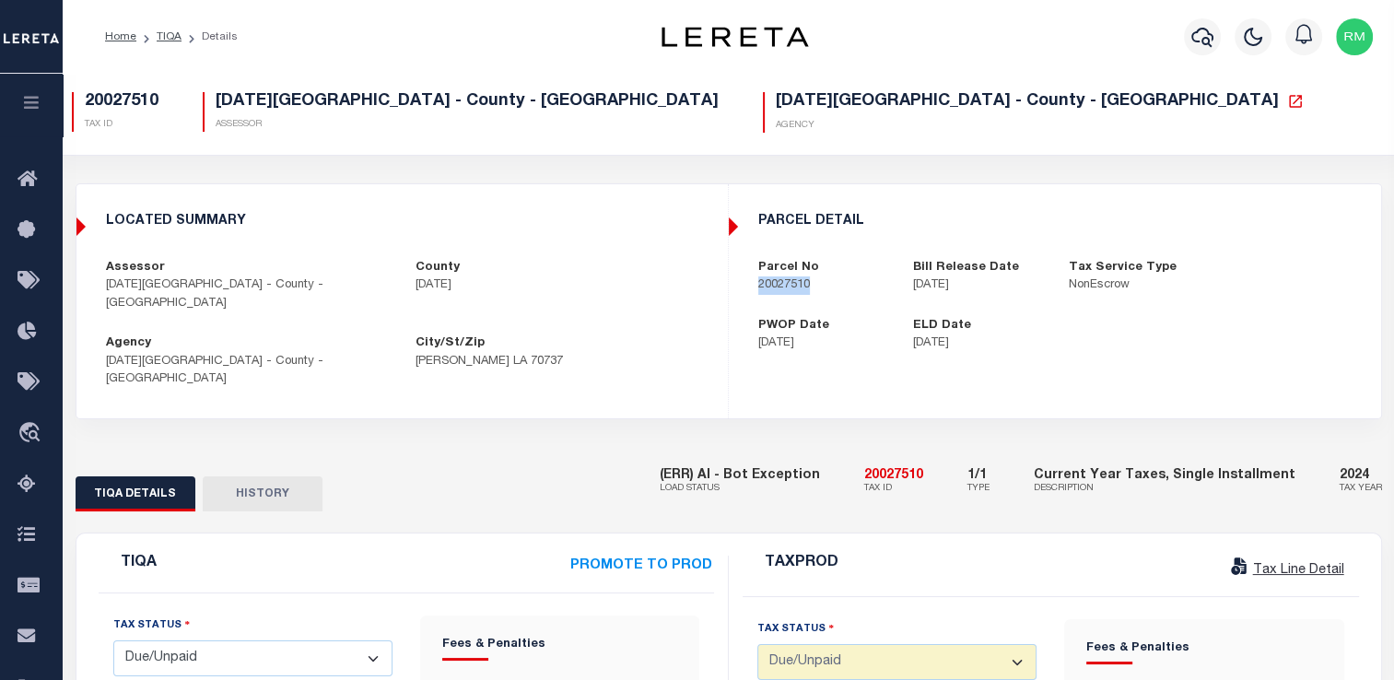
drag, startPoint x: 755, startPoint y: 291, endPoint x: 830, endPoint y: 282, distance: 76.1
click at [830, 282] on div "Parcel No 20027510" at bounding box center [822, 277] width 156 height 36
copy p "20027510"
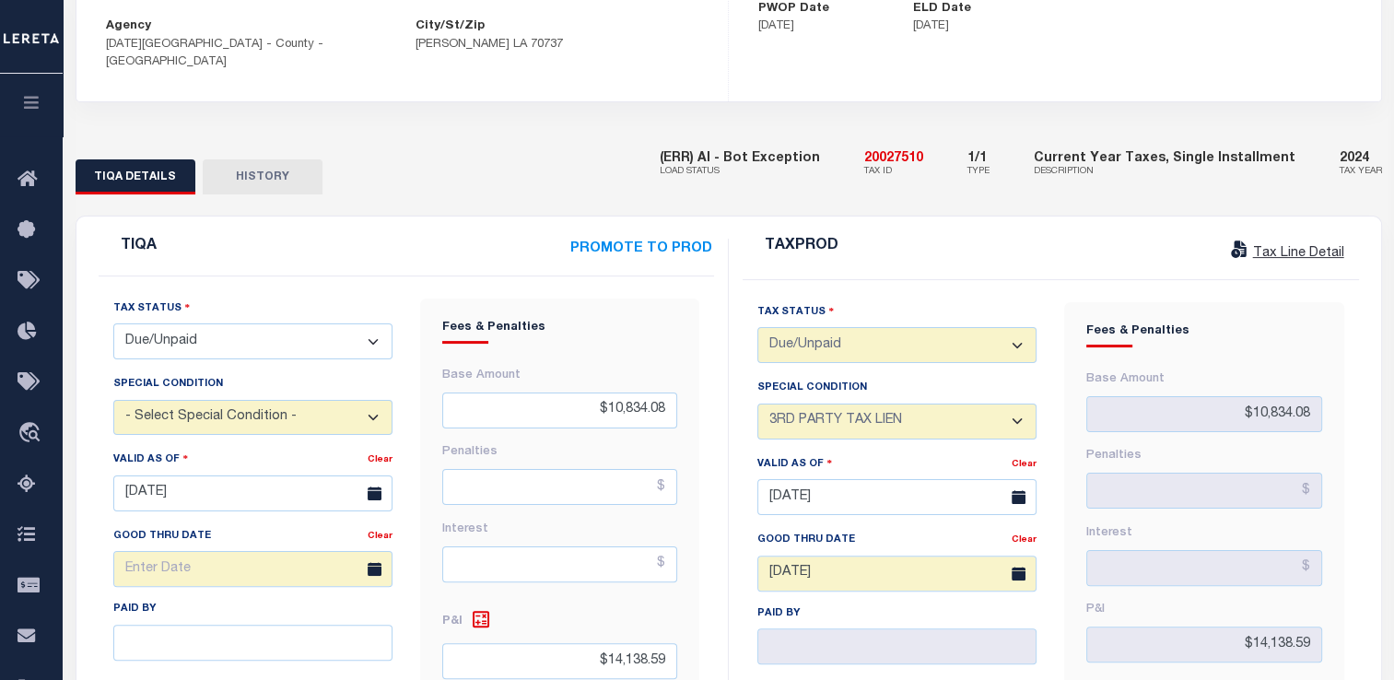
scroll to position [321, 0]
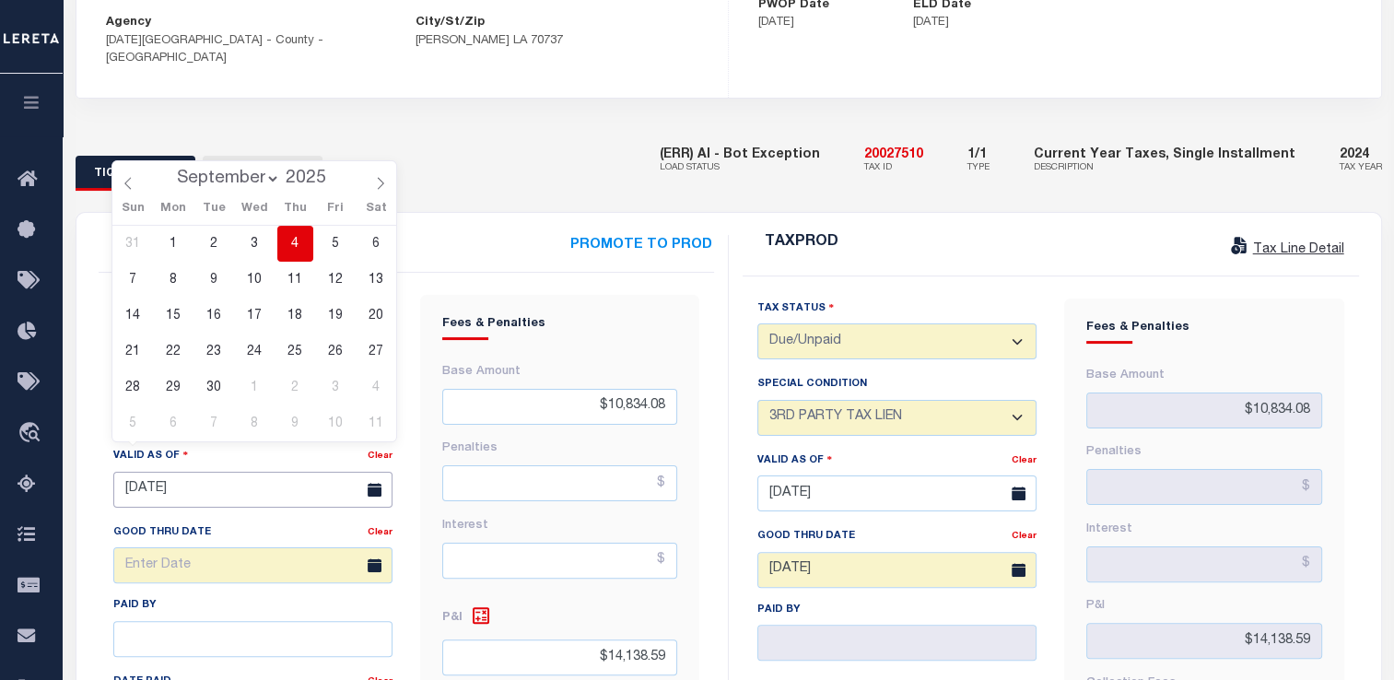
click at [128, 473] on input "02/27/2025" at bounding box center [252, 490] width 279 height 36
click at [294, 246] on span "4" at bounding box center [295, 244] width 36 height 36
type input "09/04/2025"
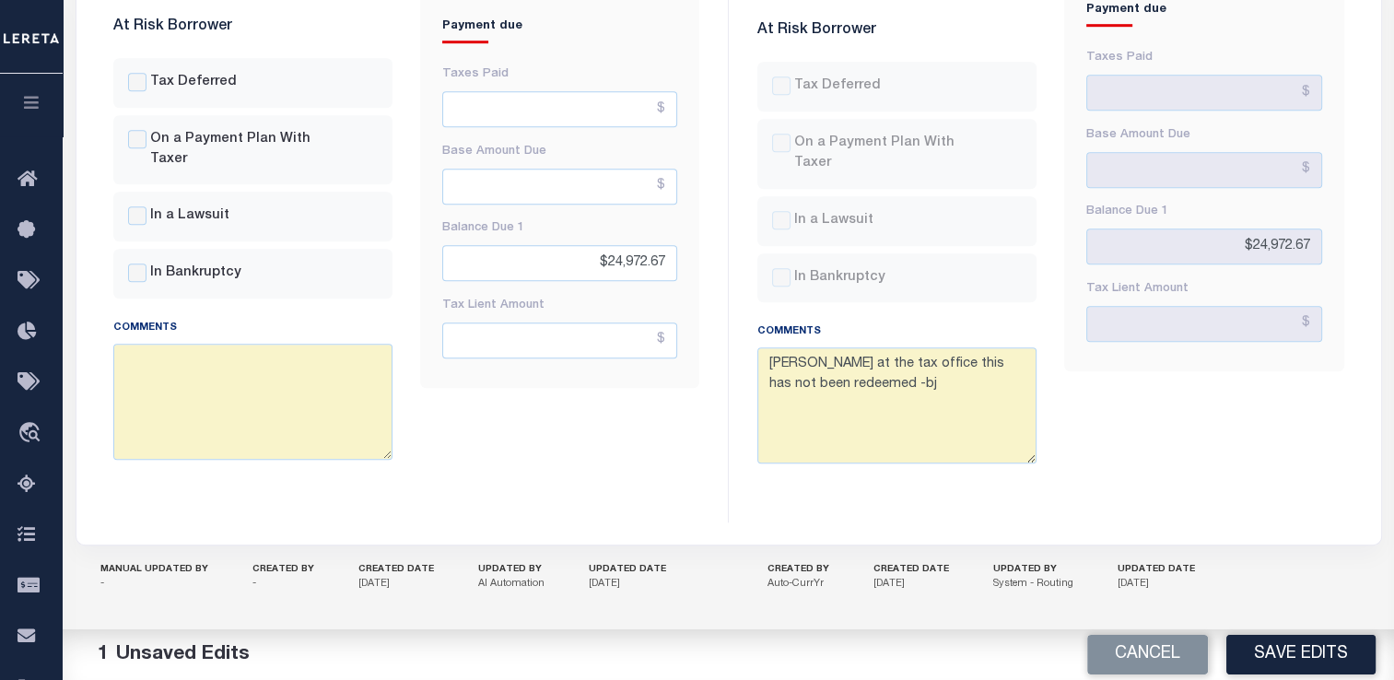
scroll to position [1156, 0]
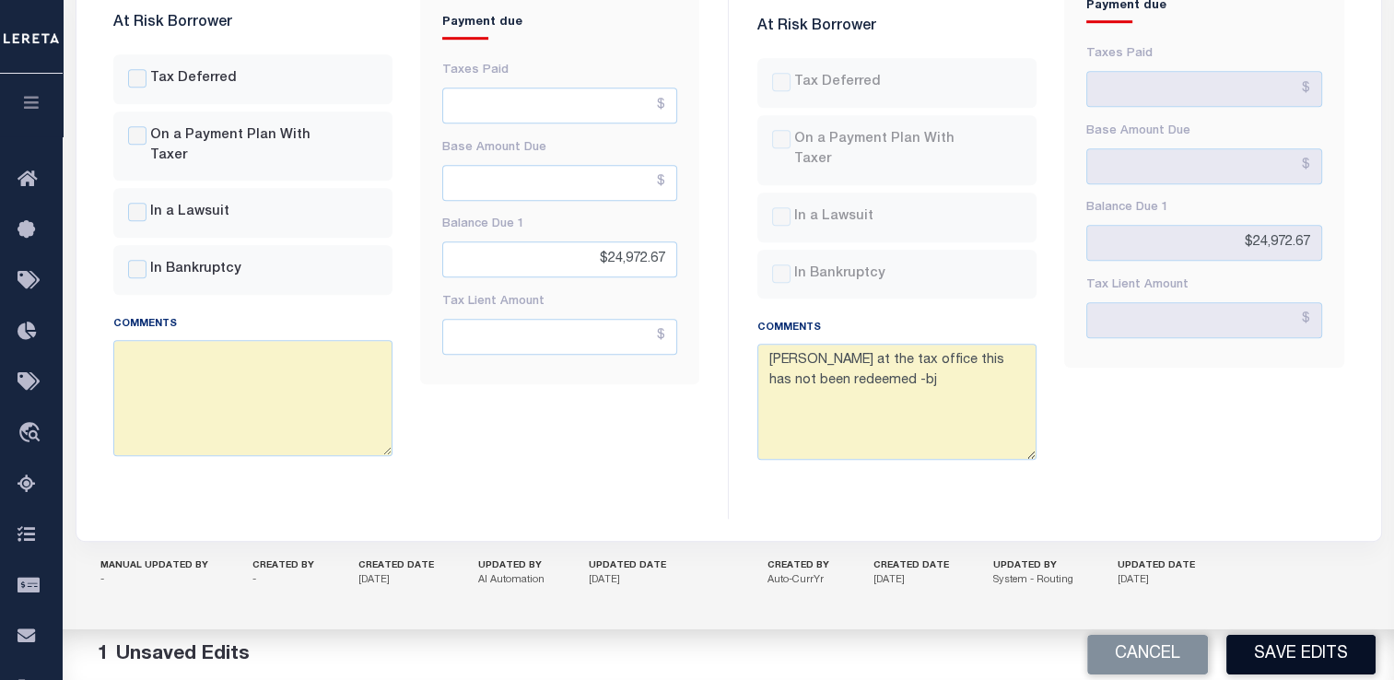
click at [1271, 654] on button "Save Edits" at bounding box center [1300, 655] width 149 height 40
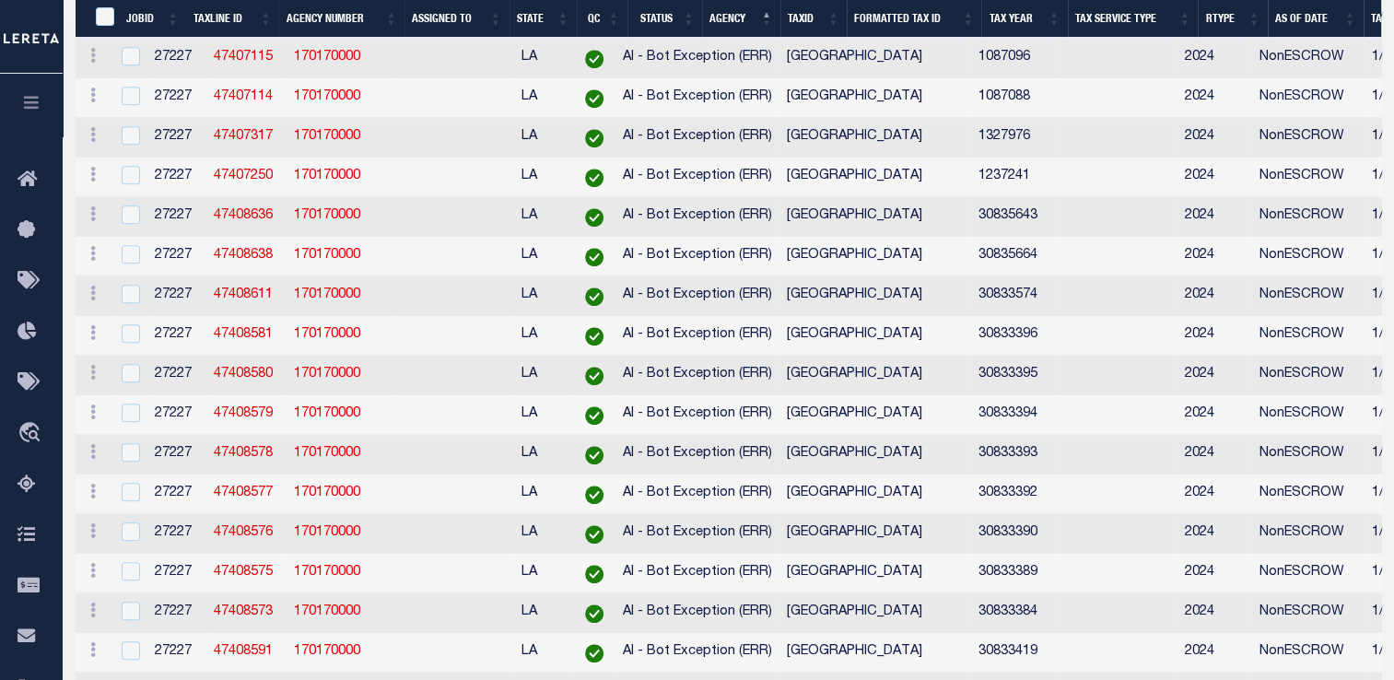
select select "200"
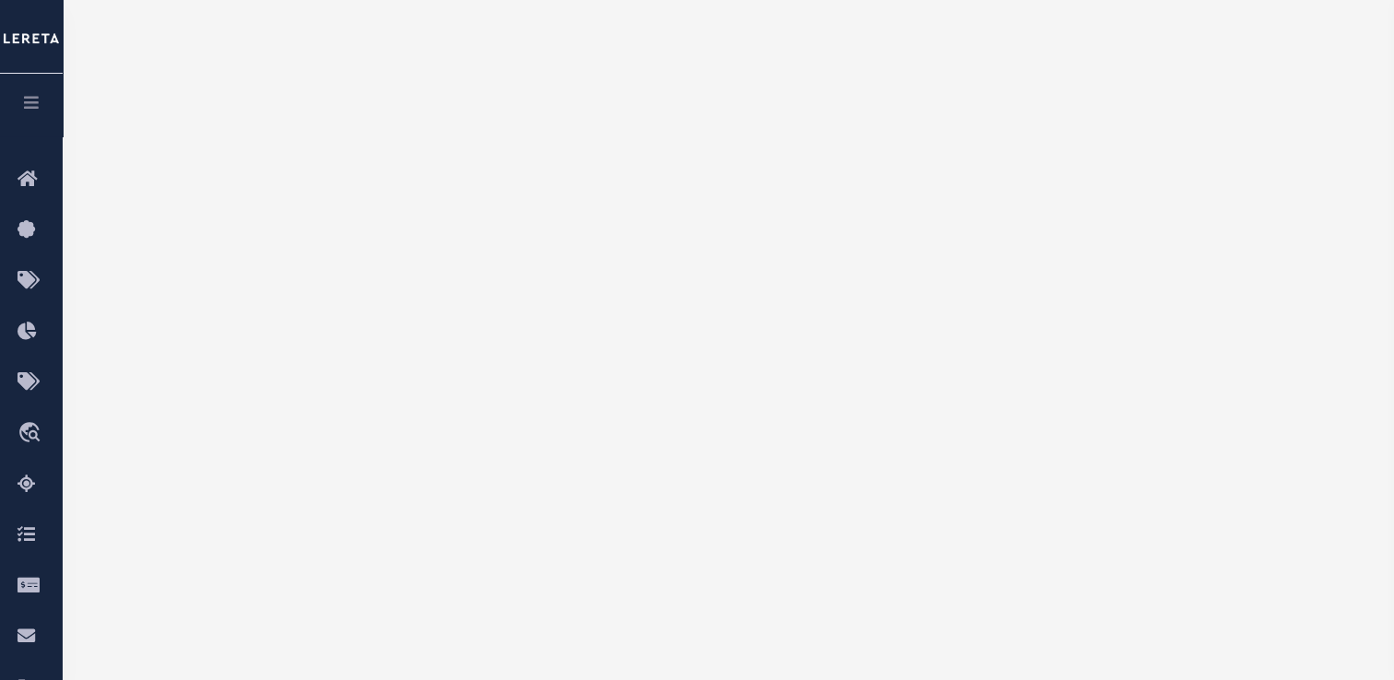
select select "200"
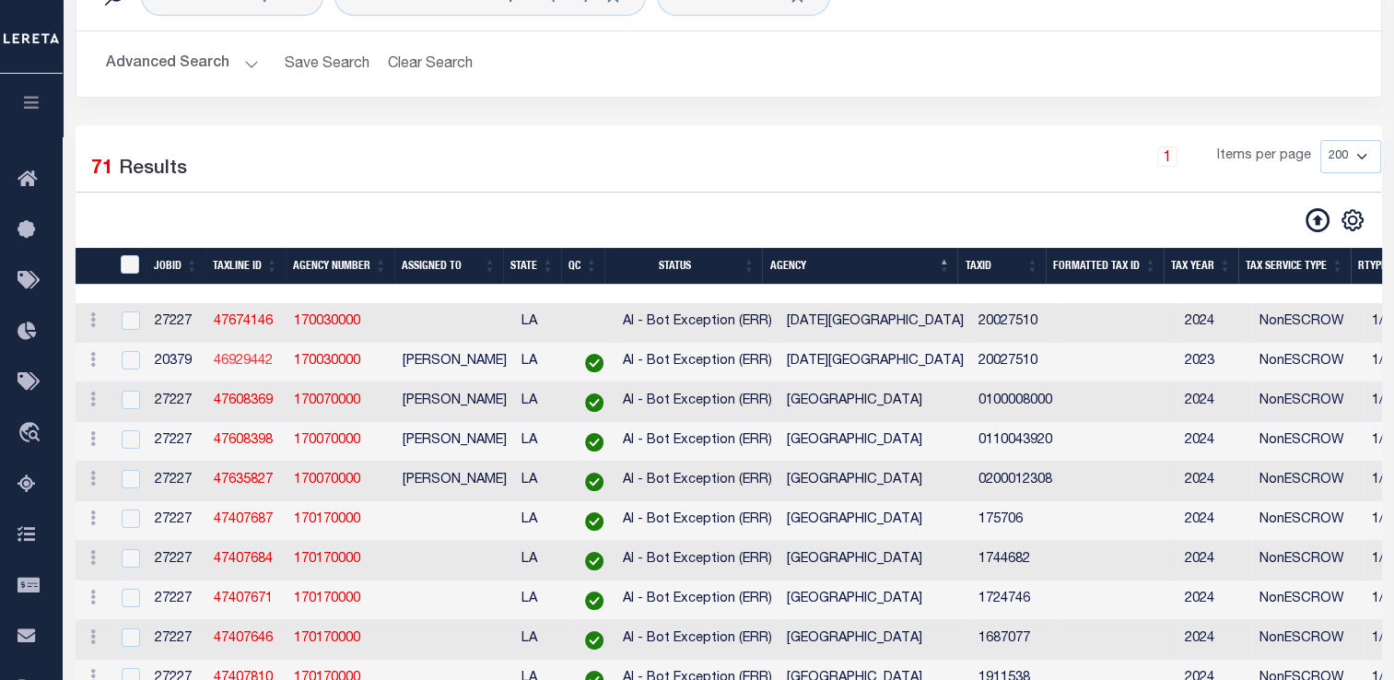
click at [228, 363] on link "46929442" at bounding box center [243, 361] width 59 height 13
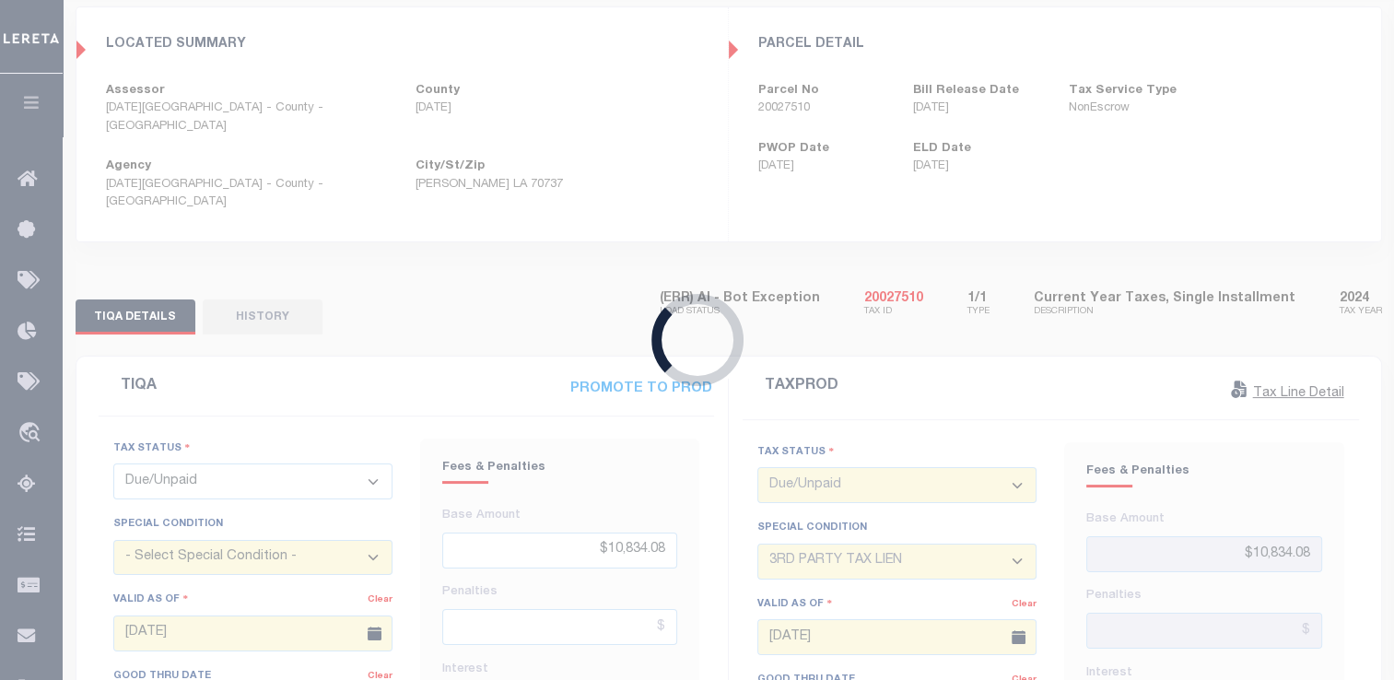
type input "09/23/2024"
type input "06/26/2024"
type input "$10,927.18"
type input "$655.63"
type input "$11,782.81"
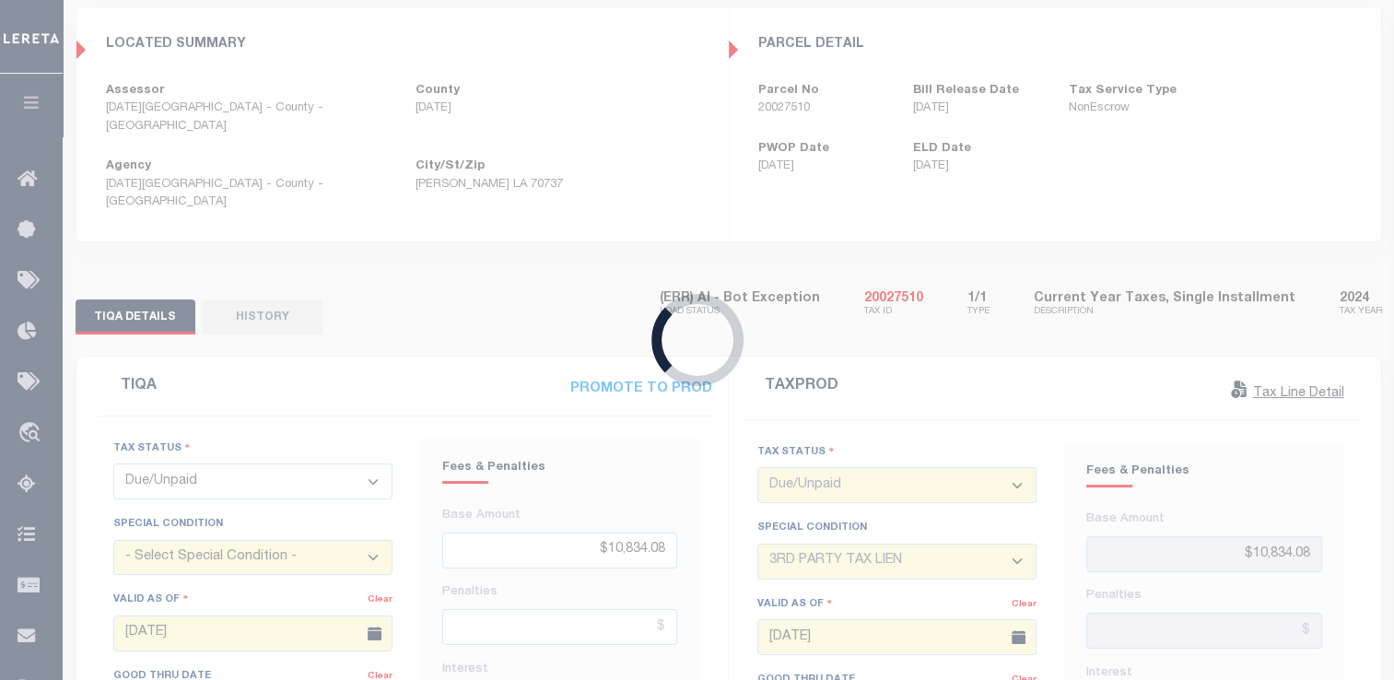
type input "$0"
type textarea "Per Kim at the tax office this has not been redeemed- see 2024 for payoff a no …"
type input "$10,927.18"
type input "$2,188.91"
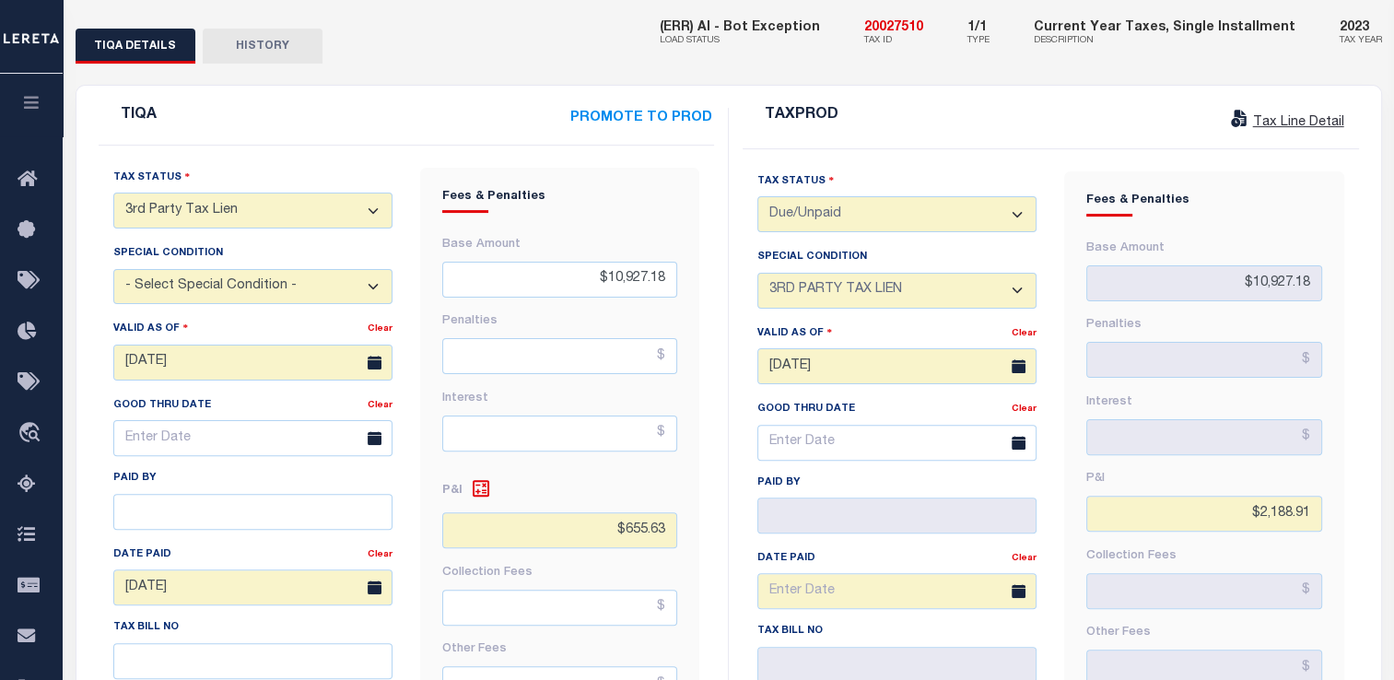
scroll to position [439, 0]
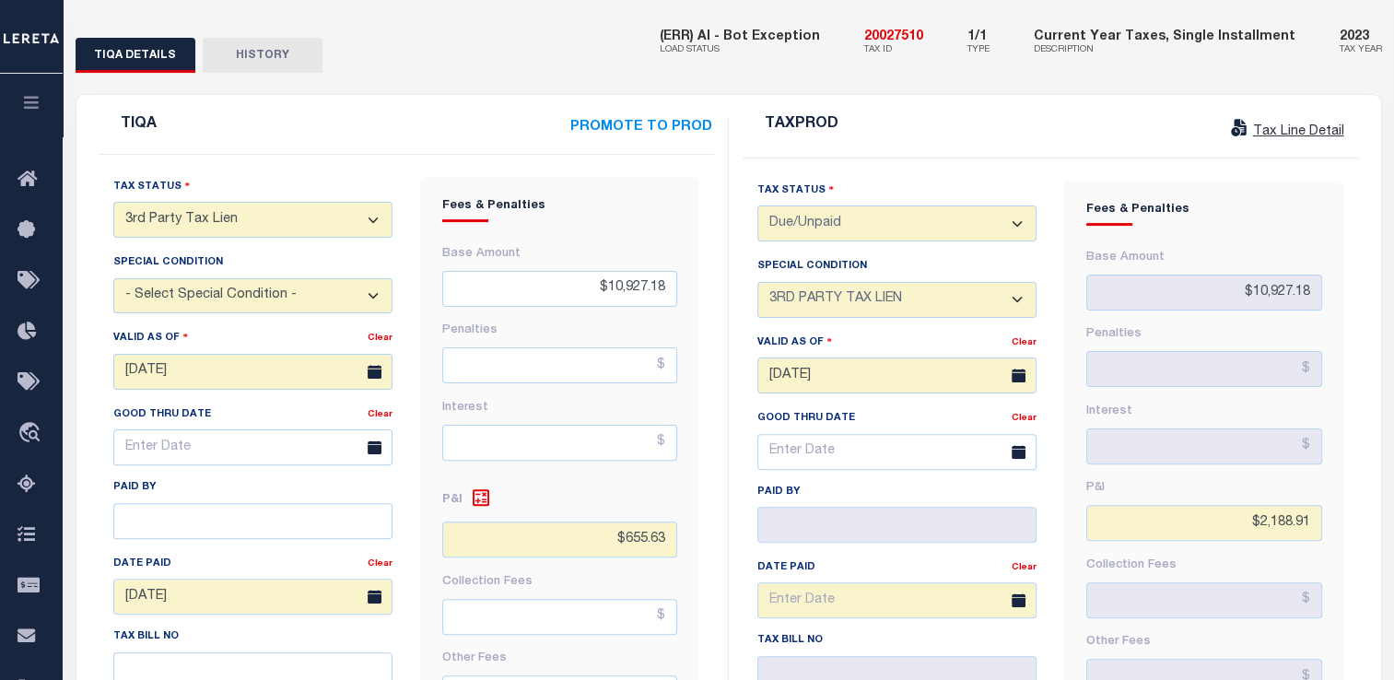
click at [189, 202] on select "- Select Status Code - Open Due/Unpaid Paid Incomplete No Tax Due Internal Refu…" at bounding box center [252, 220] width 279 height 36
select select "DUE"
click at [113, 202] on select "- Select Status Code - Open Due/Unpaid Paid Incomplete No Tax Due Internal Refu…" at bounding box center [252, 220] width 279 height 36
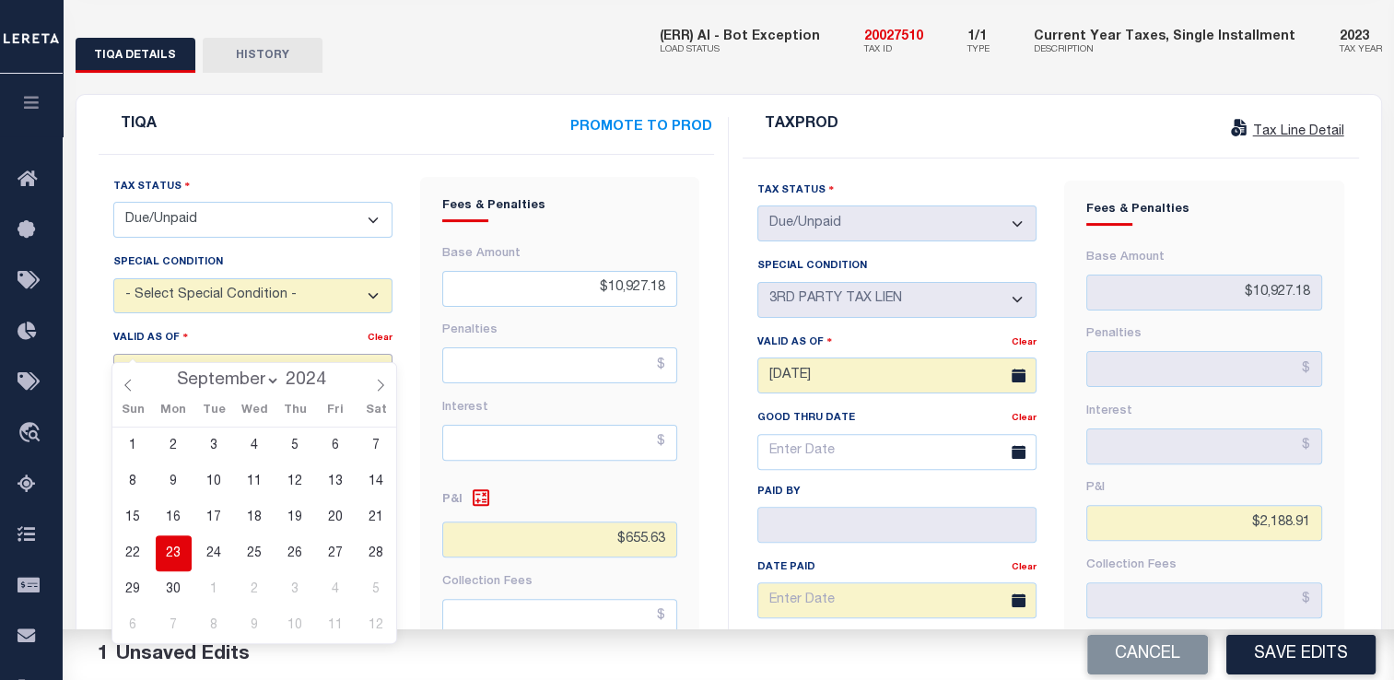
click at [177, 354] on input "09/23/2024" at bounding box center [252, 372] width 279 height 36
click at [315, 381] on input "2024" at bounding box center [310, 380] width 61 height 20
click at [328, 378] on span at bounding box center [334, 375] width 13 height 10
type input "2025"
click at [292, 448] on span "4" at bounding box center [295, 446] width 36 height 36
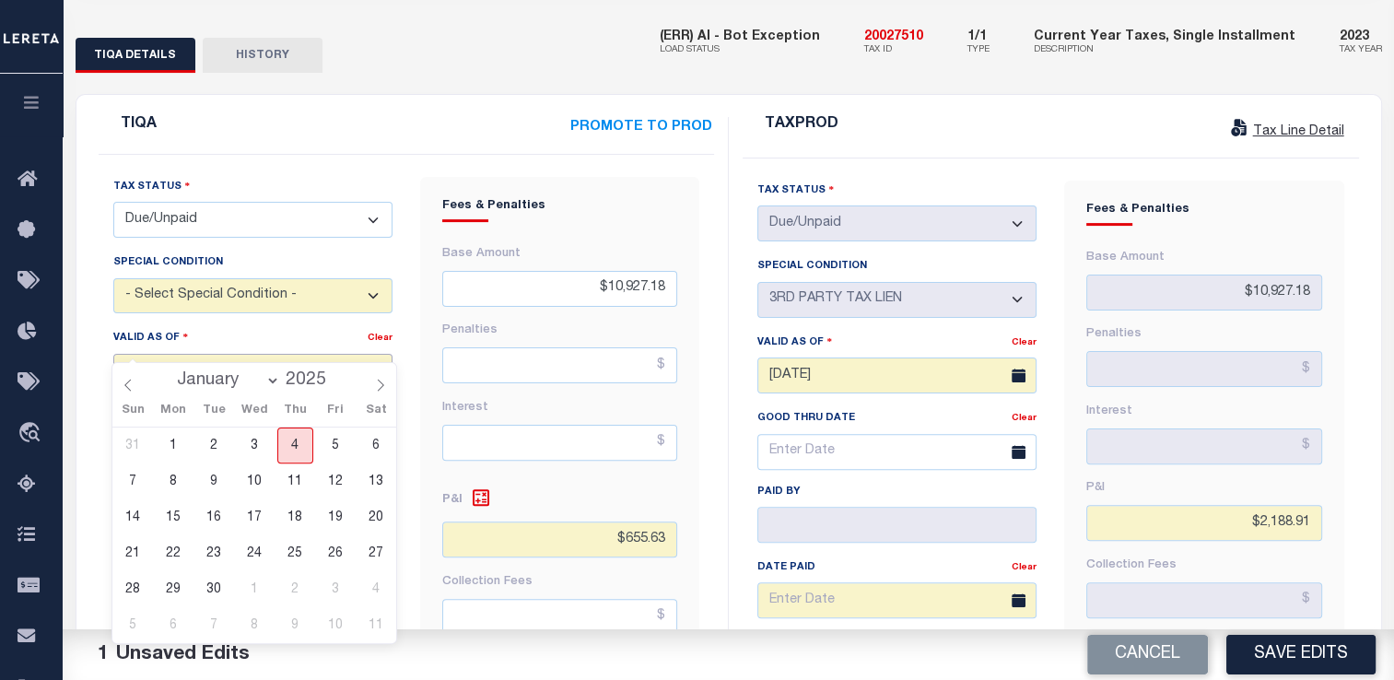
type input "09/04/2025"
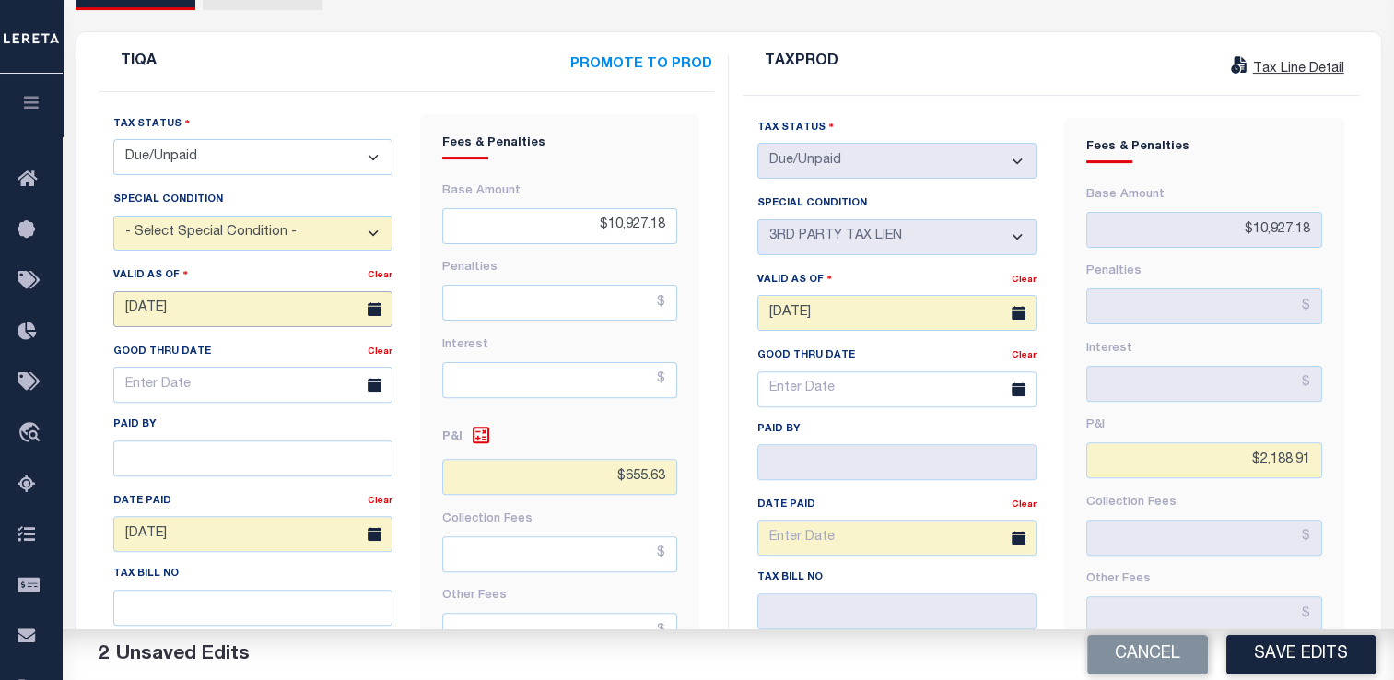
scroll to position [503, 0]
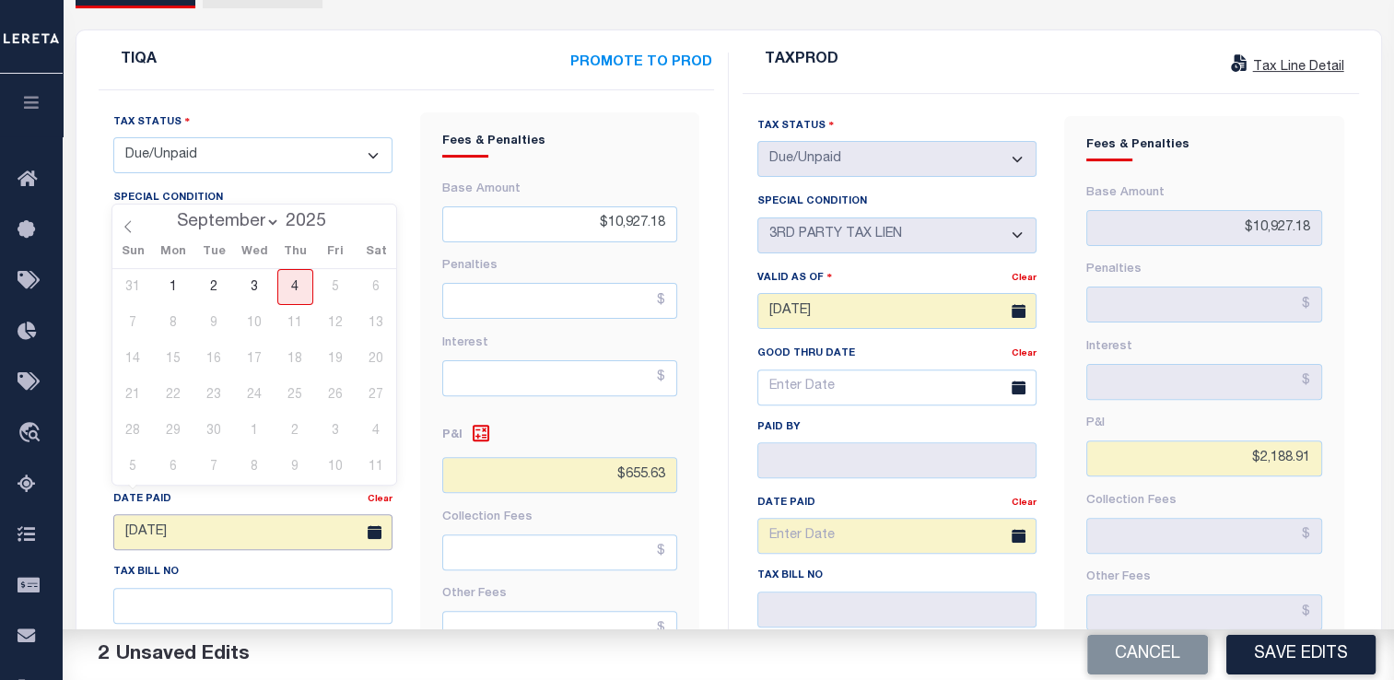
click at [240, 514] on input "06/26/2024" at bounding box center [252, 532] width 279 height 36
drag, startPoint x: 240, startPoint y: 502, endPoint x: 90, endPoint y: 493, distance: 149.5
click at [90, 493] on div "TIQA PROMOTE TO PROD Tax Status - Select Status Code - Open Due/Unpaid Paid Inc…" at bounding box center [407, 613] width 644 height 1120
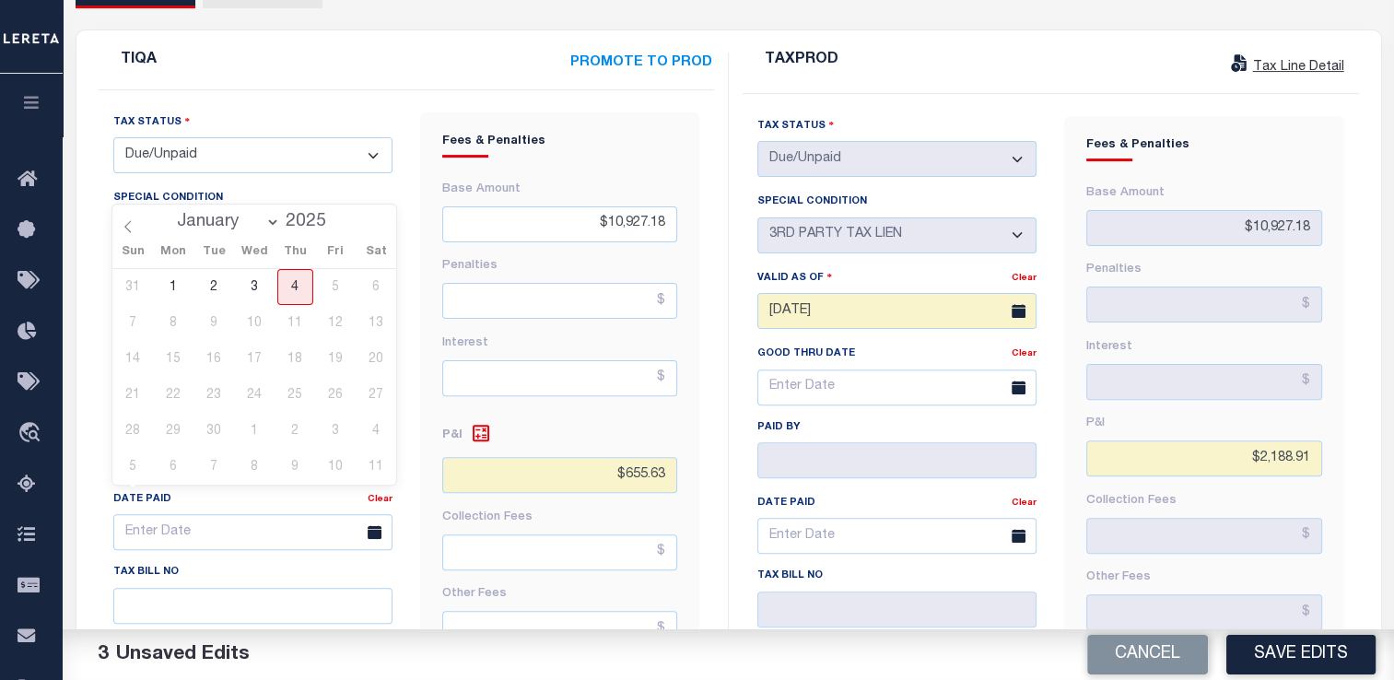
click at [402, 545] on div "Tax Status - Select Status Code - Open Due/Unpaid Paid Incomplete No Tax Due In…" at bounding box center [253, 629] width 307 height 1035
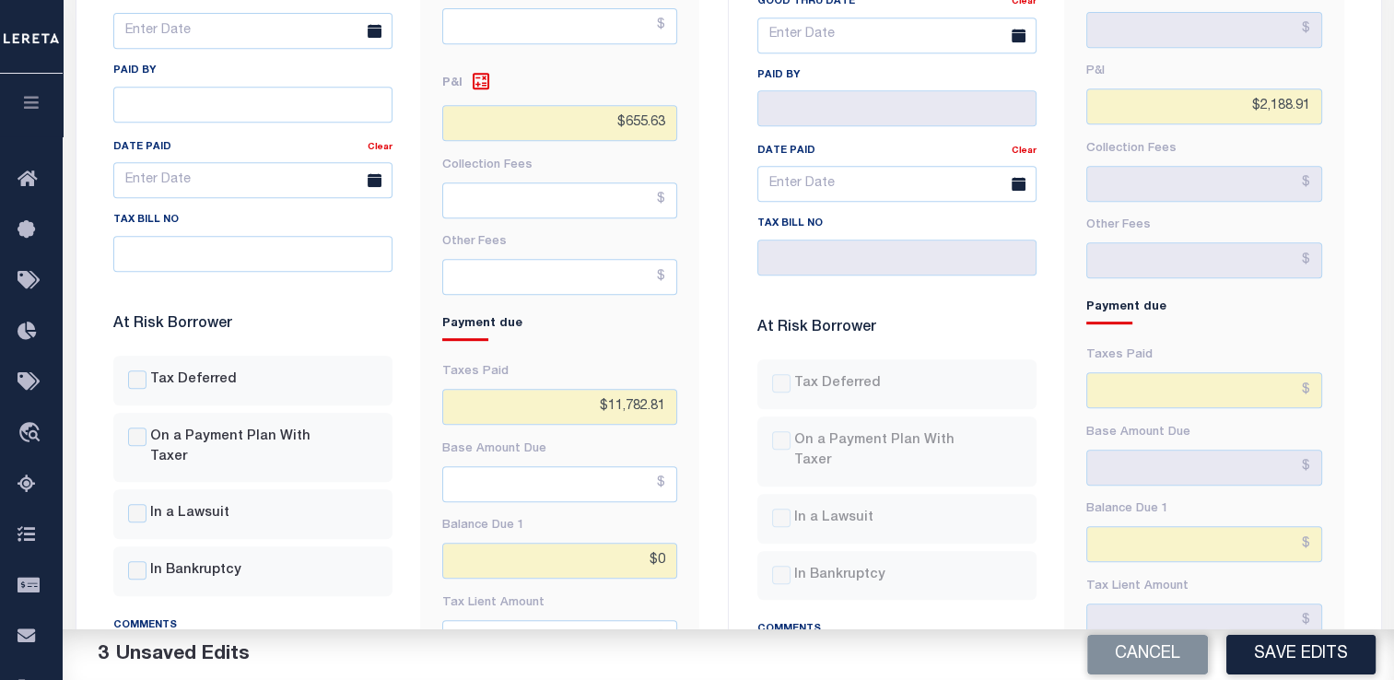
scroll to position [866, 0]
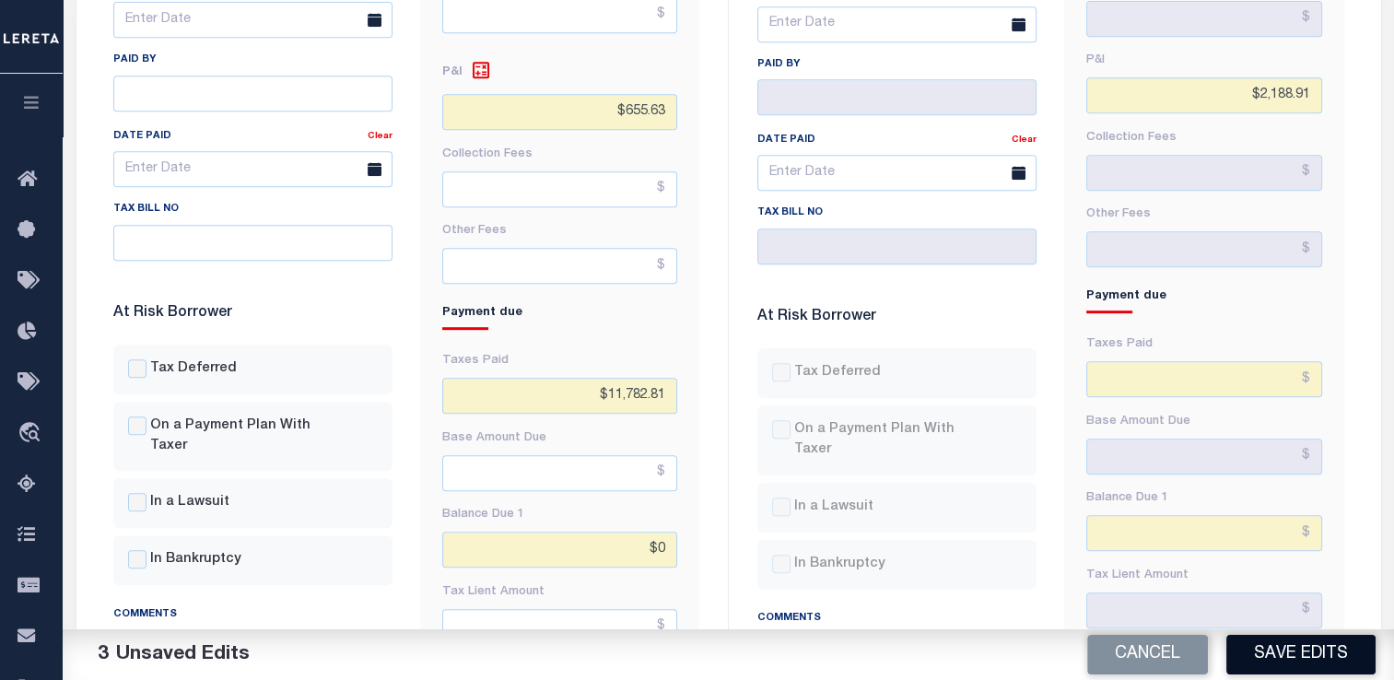
click at [1264, 663] on button "Save Edits" at bounding box center [1300, 655] width 149 height 40
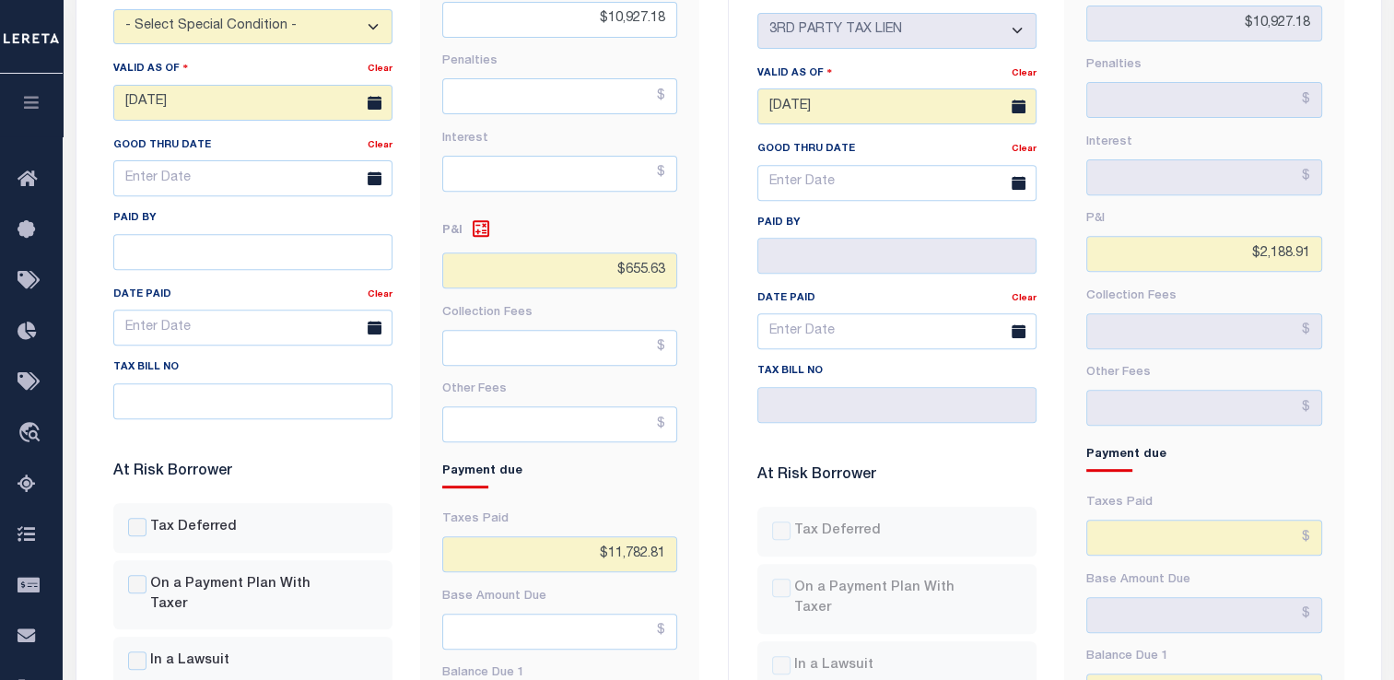
scroll to position [709, 0]
click at [1354, 217] on div "Fees & Penalties Base Amount $10,927.18 Penalties Interest P&I $2,188.91 Collec…" at bounding box center [1204, 427] width 308 height 1035
drag, startPoint x: 700, startPoint y: 239, endPoint x: 715, endPoint y: 239, distance: 14.7
click at [715, 239] on div "TIQA PROMOTE TO PROD Tax Status - Select Status Code - Open Due/Unpaid Paid Inc…" at bounding box center [407, 406] width 644 height 1120
paste input "$2,188.91"
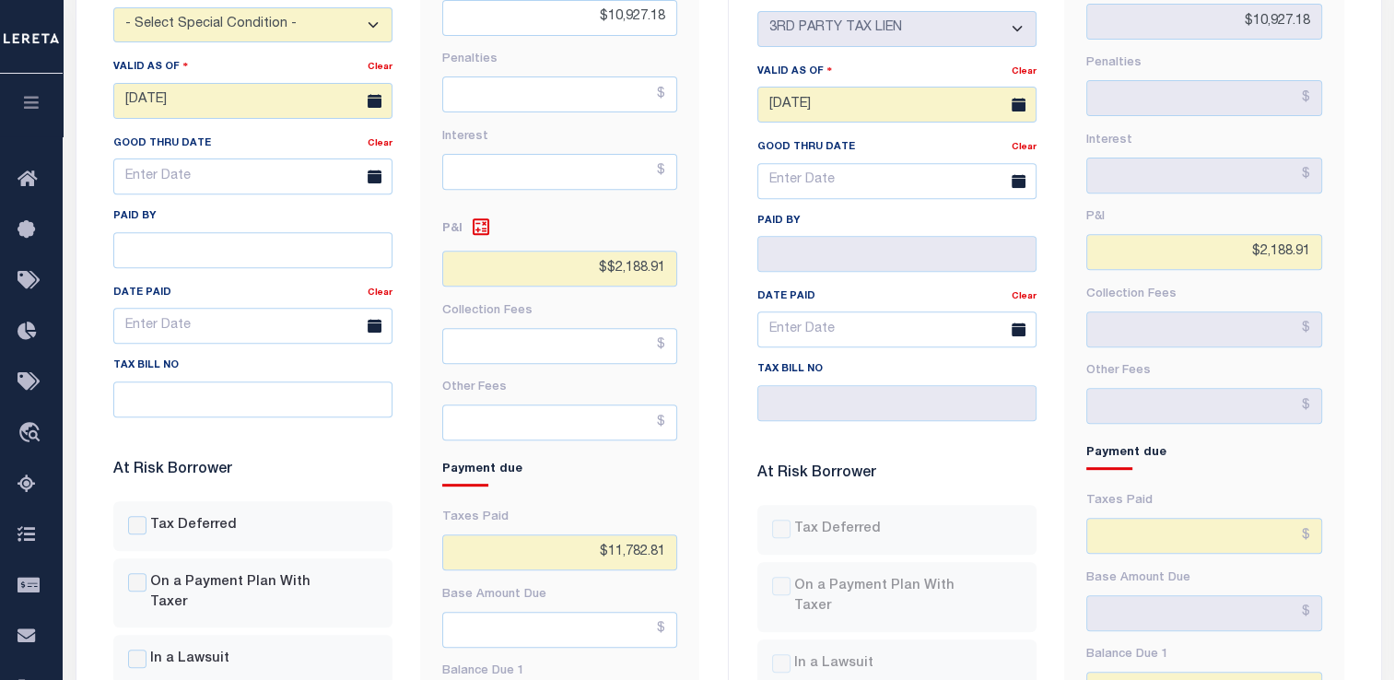
type input "$2,188.91"
click at [715, 239] on div "TIQA PROMOTE TO PROD Tax Status - Select Status Code - Open Due/Unpaid Paid Inc…" at bounding box center [407, 406] width 644 height 1120
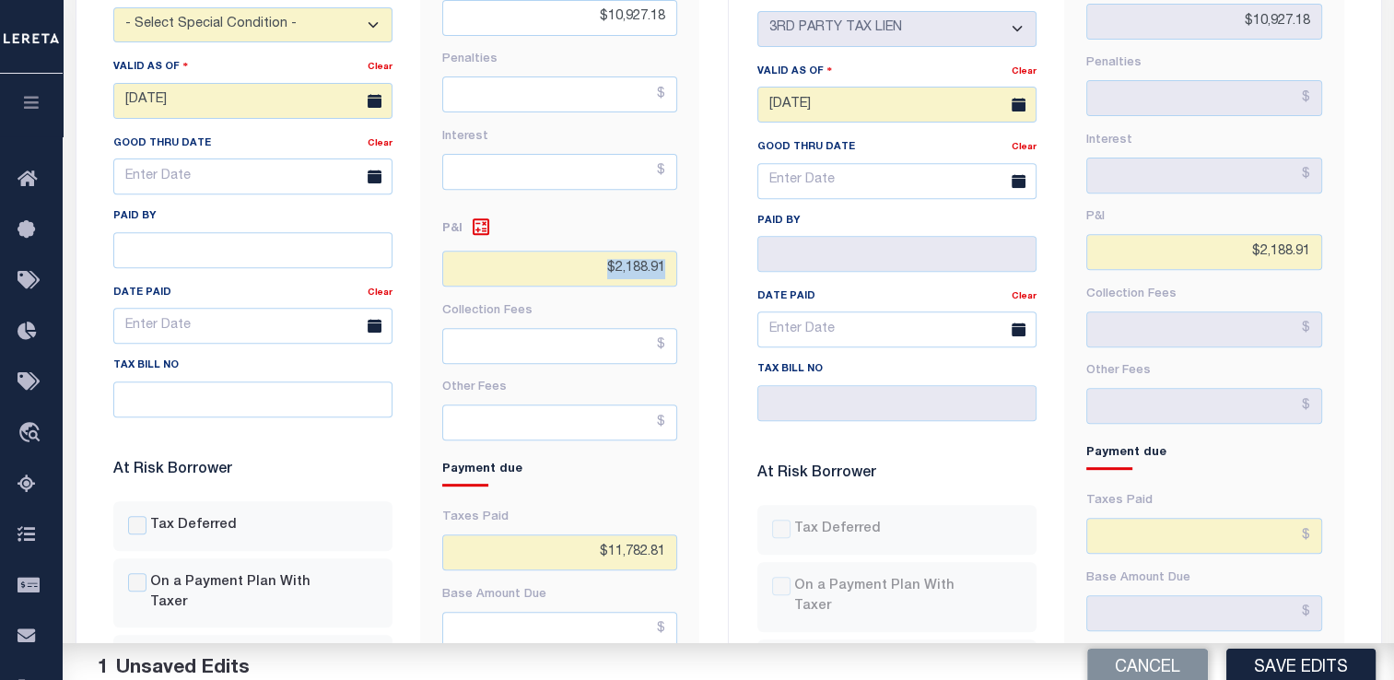
click at [715, 239] on div "TIQA PROMOTE TO PROD Tax Status - Select Status Code - Open Due/Unpaid Paid Inc…" at bounding box center [407, 406] width 644 height 1120
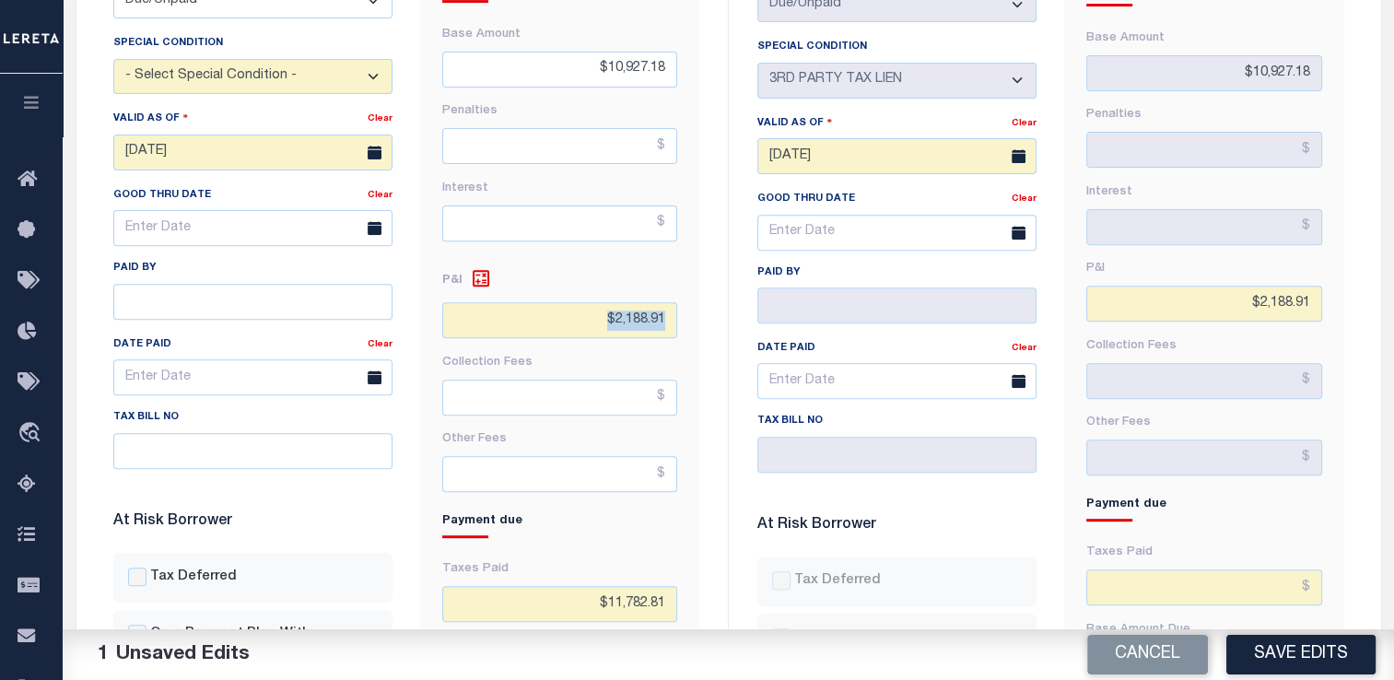
scroll to position [656, 0]
drag, startPoint x: 583, startPoint y: 562, endPoint x: 736, endPoint y: 583, distance: 154.4
click at [736, 583] on div "TIQA PROMOTE TO PROD Tax Status - Select Status Code - Open Due/Unpaid Paid Inc…" at bounding box center [729, 460] width 1288 height 1120
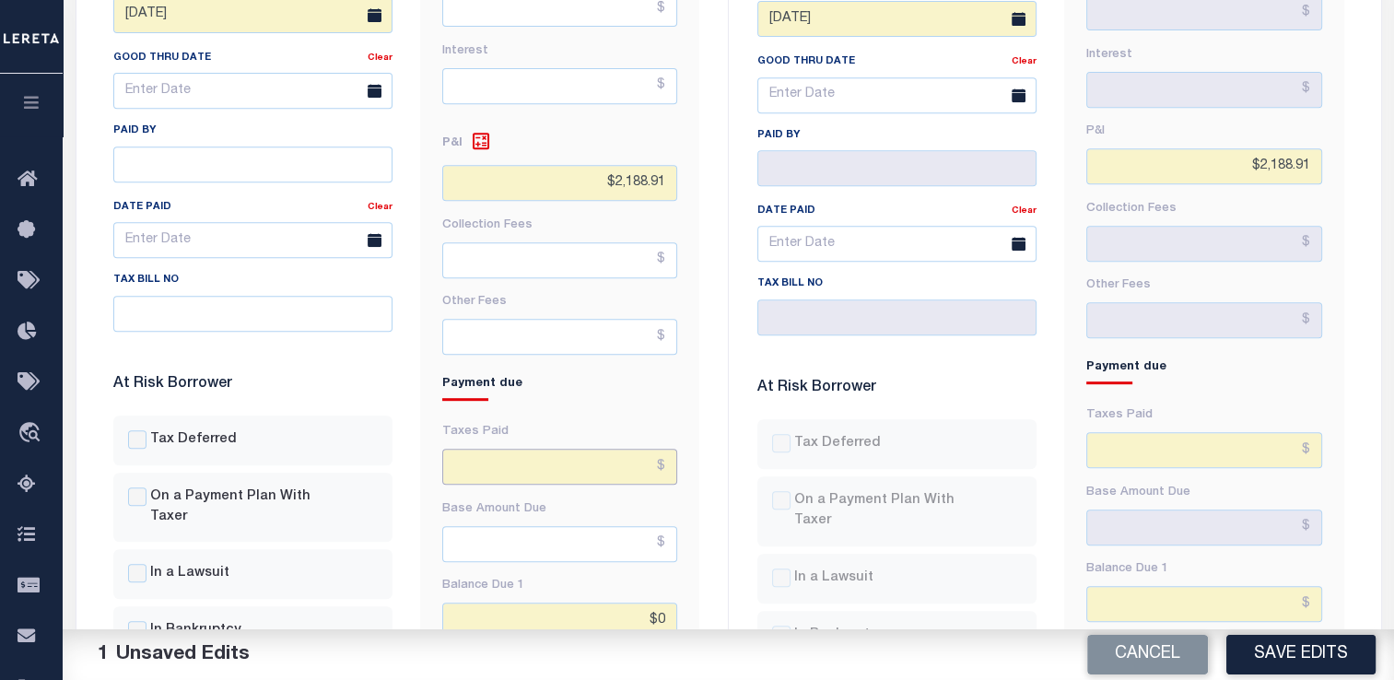
scroll to position [789, 0]
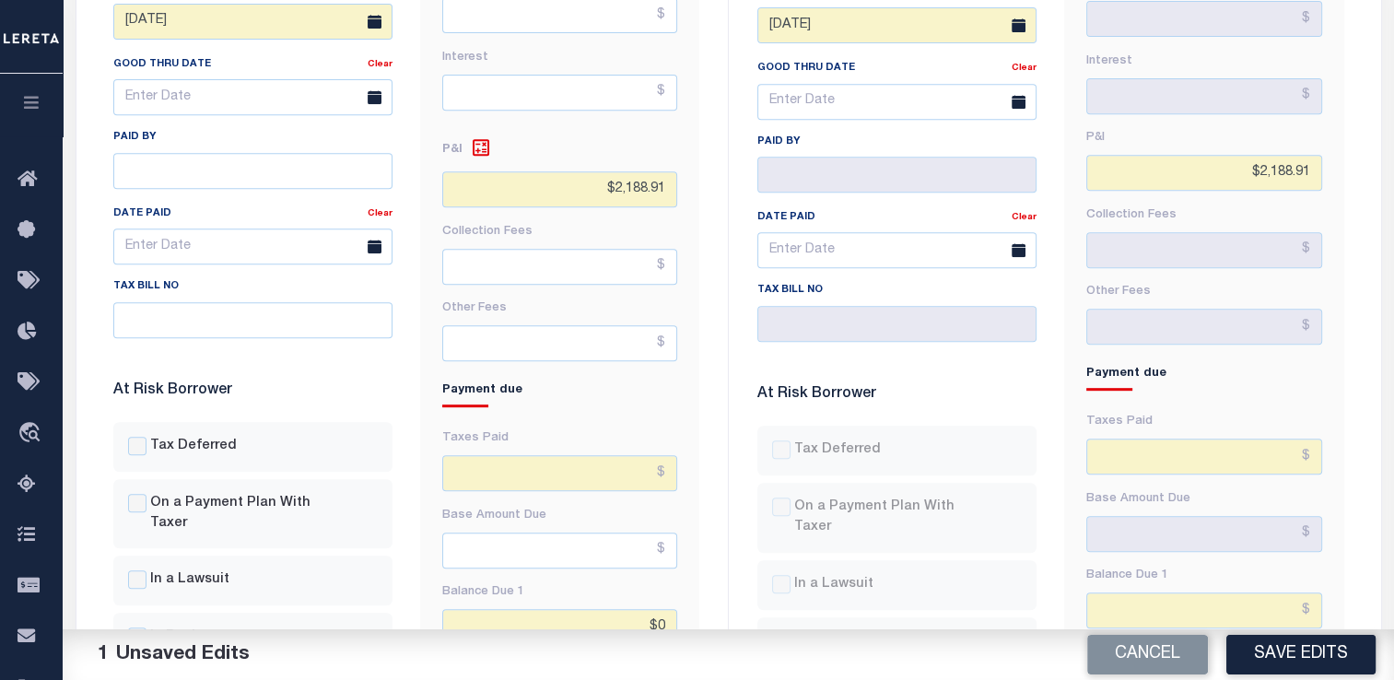
click at [709, 591] on div "Fees & Penalties Base Amount $10,927.18 Penalties Interest $2,188.91" at bounding box center [559, 344] width 307 height 1035
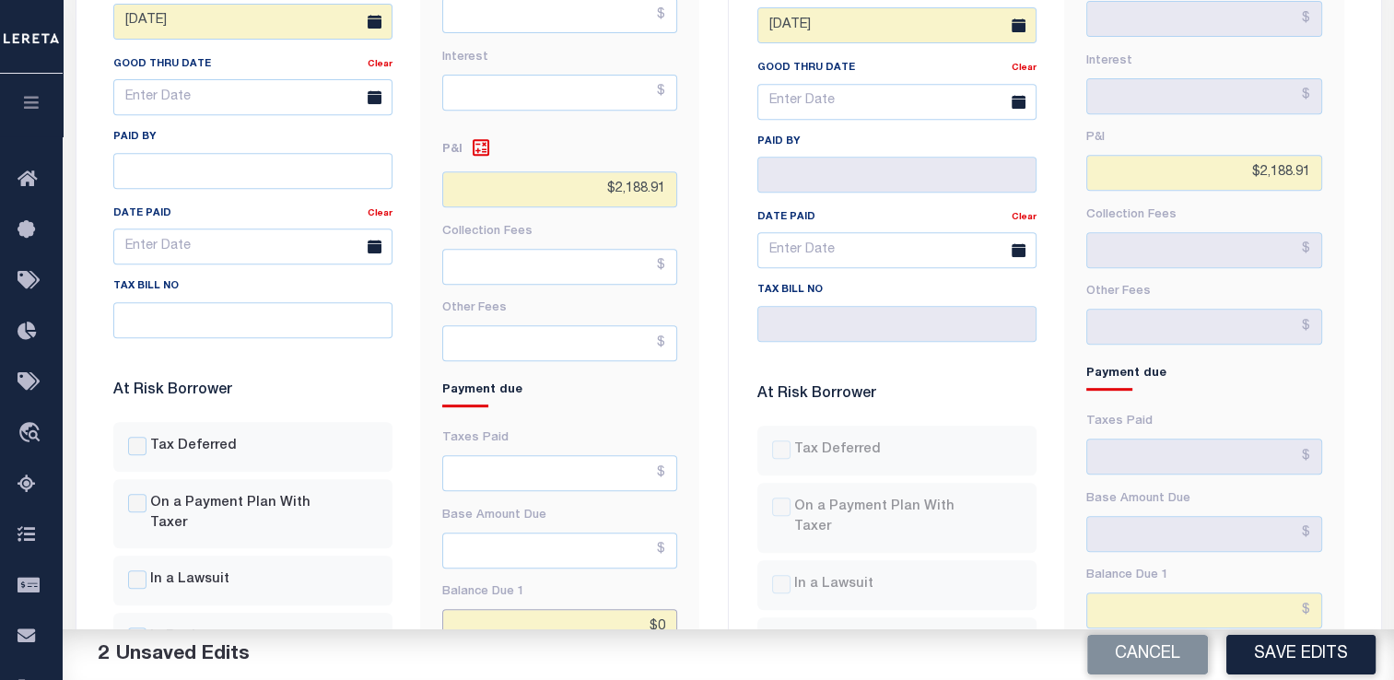
drag, startPoint x: 644, startPoint y: 584, endPoint x: 733, endPoint y: 580, distance: 89.4
click at [733, 580] on div "TIQA PROMOTE TO PROD Tax Status - Select Status Code - Open Due/Unpaid Paid Inc…" at bounding box center [729, 327] width 1288 height 1120
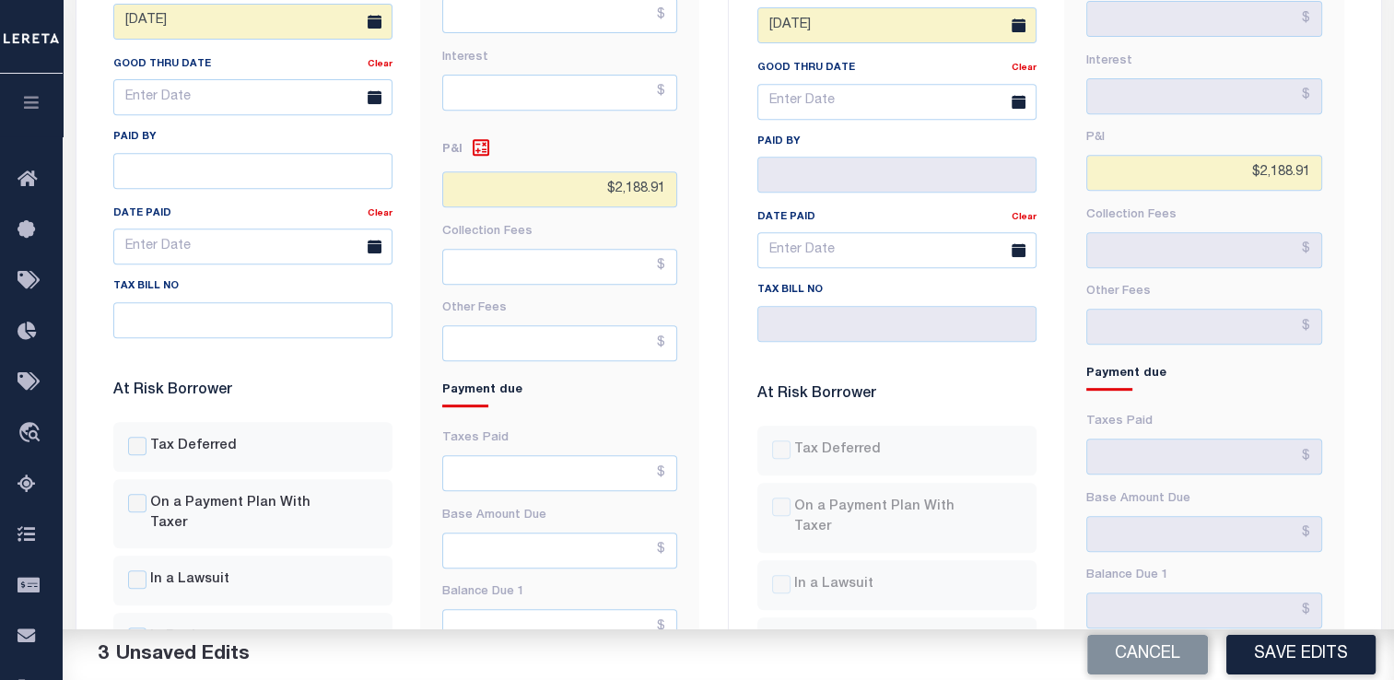
click at [715, 577] on div "TIQA PROMOTE TO PROD Tax Status - Select Status Code - Open Due/Unpaid Paid Inc…" at bounding box center [407, 327] width 644 height 1120
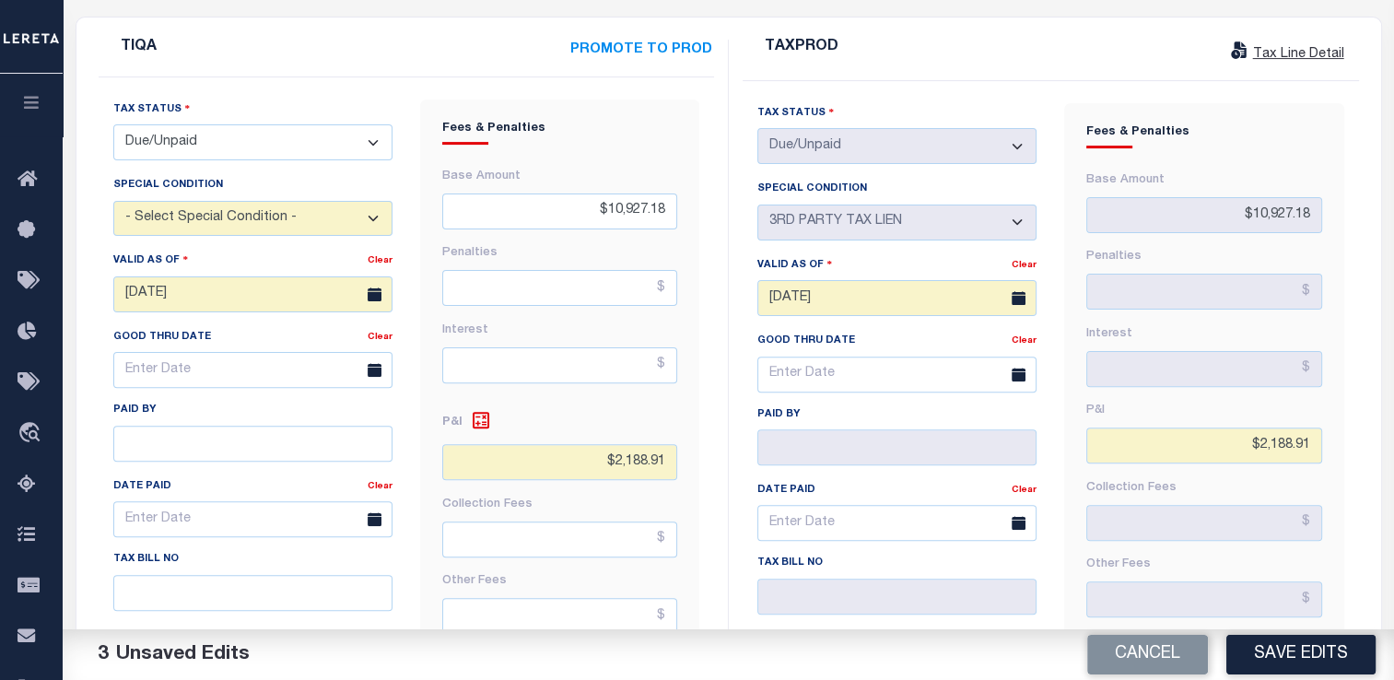
scroll to position [501, 0]
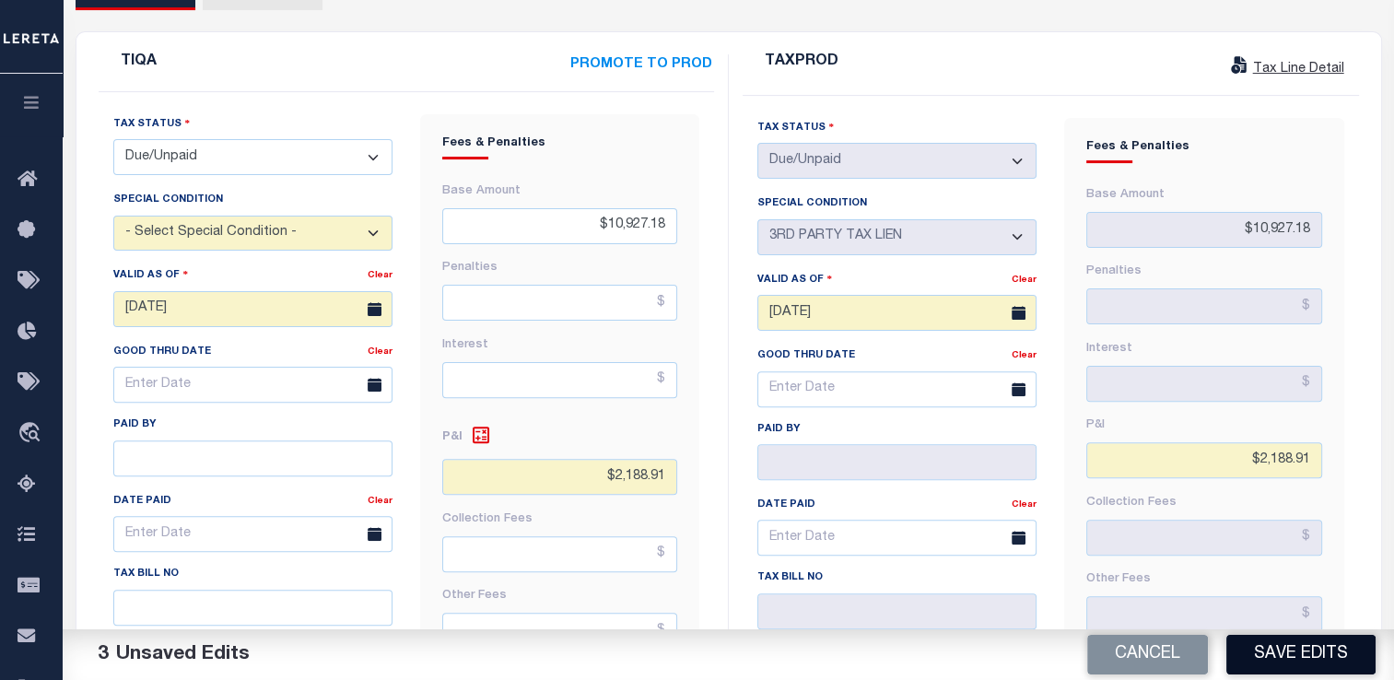
click at [1266, 659] on button "Save Edits" at bounding box center [1300, 655] width 149 height 40
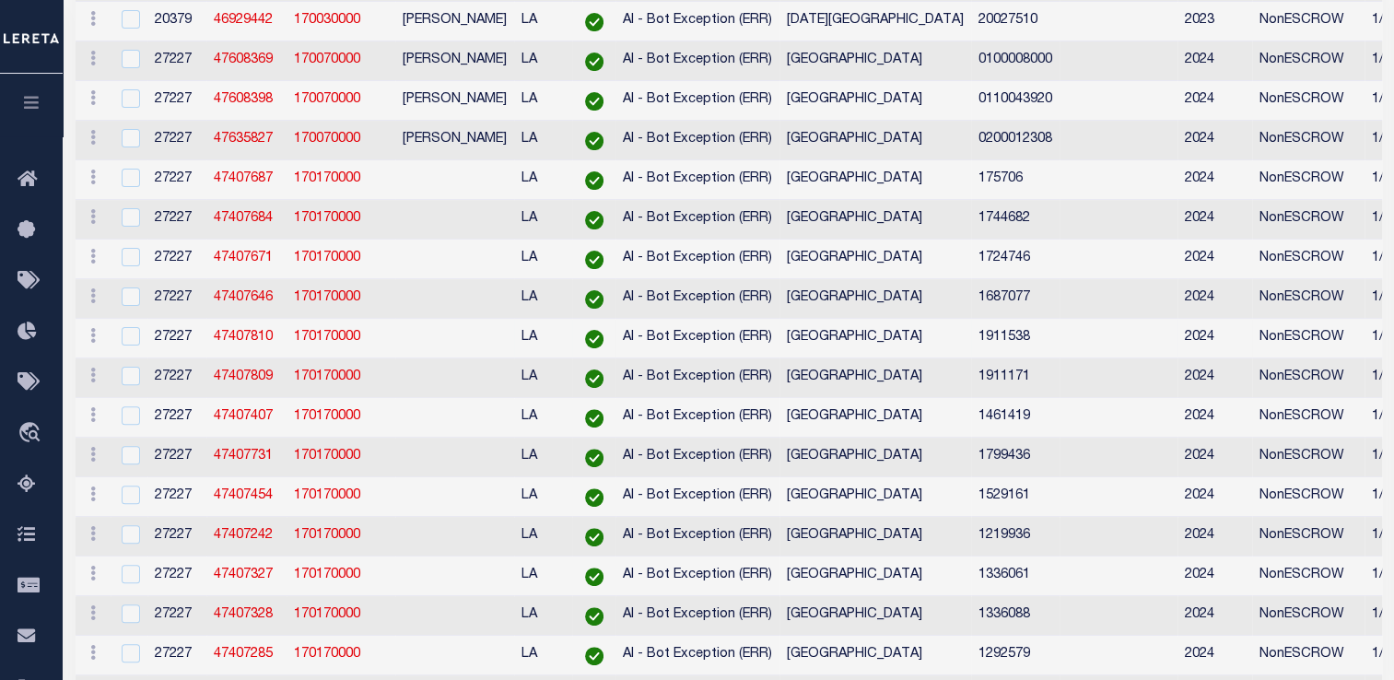
select select "200"
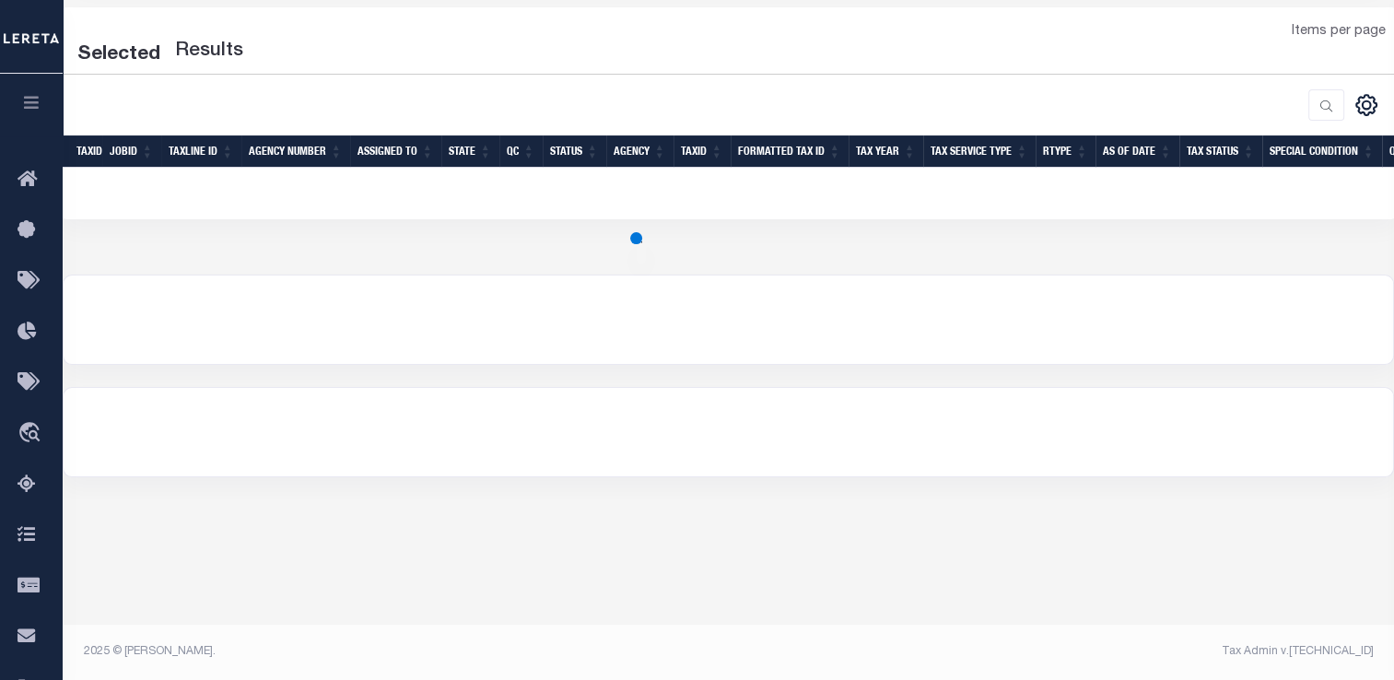
scroll to position [232, 0]
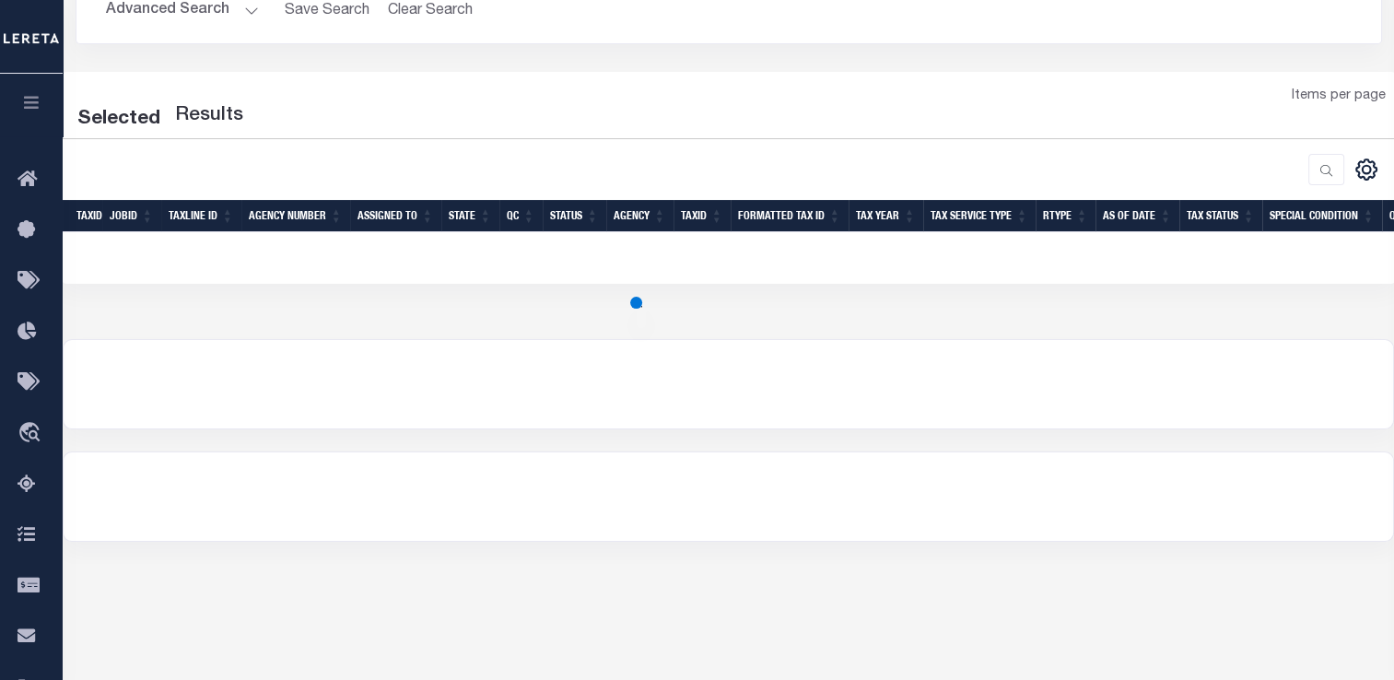
select select "200"
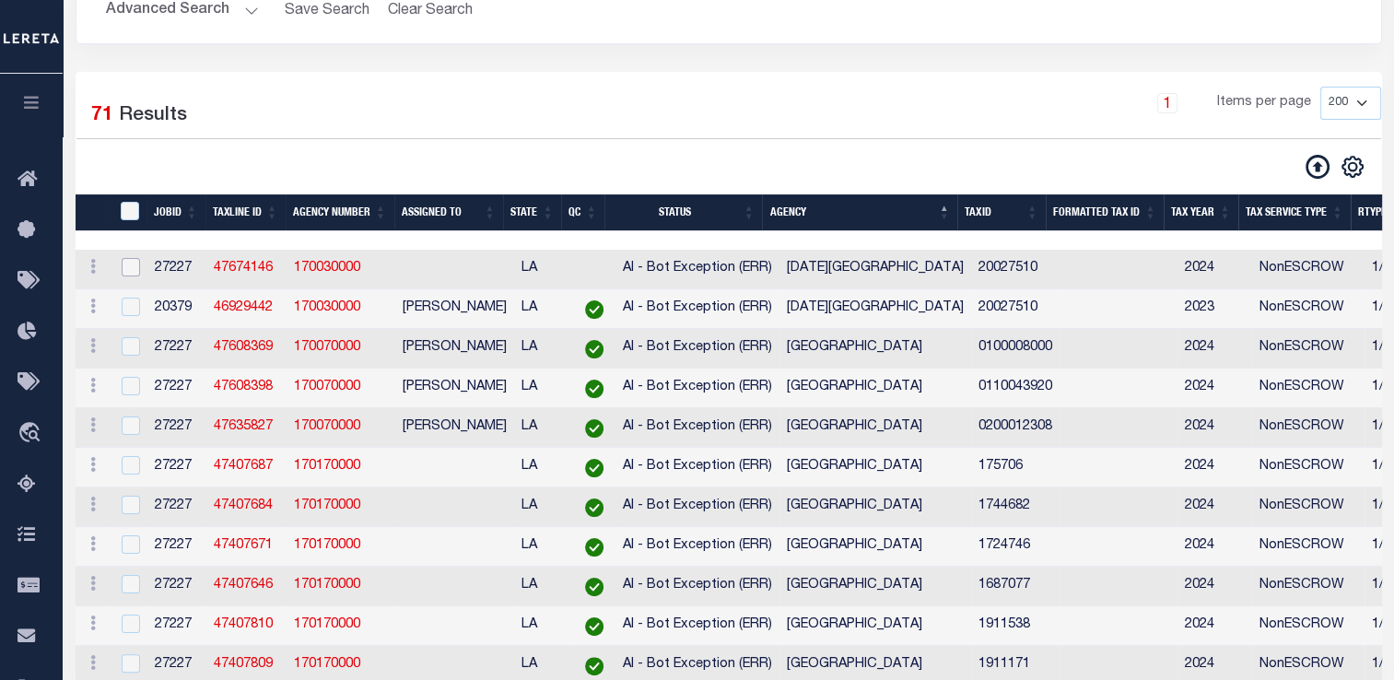
click at [130, 269] on input "checkbox" at bounding box center [131, 267] width 18 height 18
checkbox input "true"
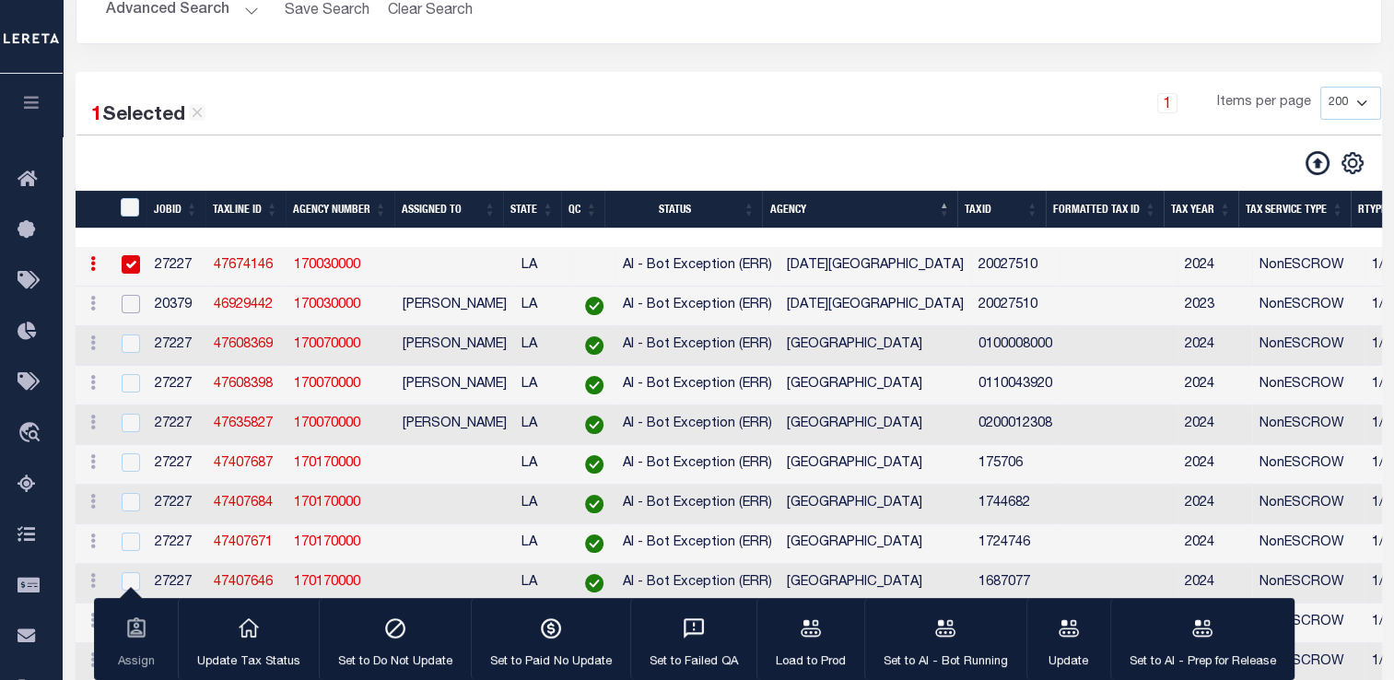
click at [131, 304] on input "checkbox" at bounding box center [131, 304] width 18 height 18
checkbox input "true"
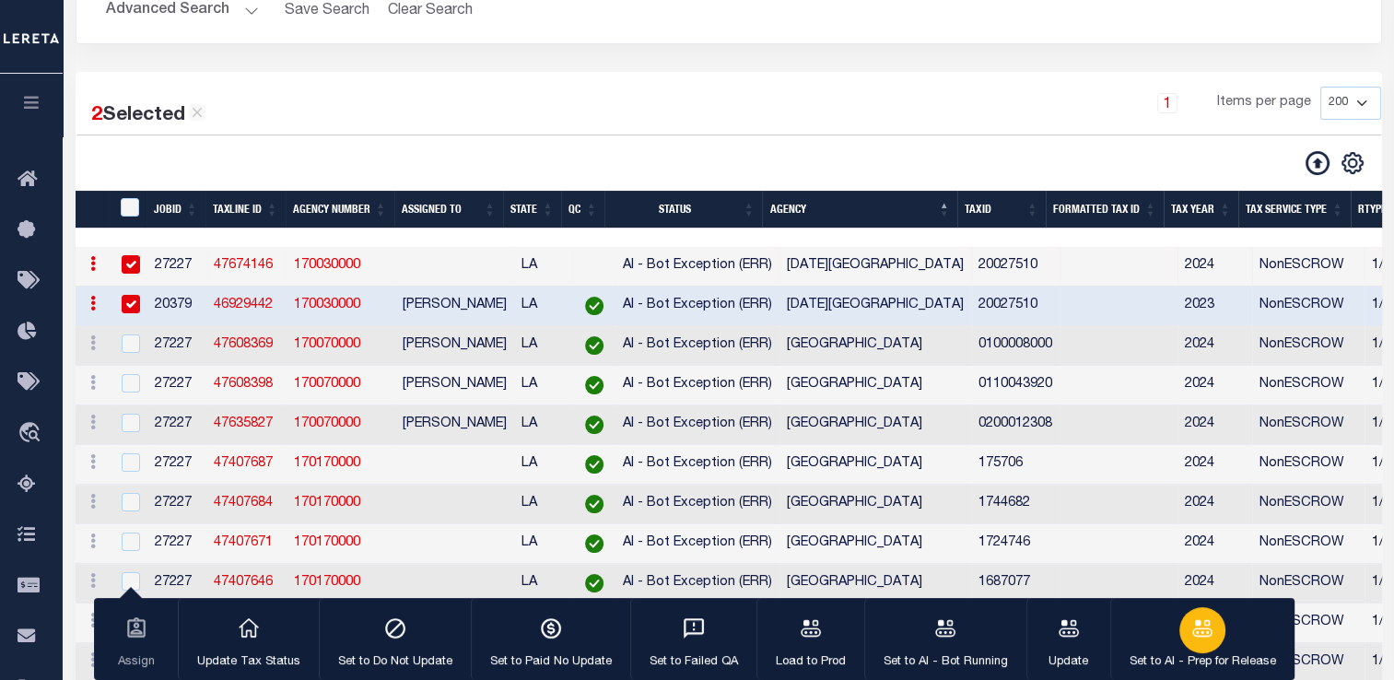
click at [1190, 625] on icon "button" at bounding box center [1202, 628] width 24 height 24
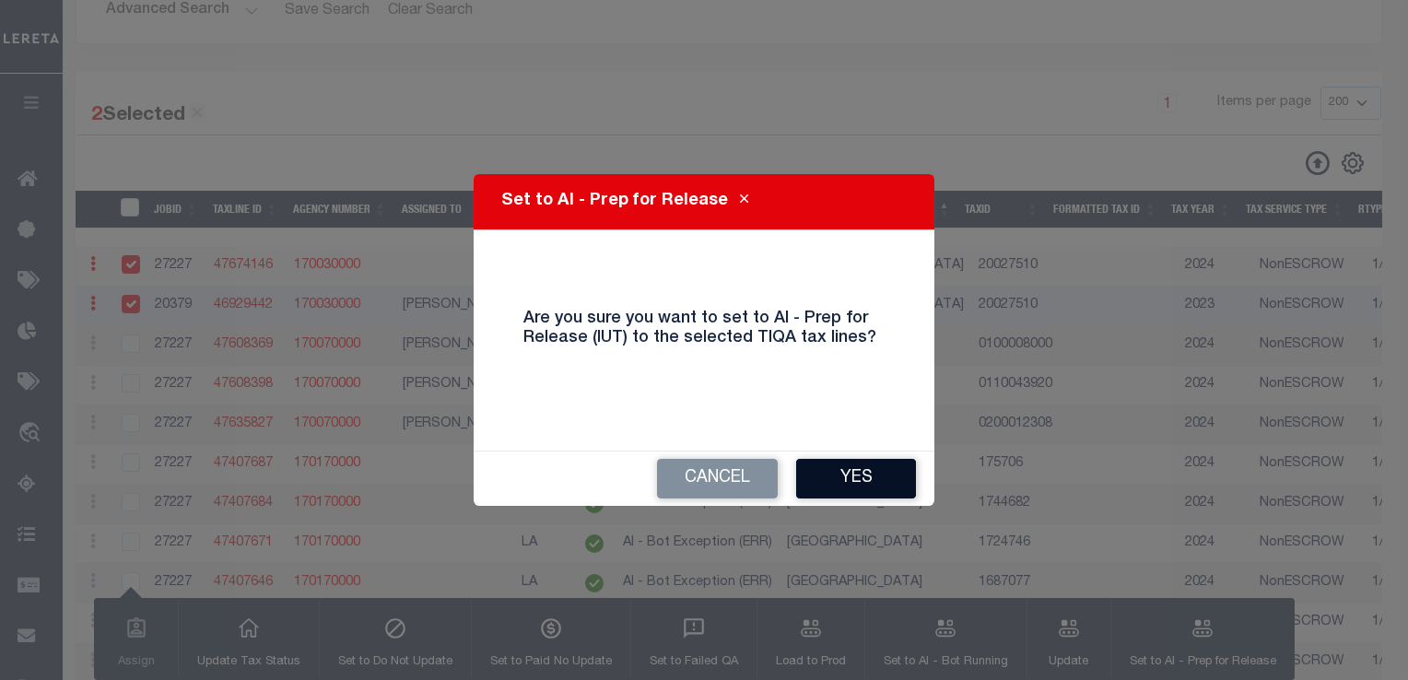
click at [844, 474] on button "Yes" at bounding box center [856, 479] width 120 height 40
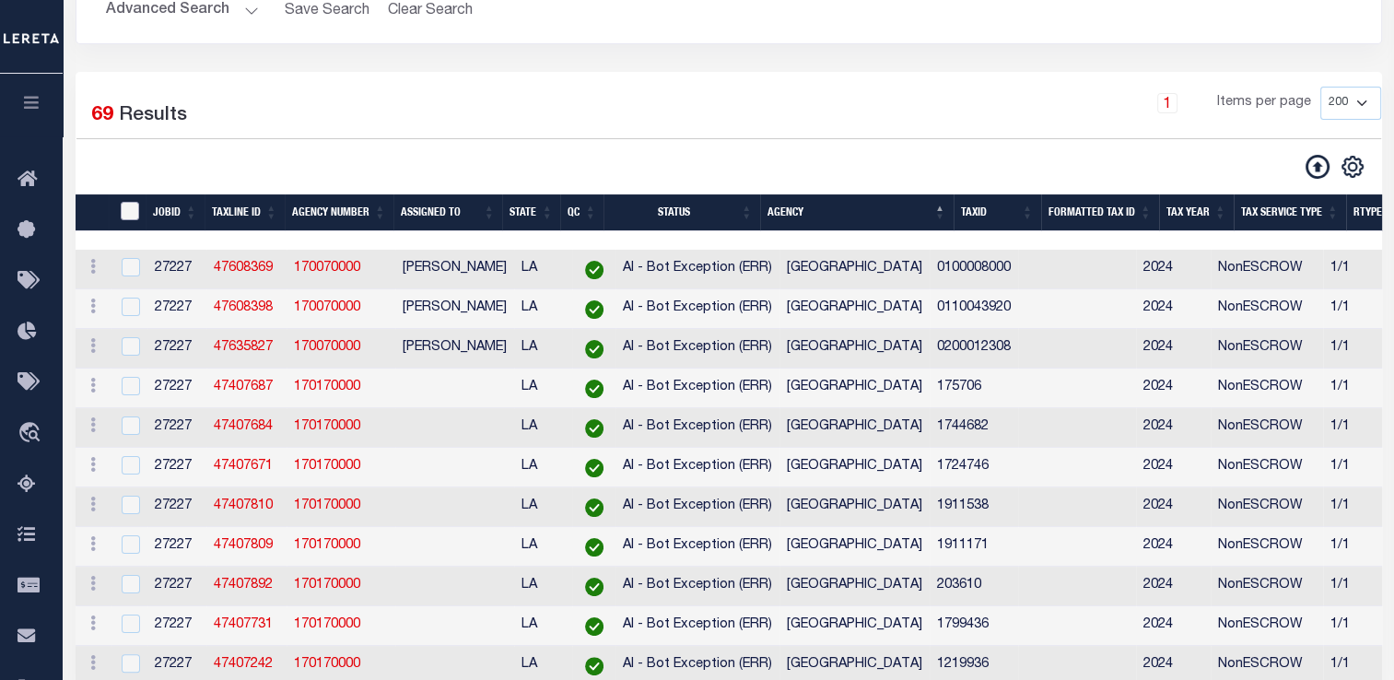
click at [132, 216] on input "TaxID" at bounding box center [130, 211] width 18 height 18
checkbox input "true"
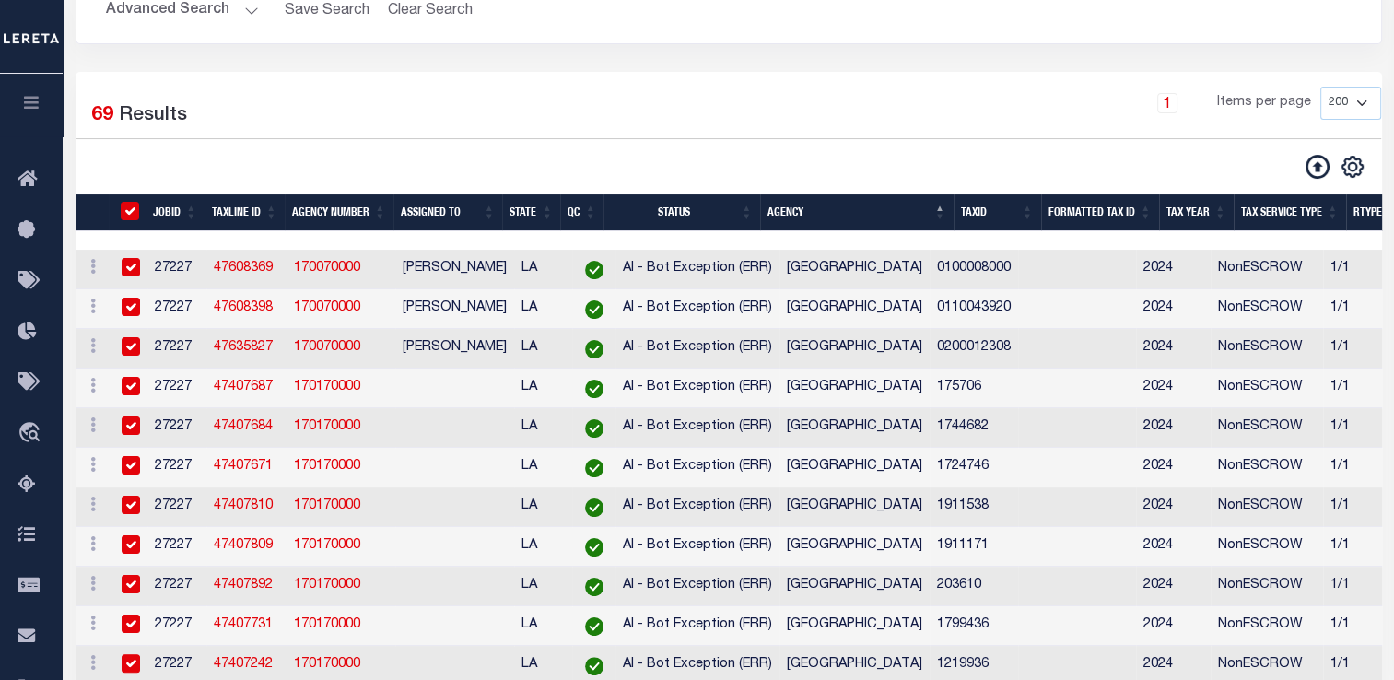
checkbox input "true"
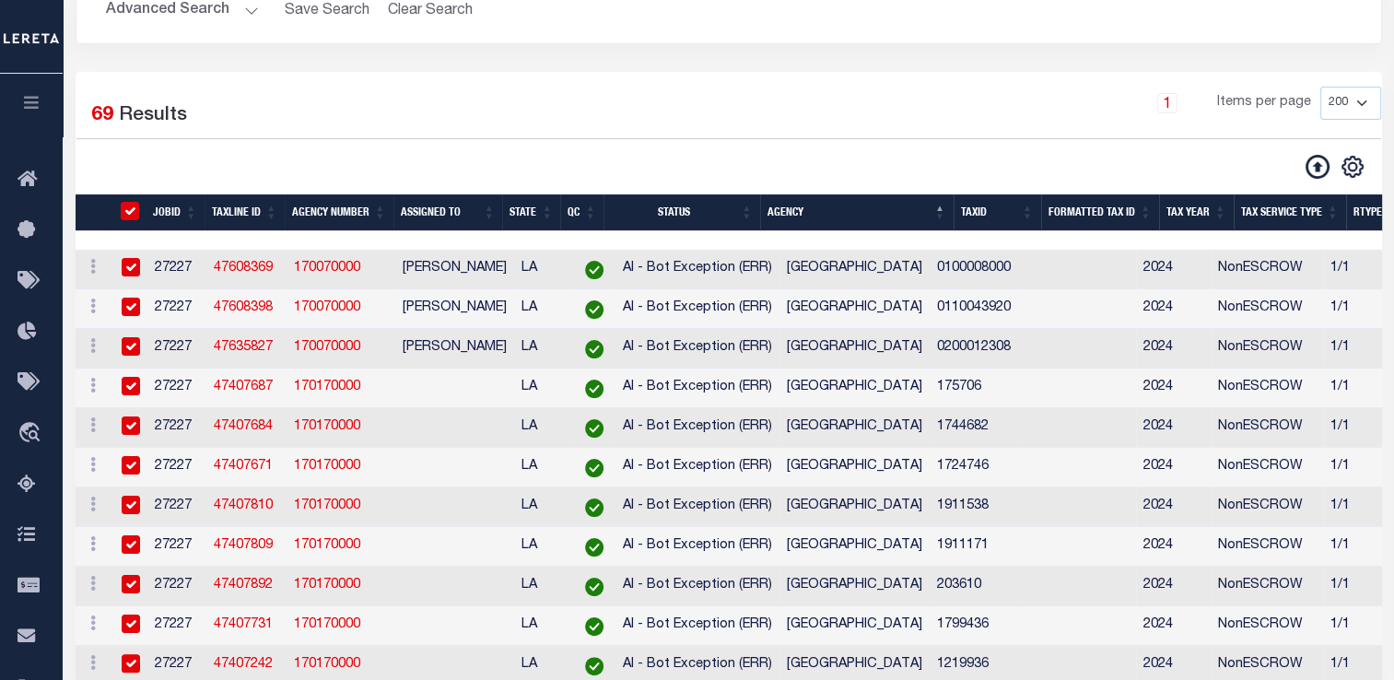
checkbox input "true"
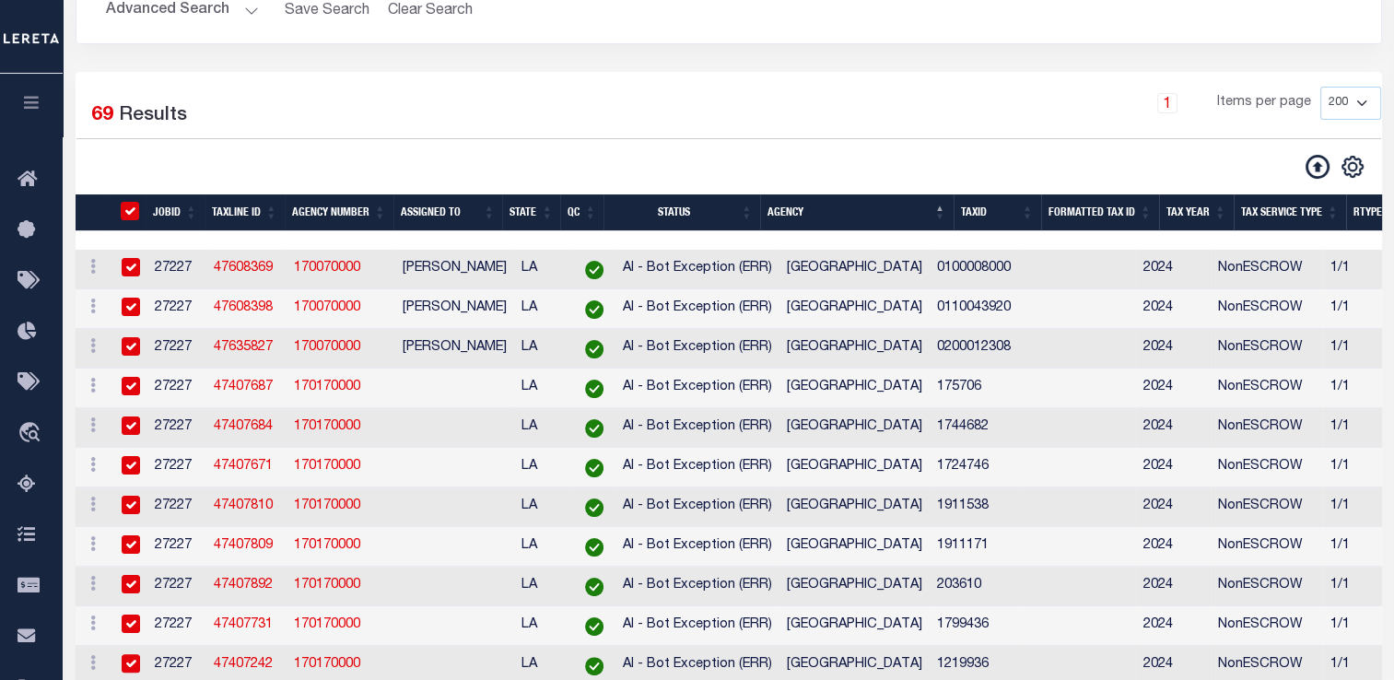
checkbox input "true"
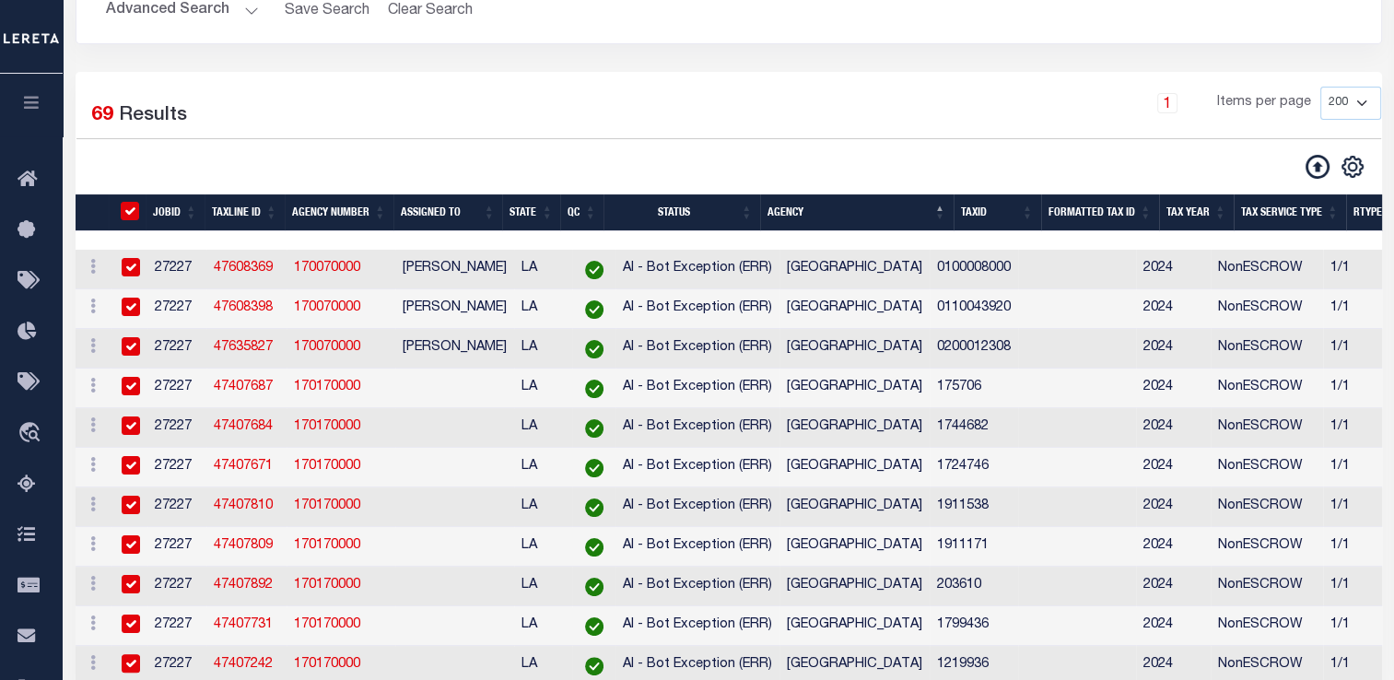
checkbox input "true"
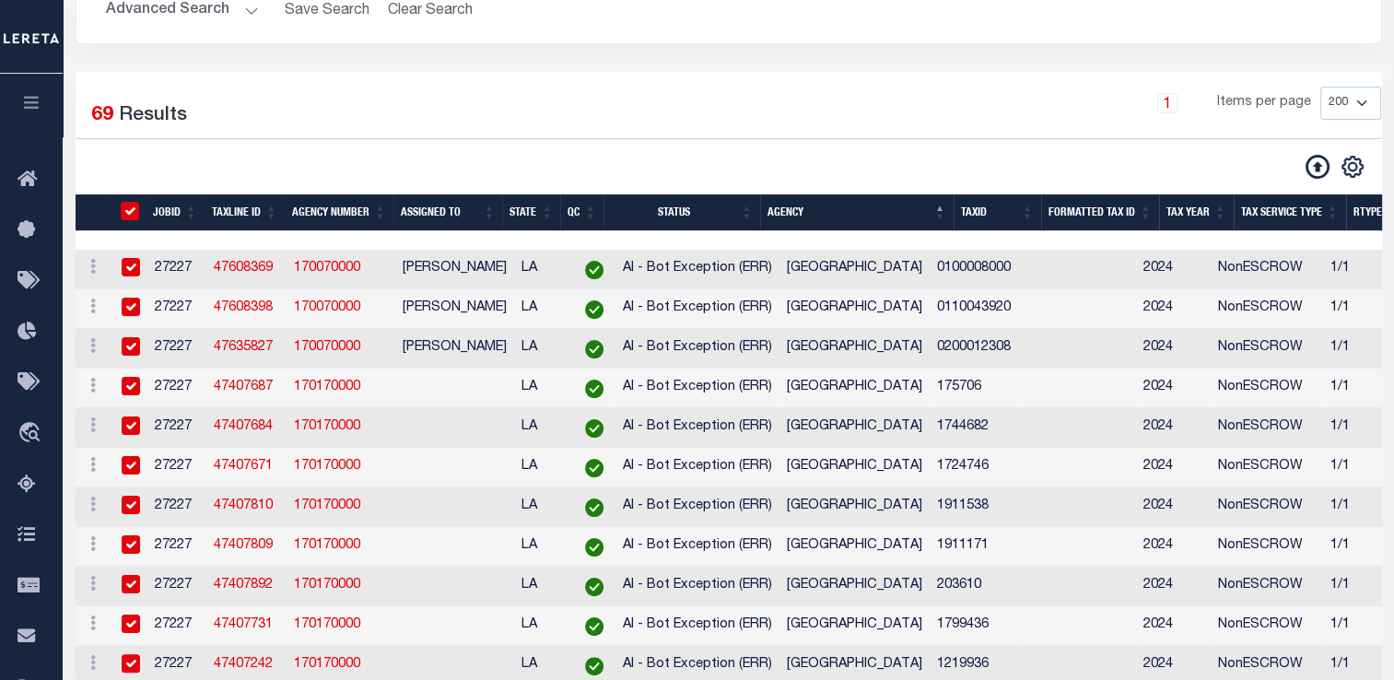
checkbox input "true"
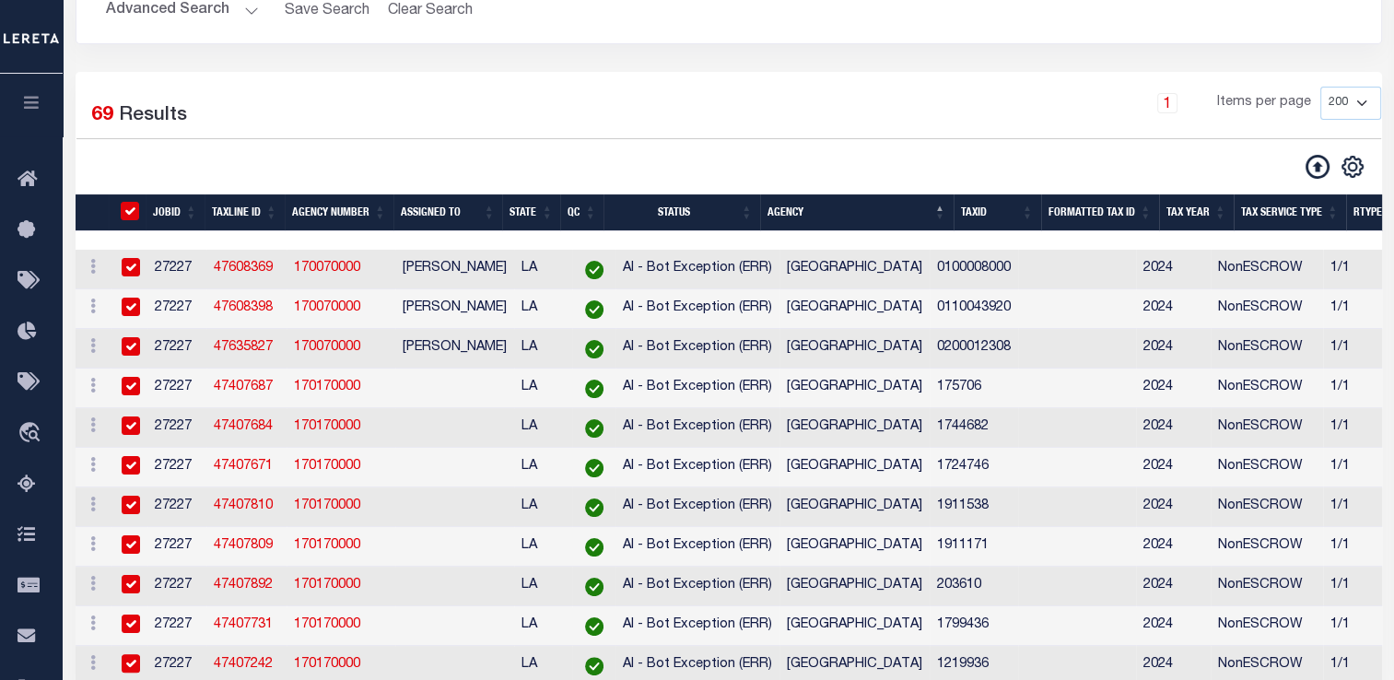
checkbox input "true"
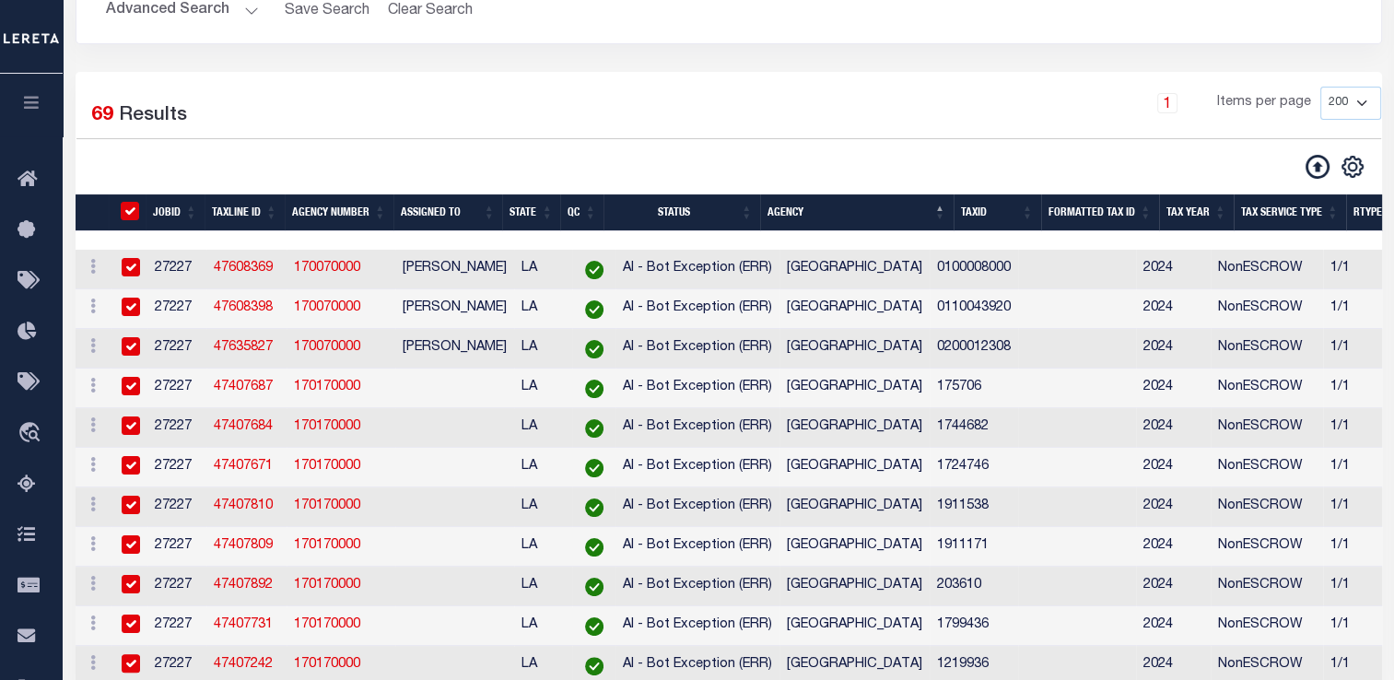
checkbox input "true"
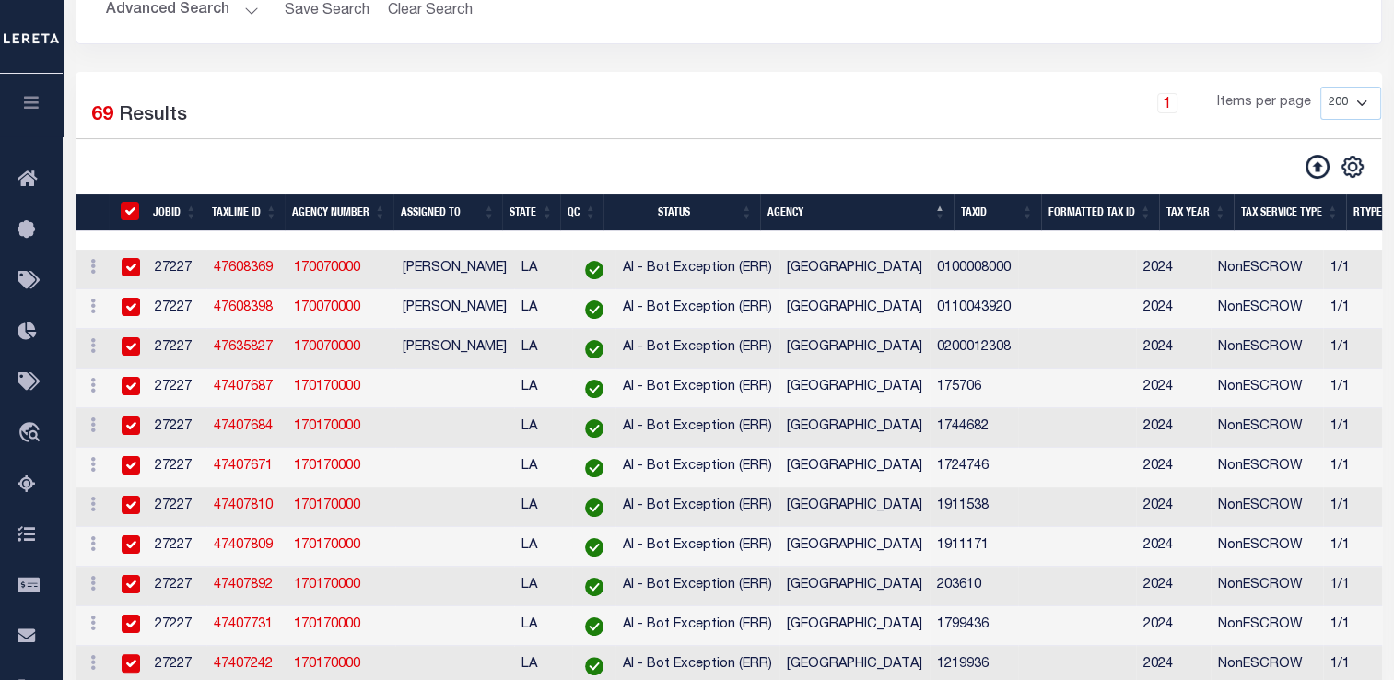
checkbox input "true"
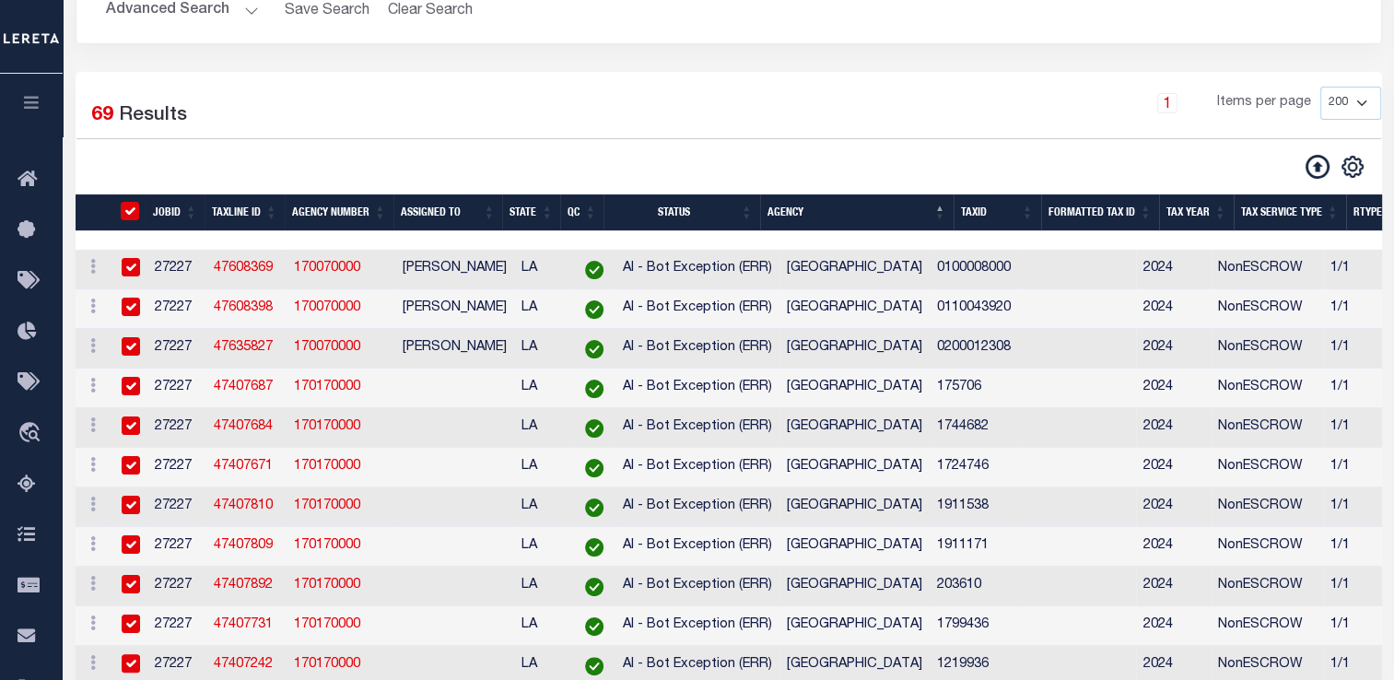
checkbox input "true"
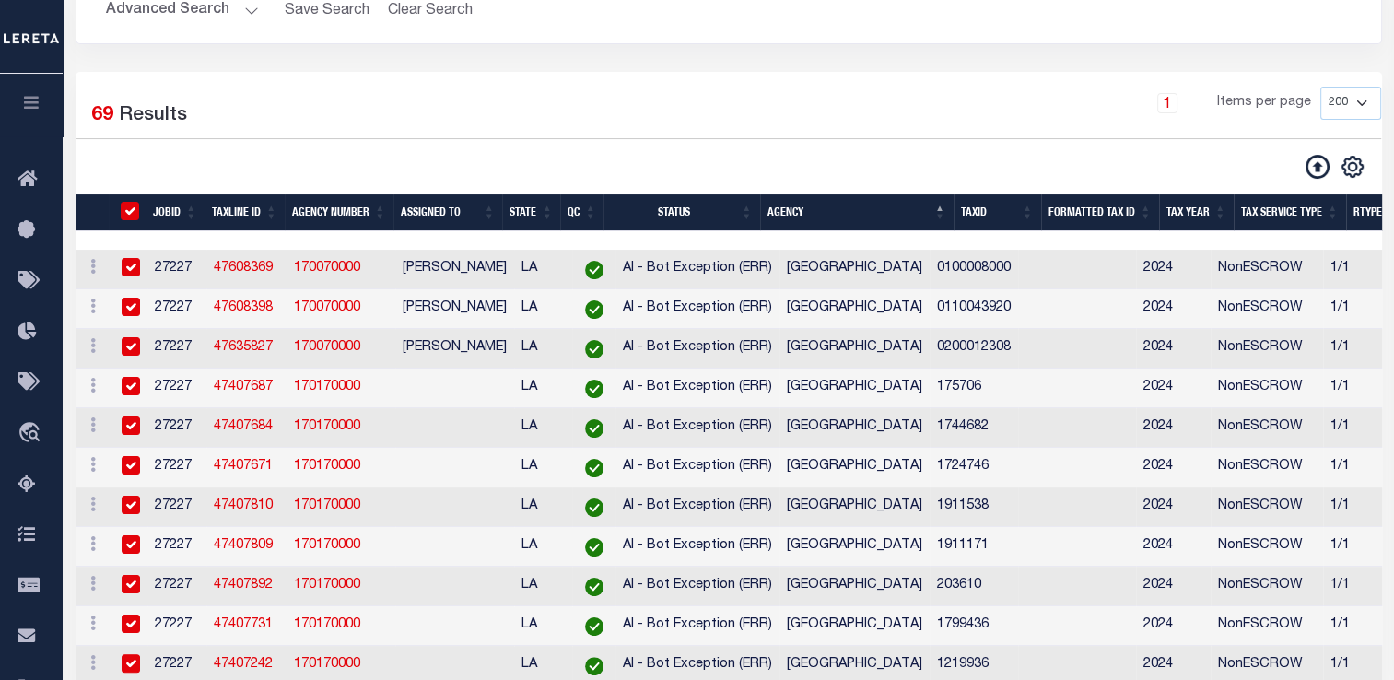
checkbox input "true"
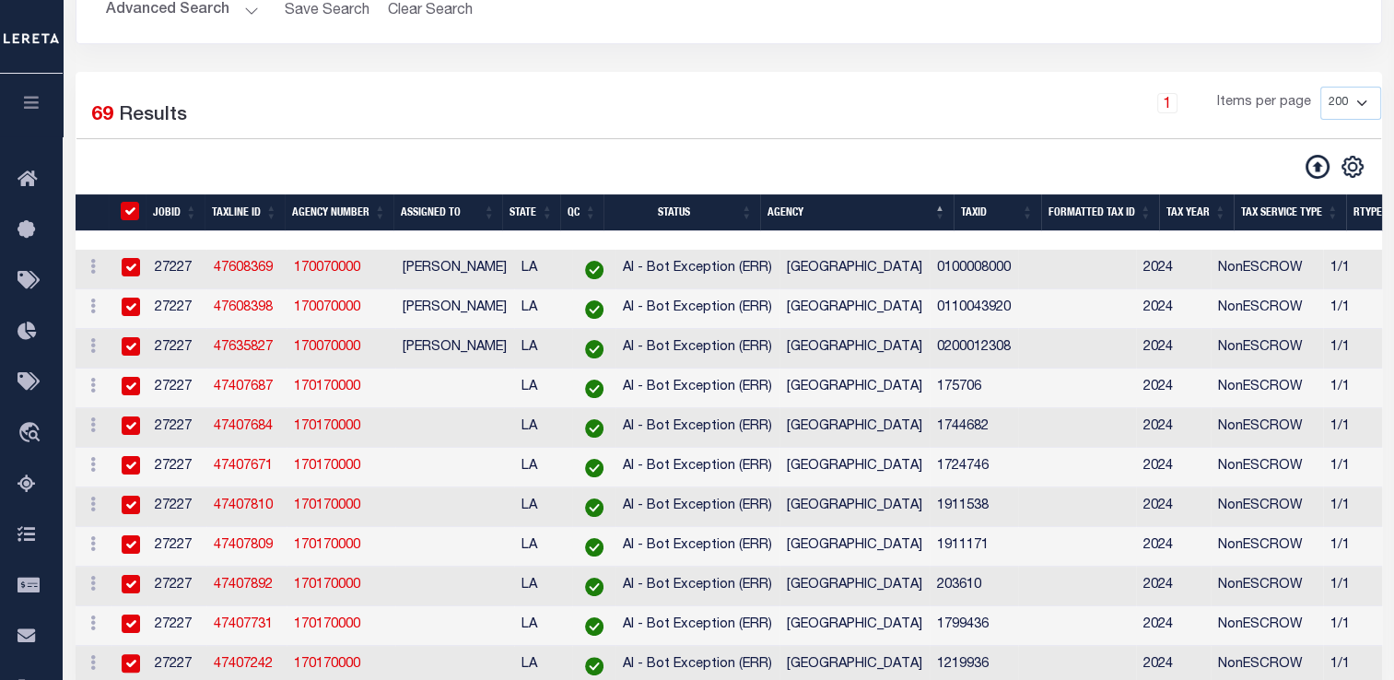
checkbox input "true"
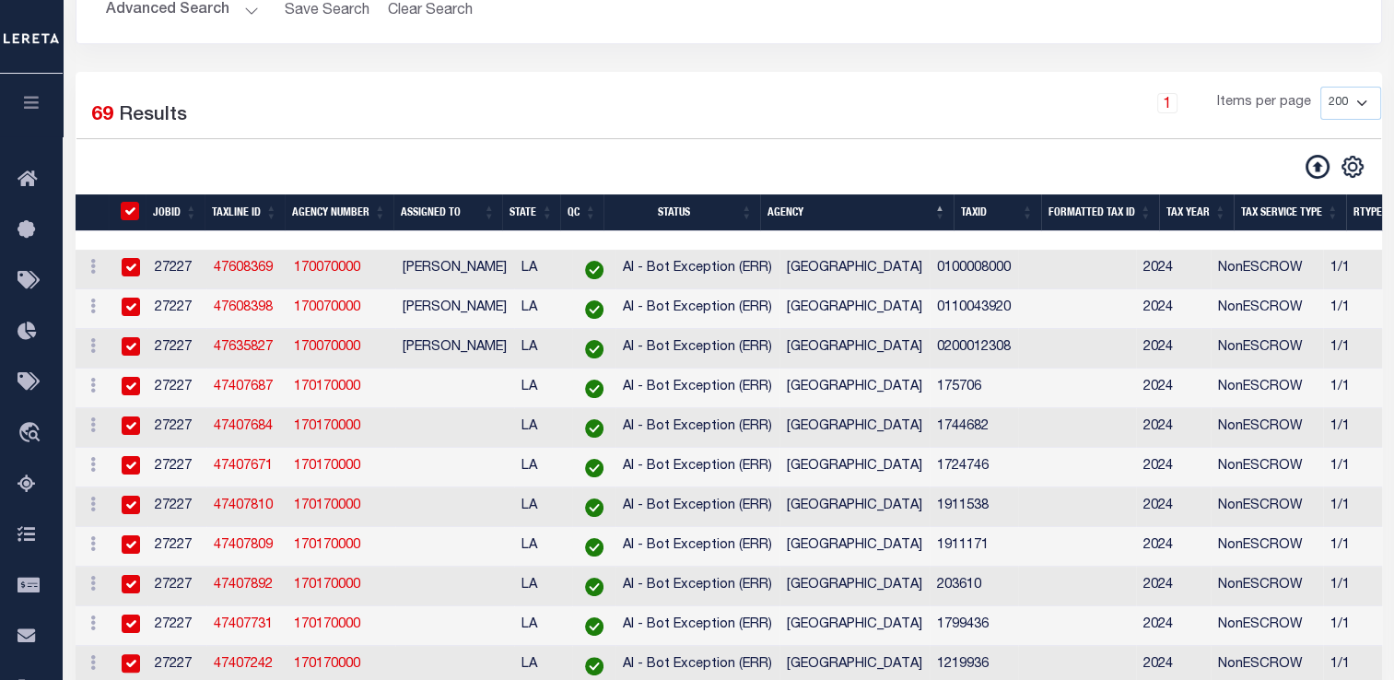
checkbox input "true"
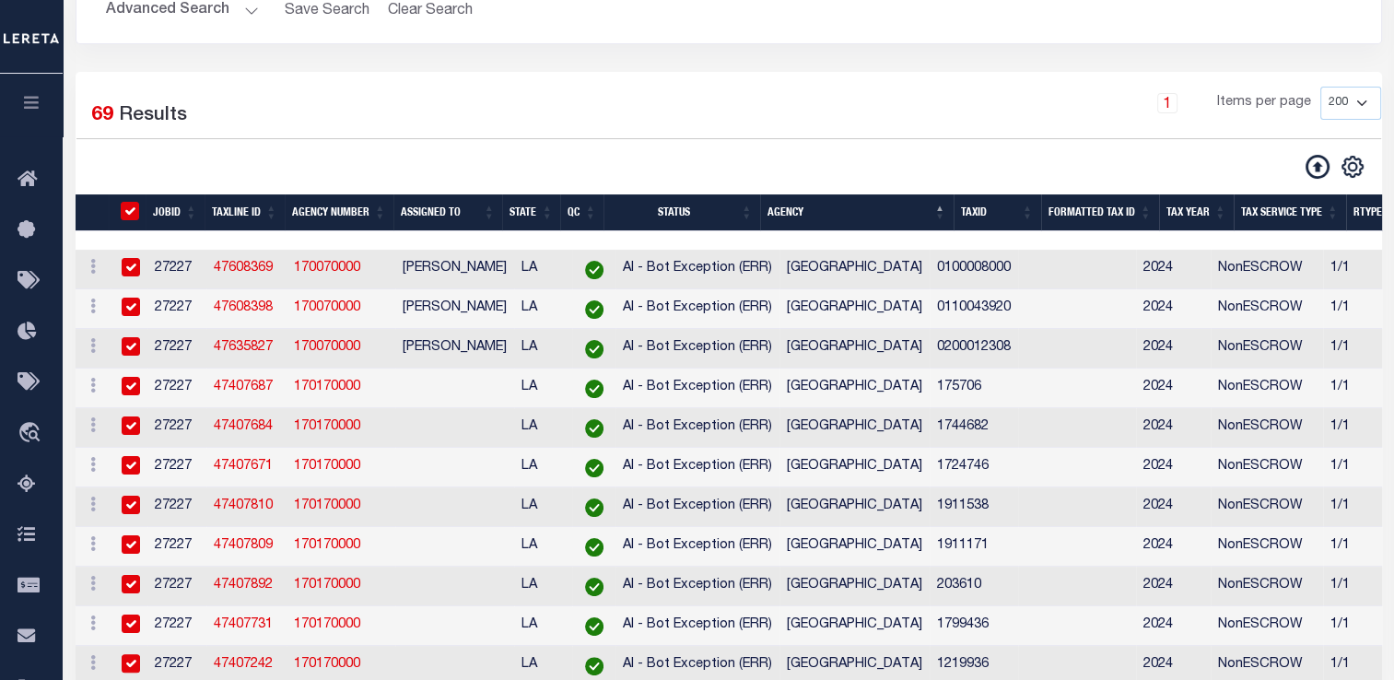
checkbox input "true"
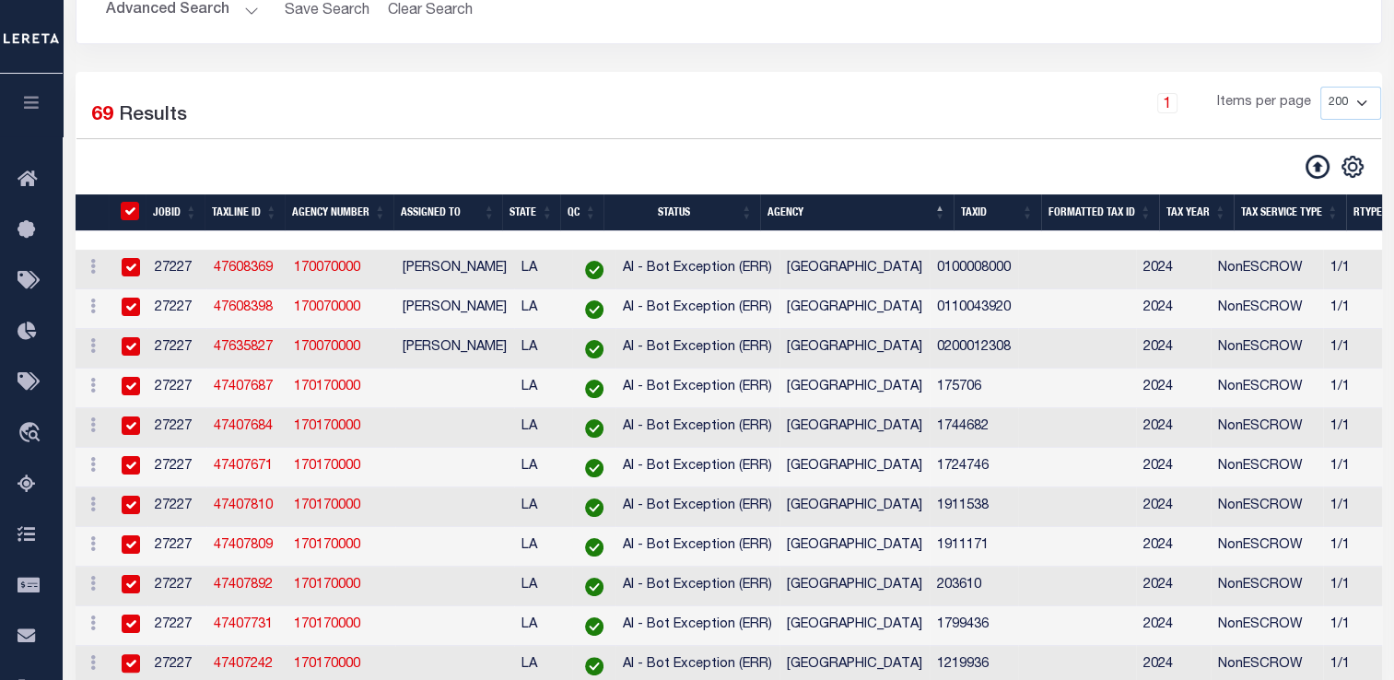
checkbox input "true"
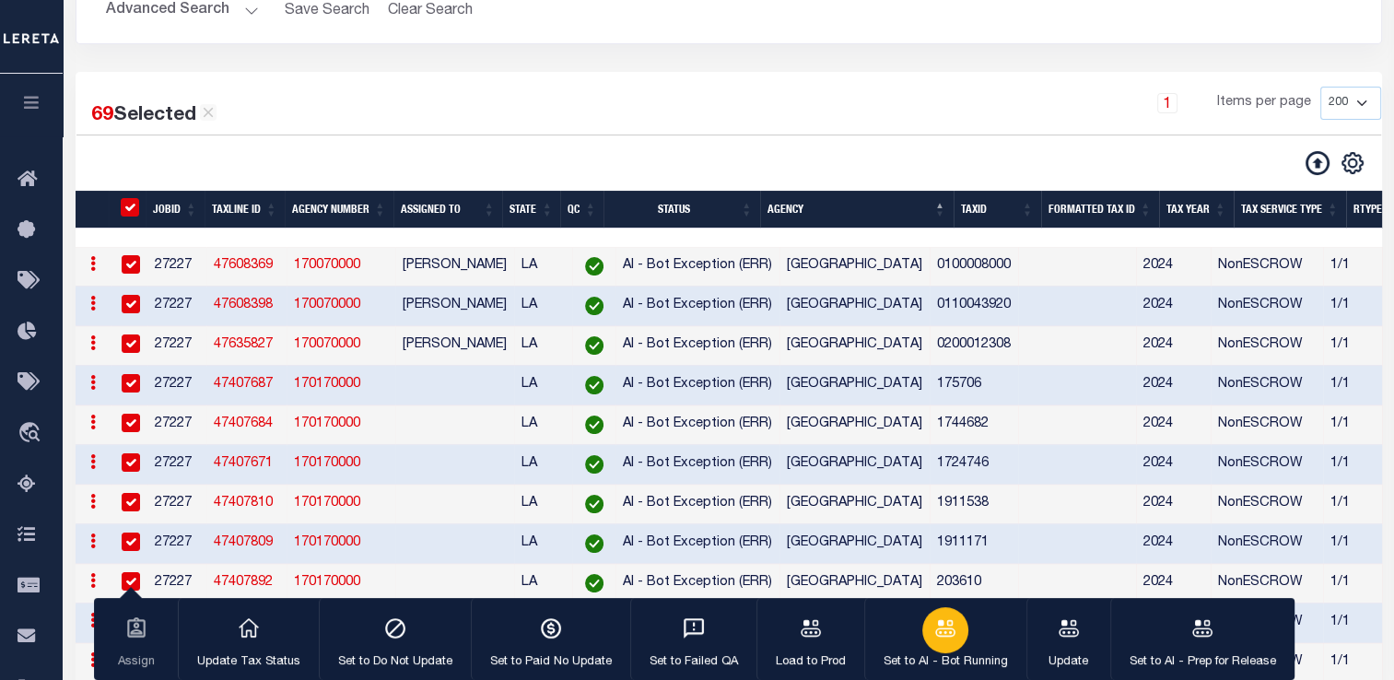
click at [937, 637] on icon "button" at bounding box center [945, 628] width 24 height 24
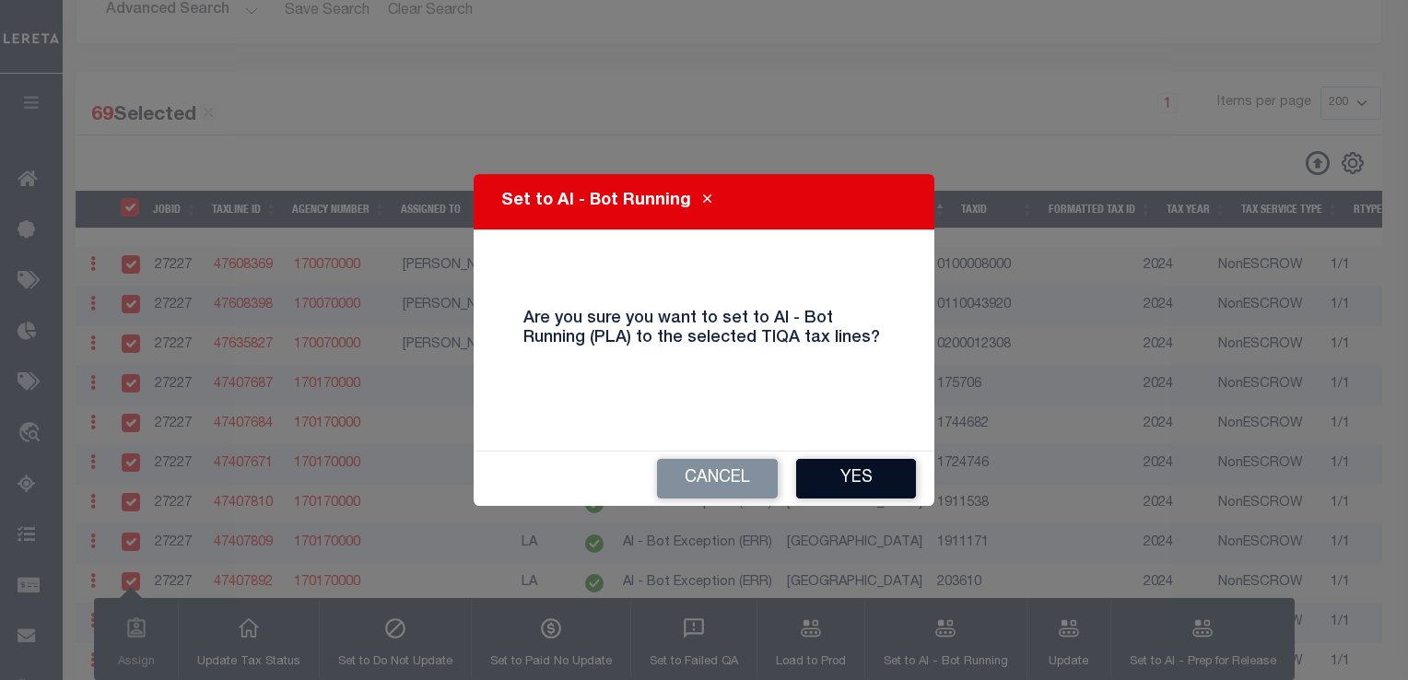
click at [873, 481] on button "Yes" at bounding box center [856, 479] width 120 height 40
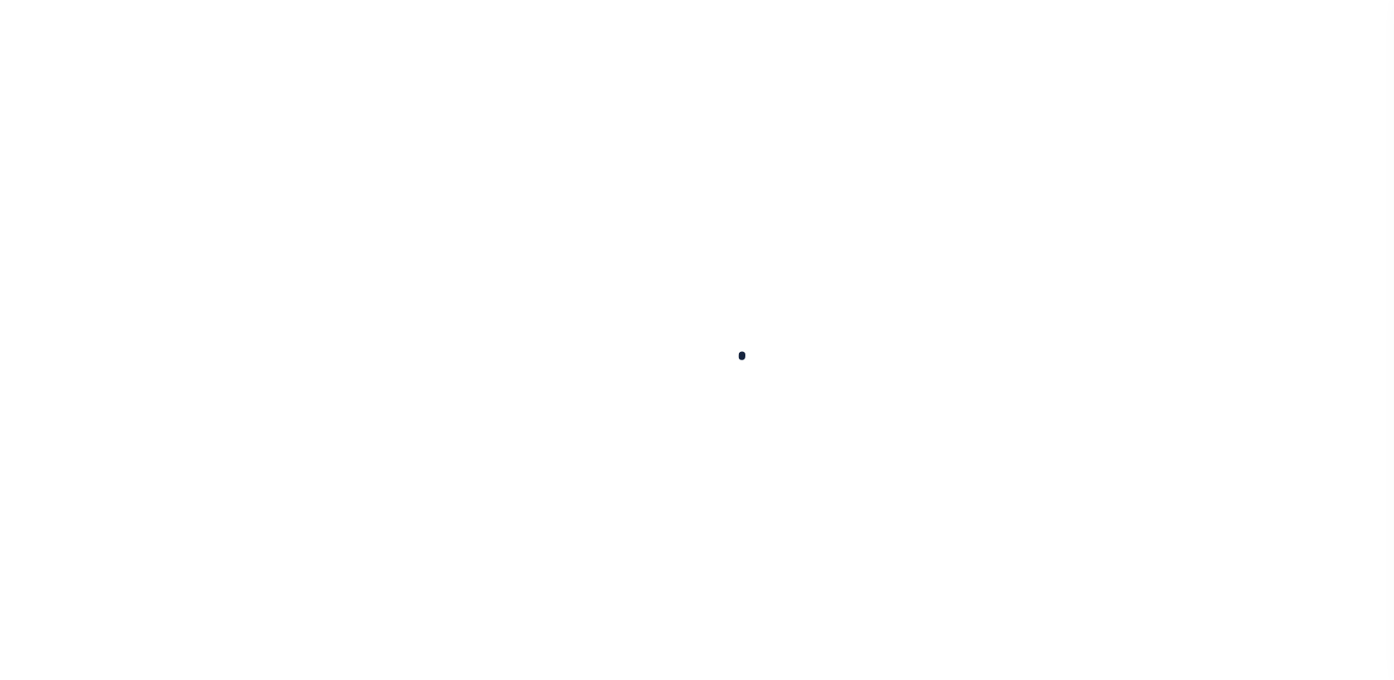
select select
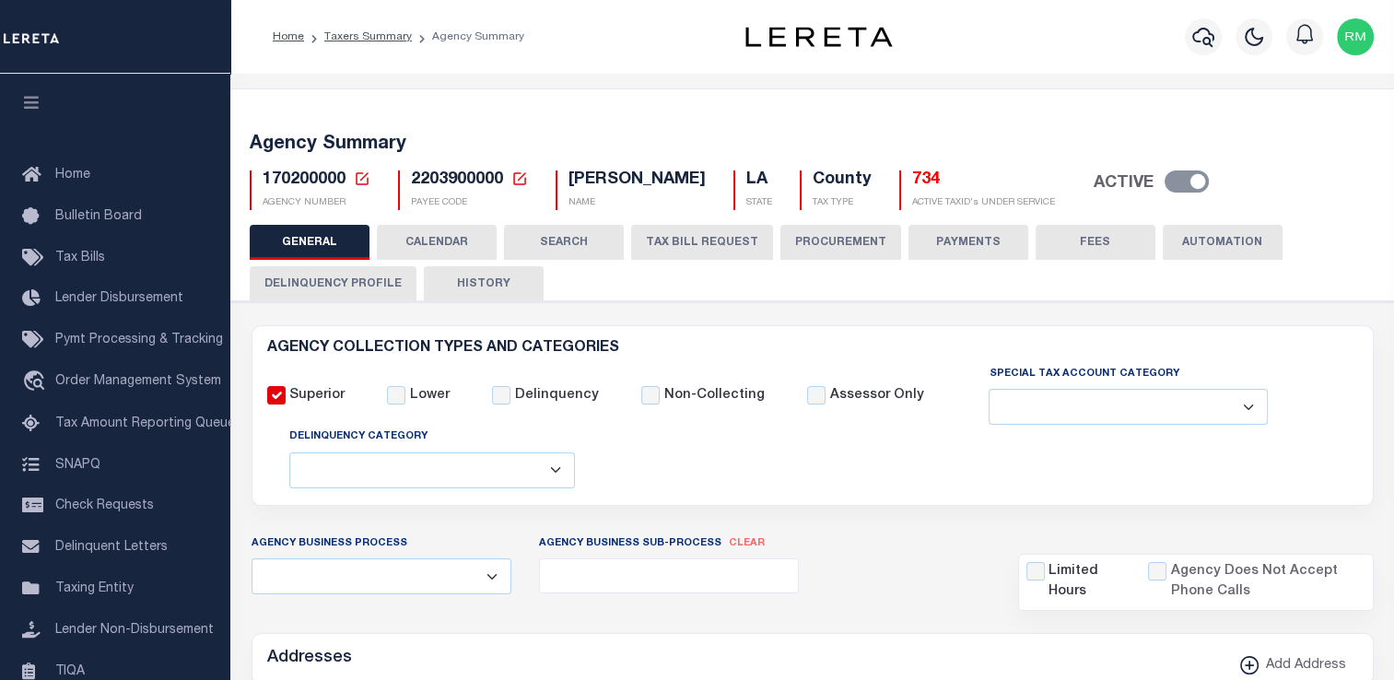
checkbox input "false"
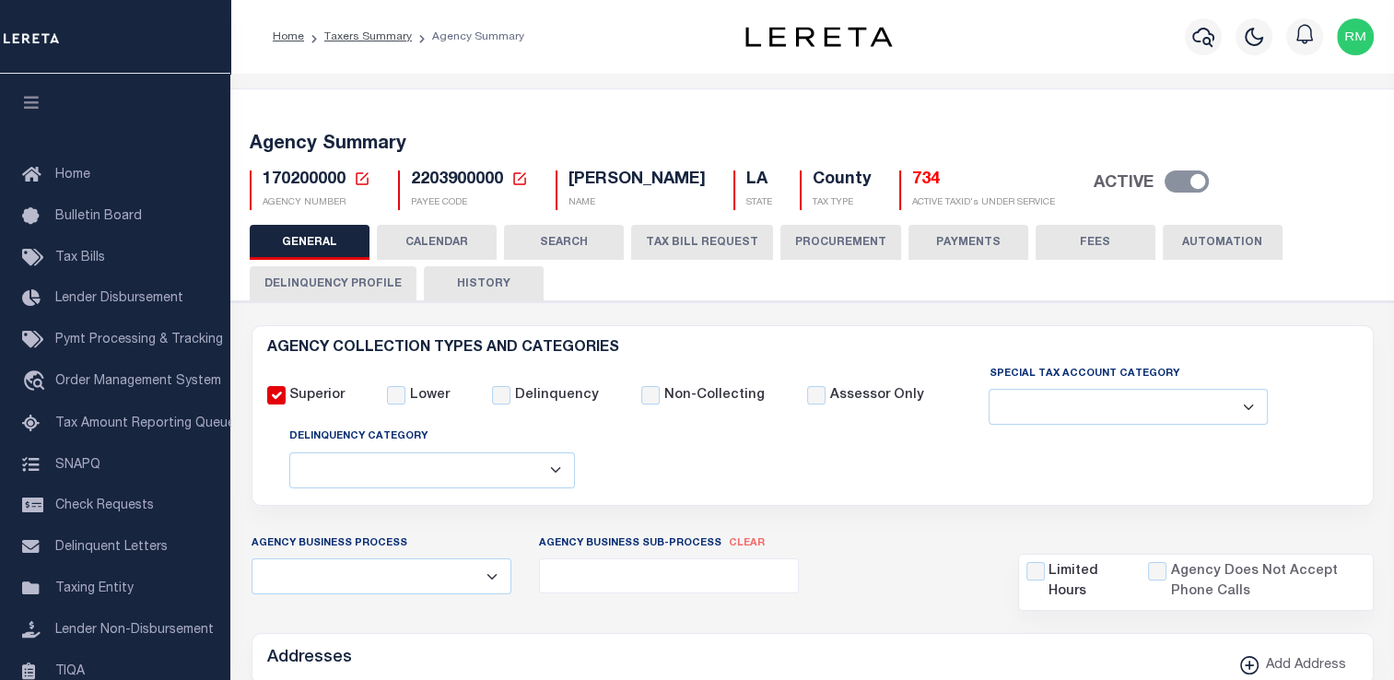
type input "2203900000"
click at [89, 651] on link "TIQA" at bounding box center [115, 671] width 230 height 41
